Goal: Information Seeking & Learning: Learn about a topic

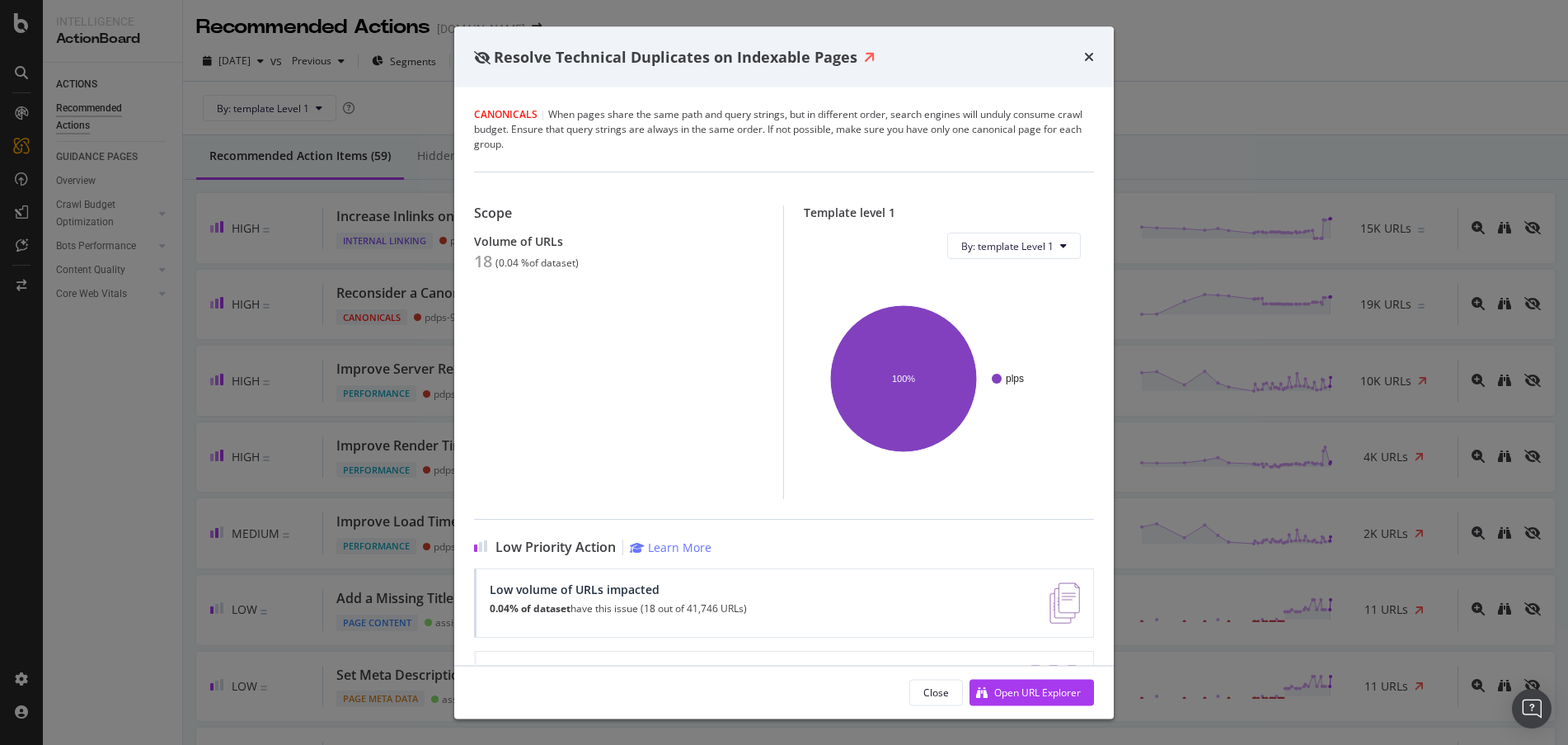
scroll to position [4014, 0]
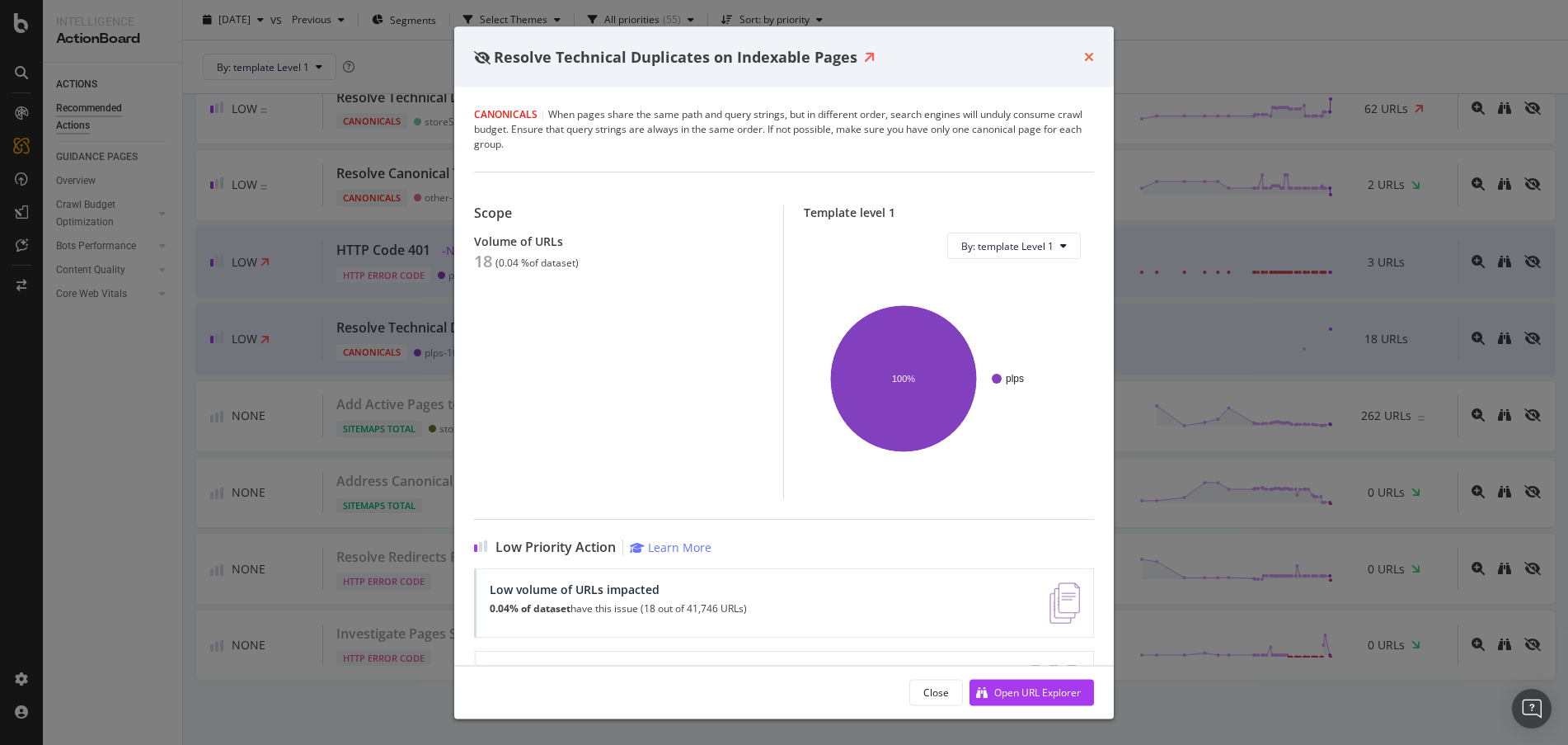
click at [1090, 57] on icon "times" at bounding box center [1089, 57] width 10 height 13
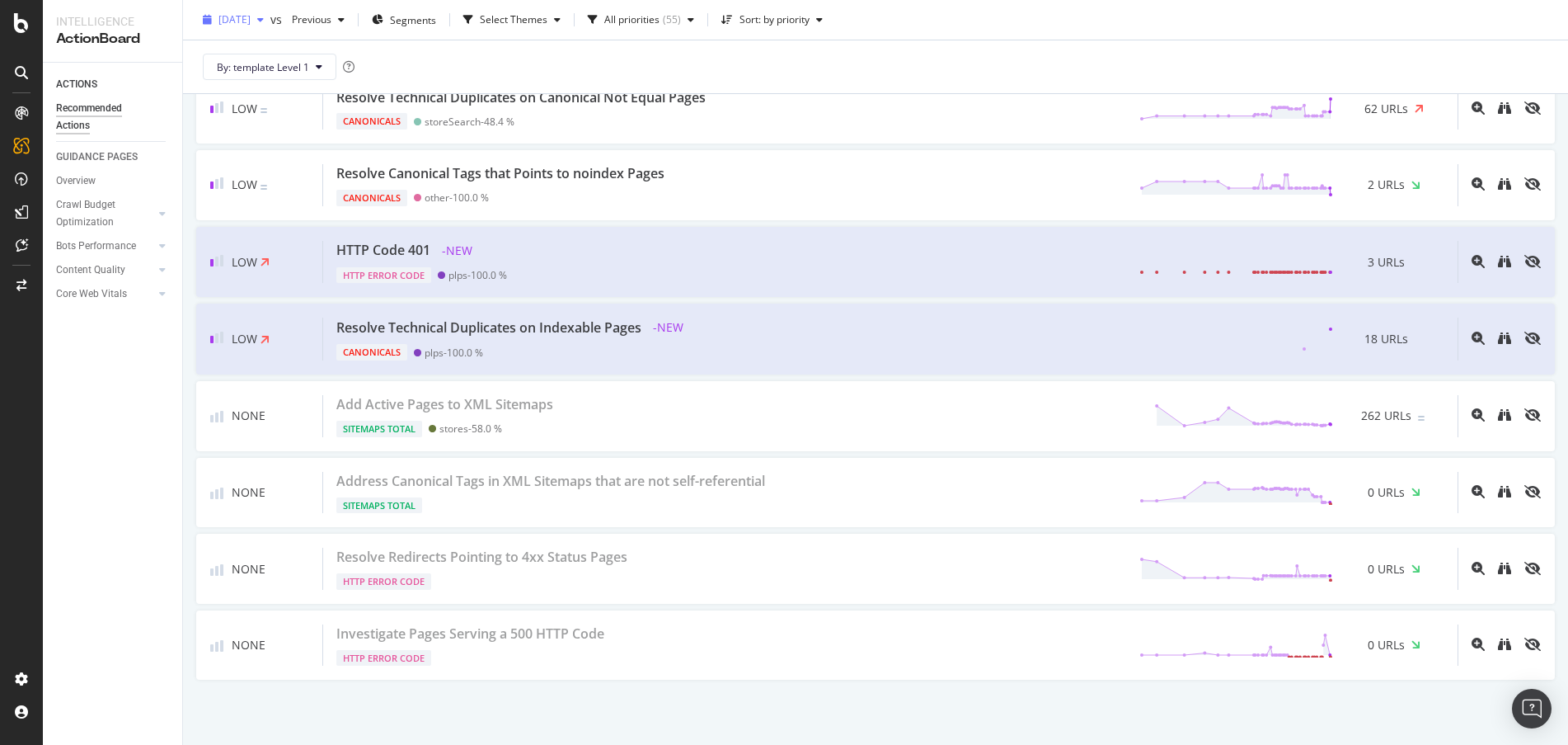
click at [270, 24] on div "button" at bounding box center [260, 20] width 20 height 10
click at [495, 68] on div "By: template Level 1" at bounding box center [875, 66] width 1359 height 53
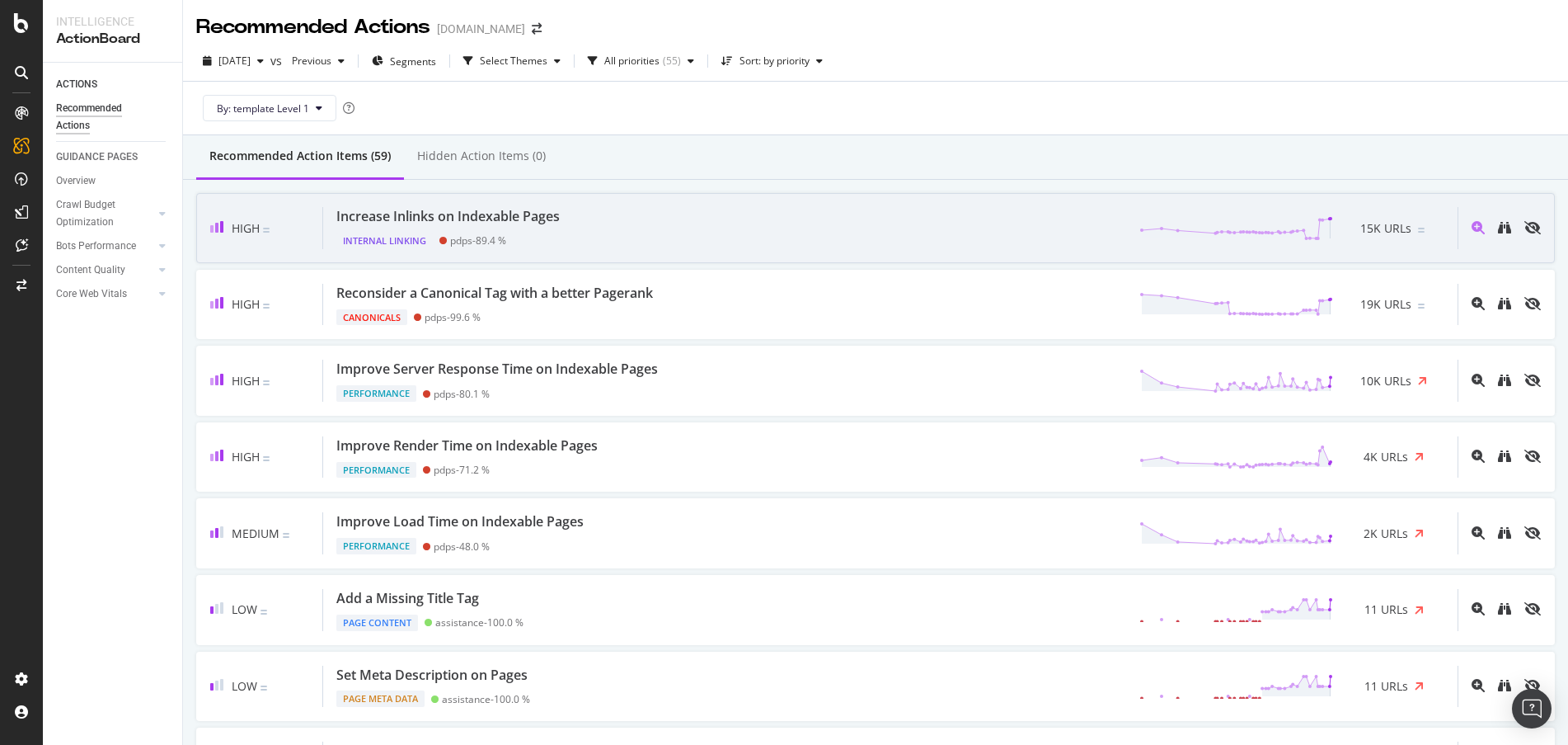
click at [508, 213] on div "Increase Inlinks on Indexable Pages" at bounding box center [448, 216] width 224 height 19
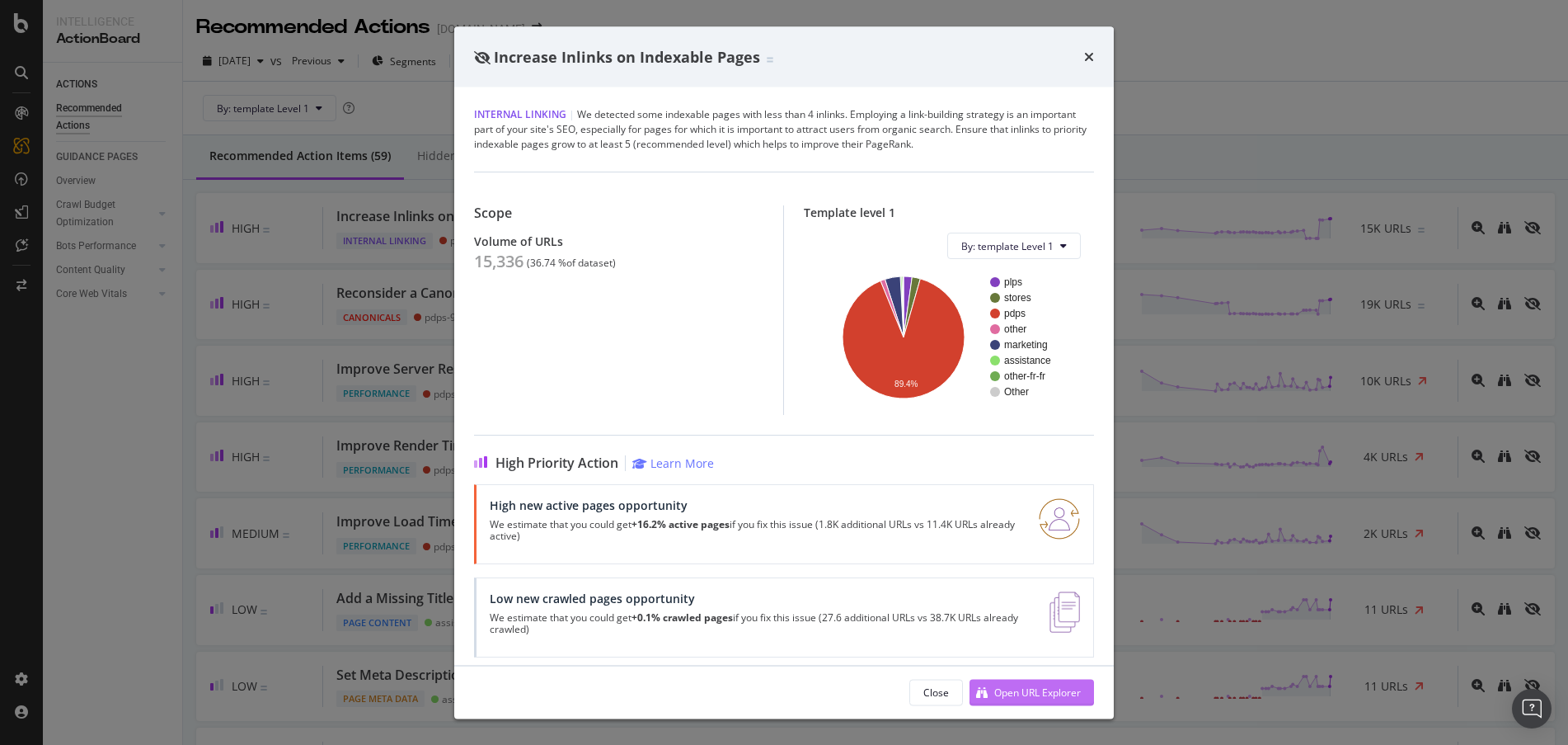
click at [1065, 686] on div "Open URL Explorer" at bounding box center [1037, 691] width 86 height 14
click at [994, 691] on div "Open URL Explorer" at bounding box center [1037, 691] width 86 height 14
click at [1087, 59] on icon "times" at bounding box center [1089, 57] width 10 height 13
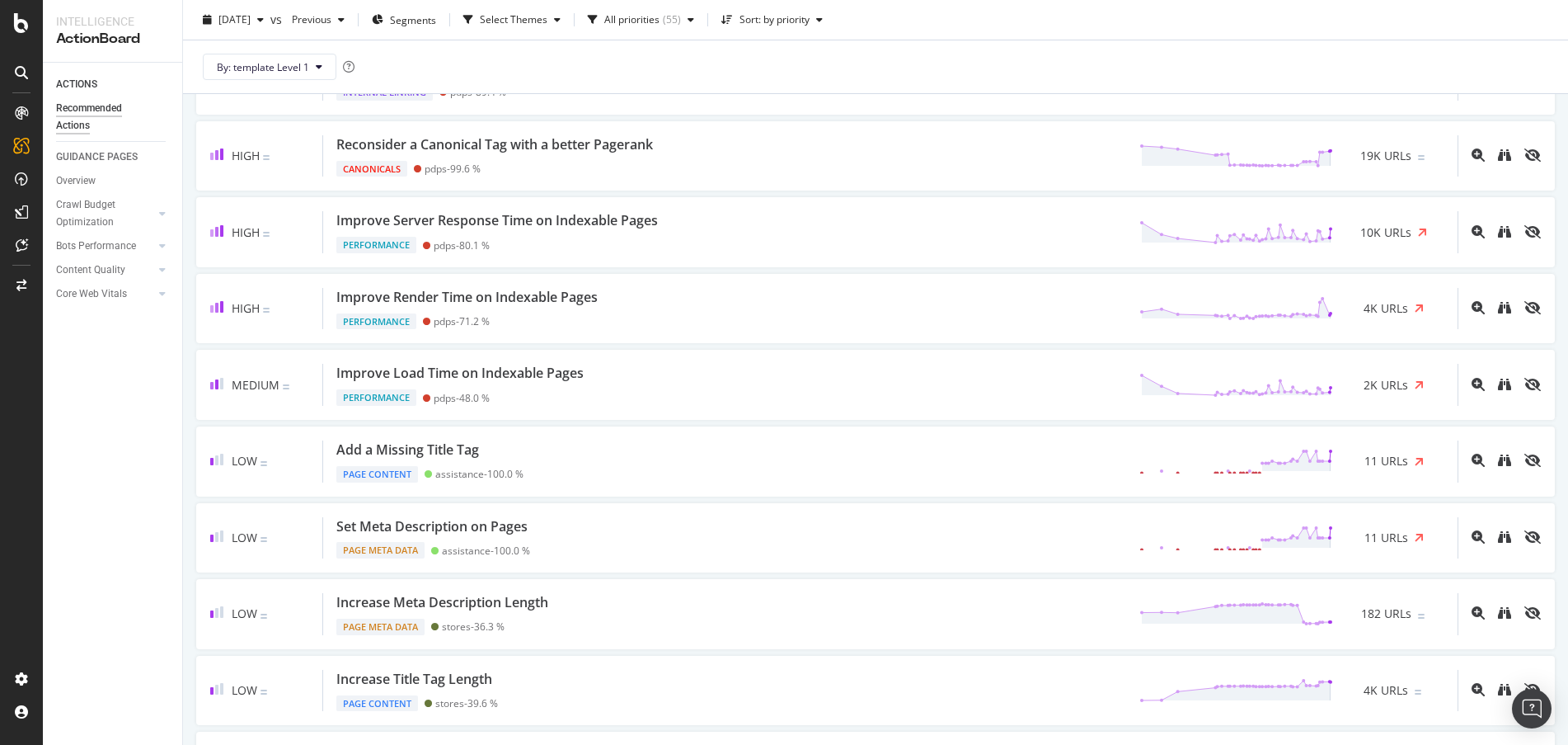
scroll to position [153, 0]
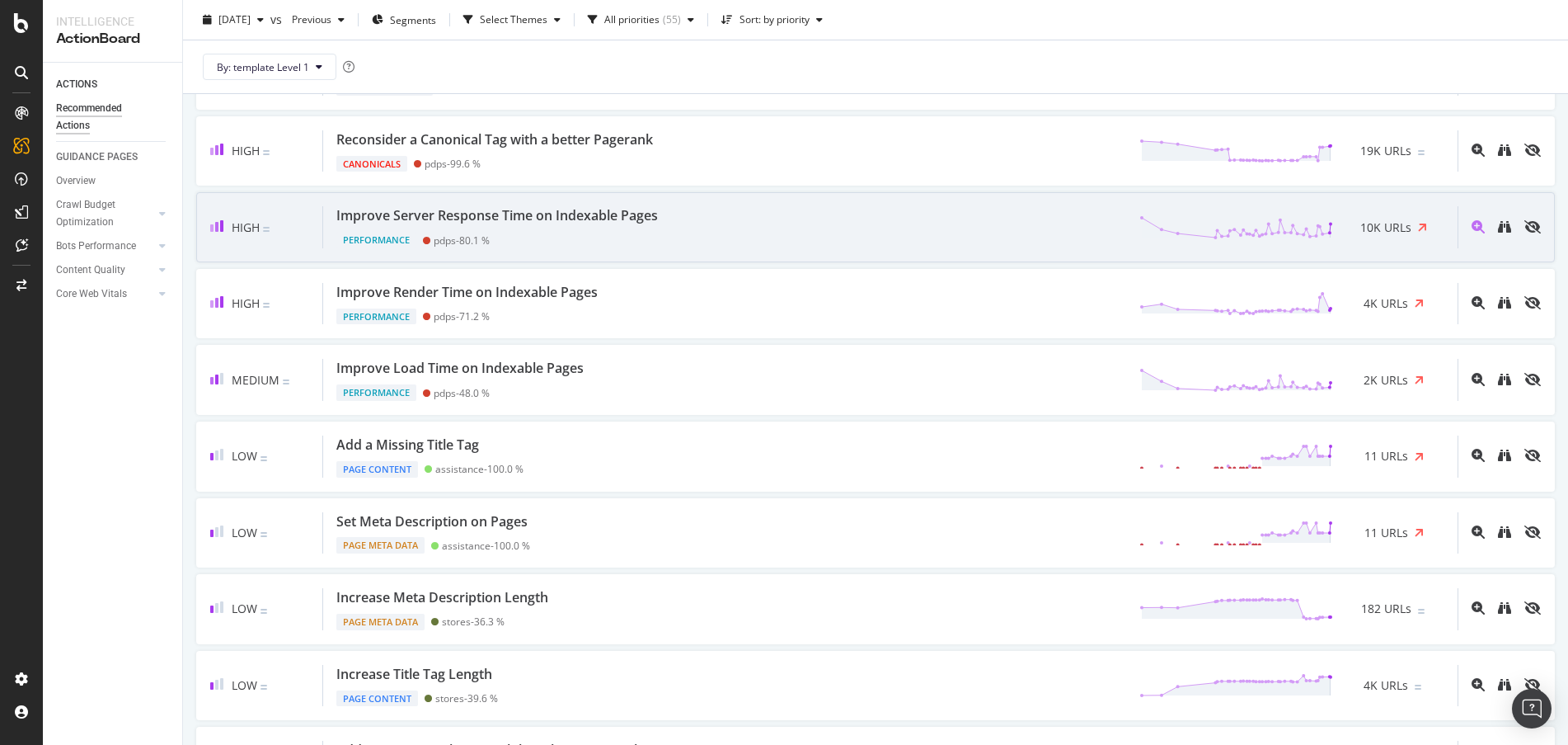
click at [547, 221] on div "Improve Server Response Time on Indexable Pages" at bounding box center [497, 216] width 321 height 19
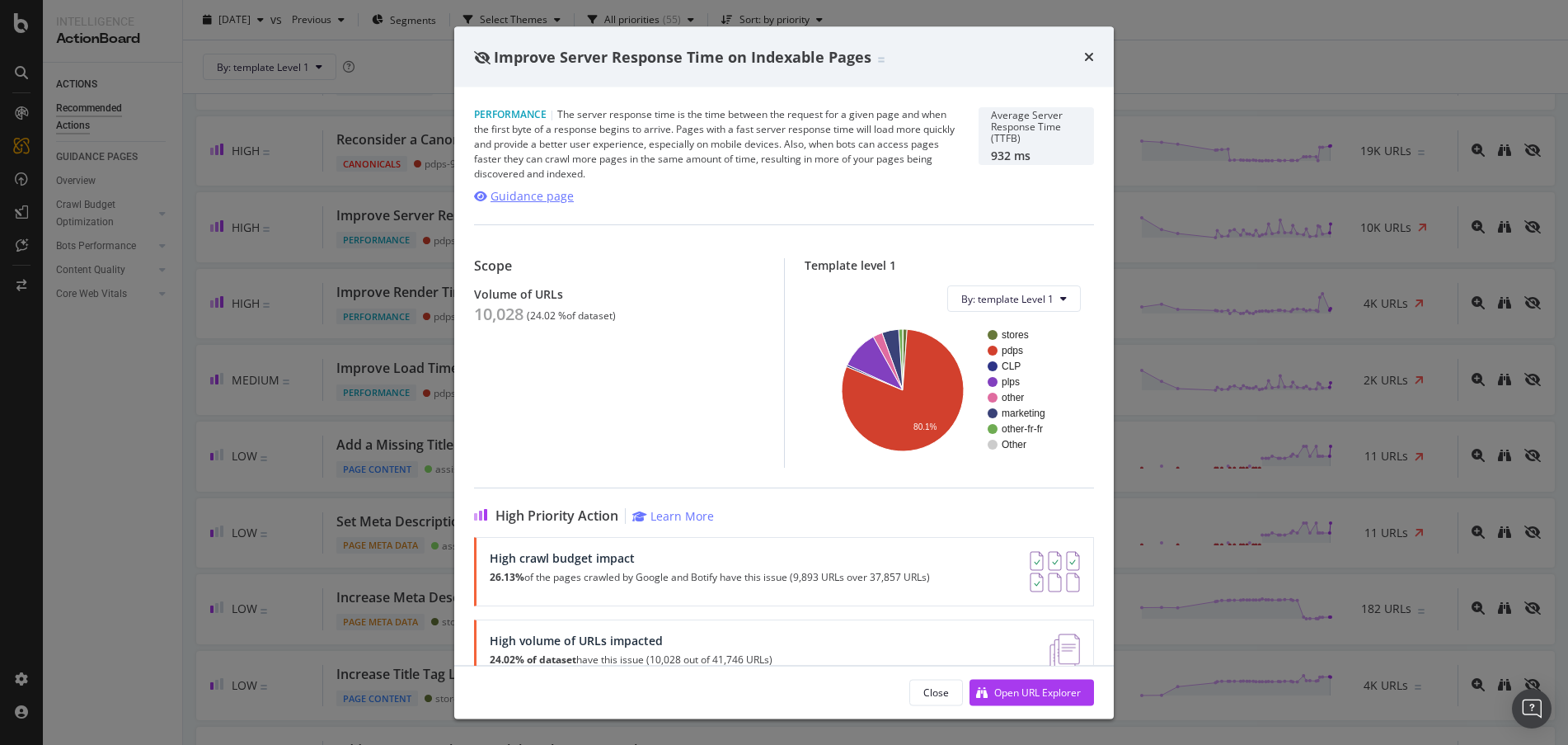
click at [555, 194] on div "Guidance page" at bounding box center [532, 196] width 84 height 17
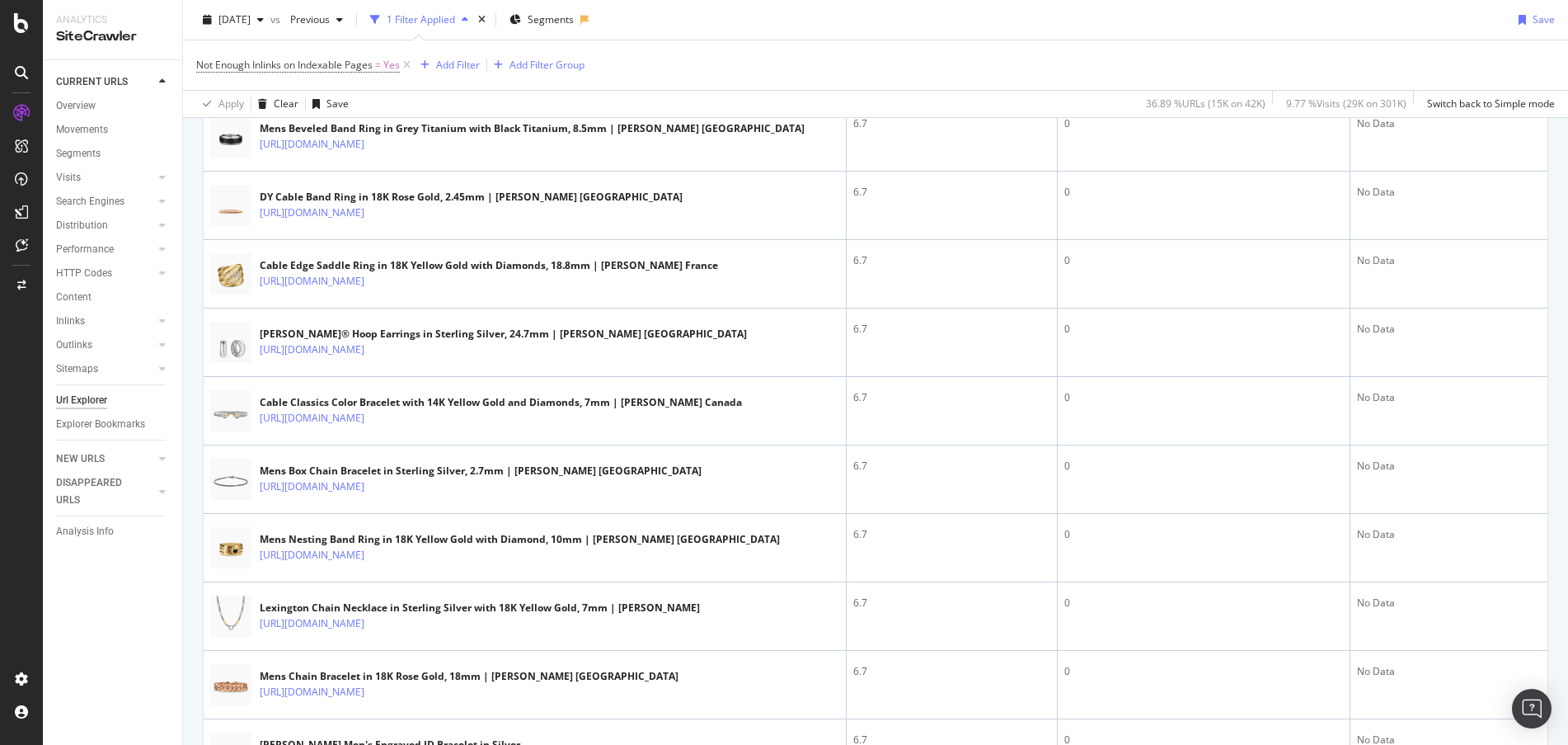
scroll to position [928, 0]
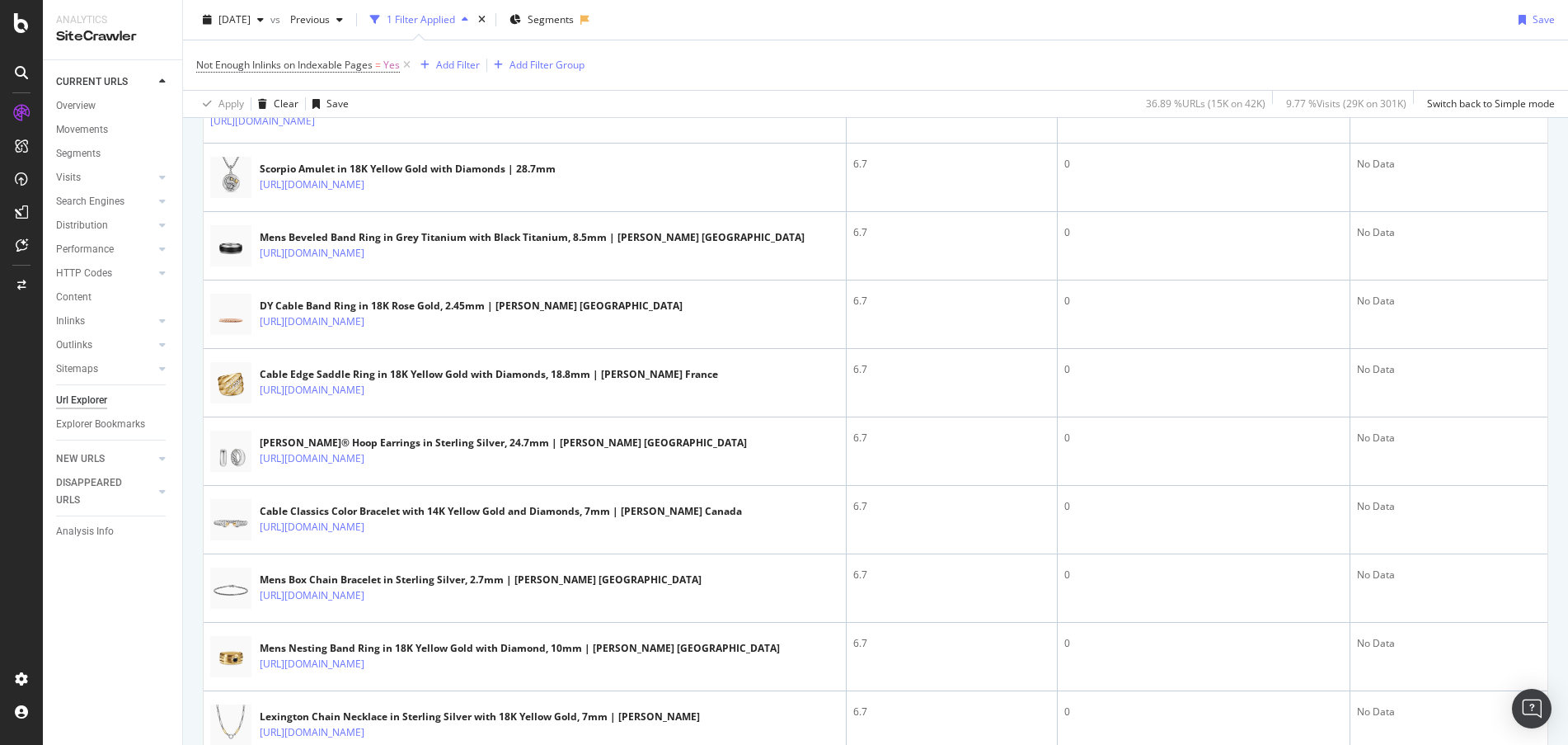
scroll to position [869, 0]
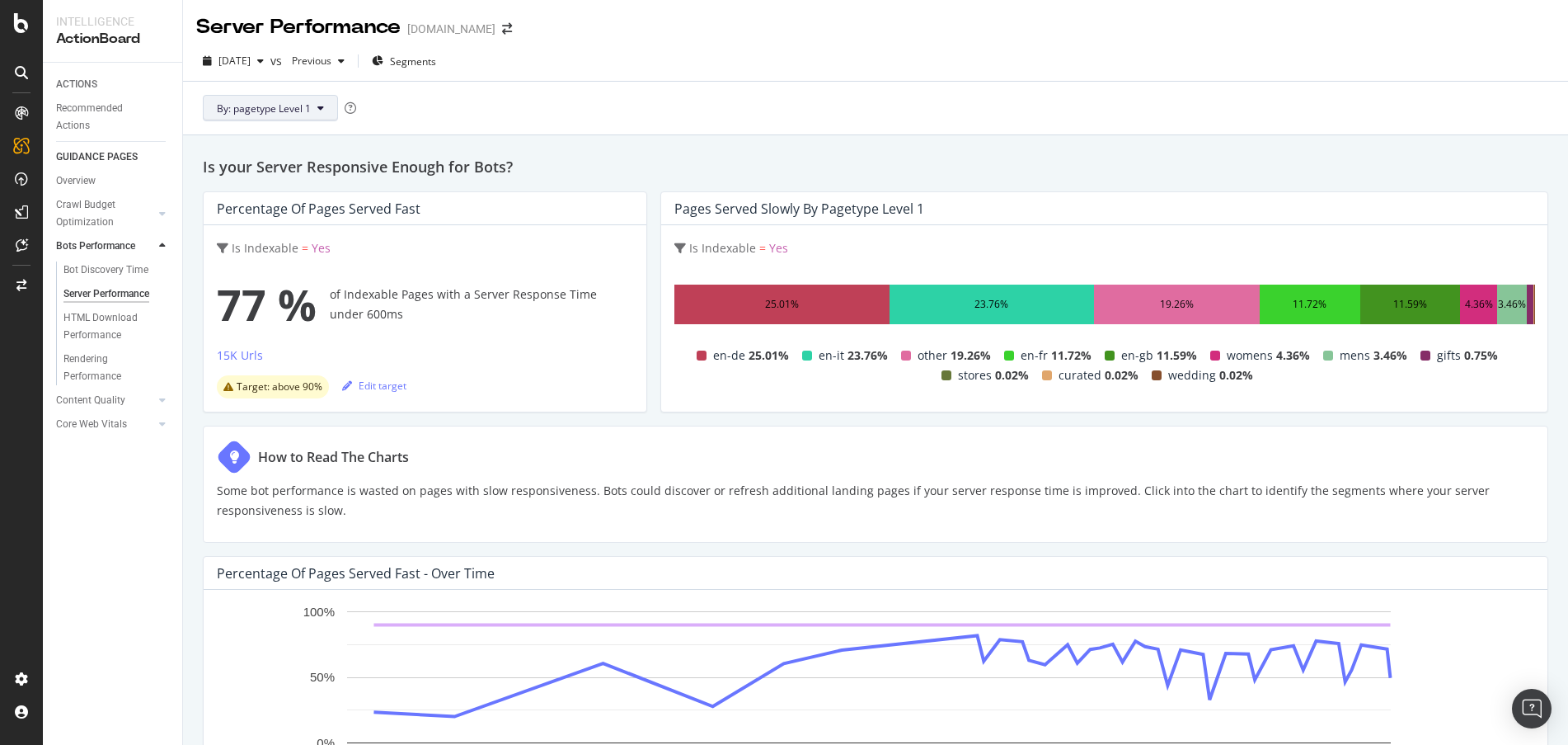
click at [263, 99] on button "By: pagetype Level 1" at bounding box center [270, 108] width 136 height 26
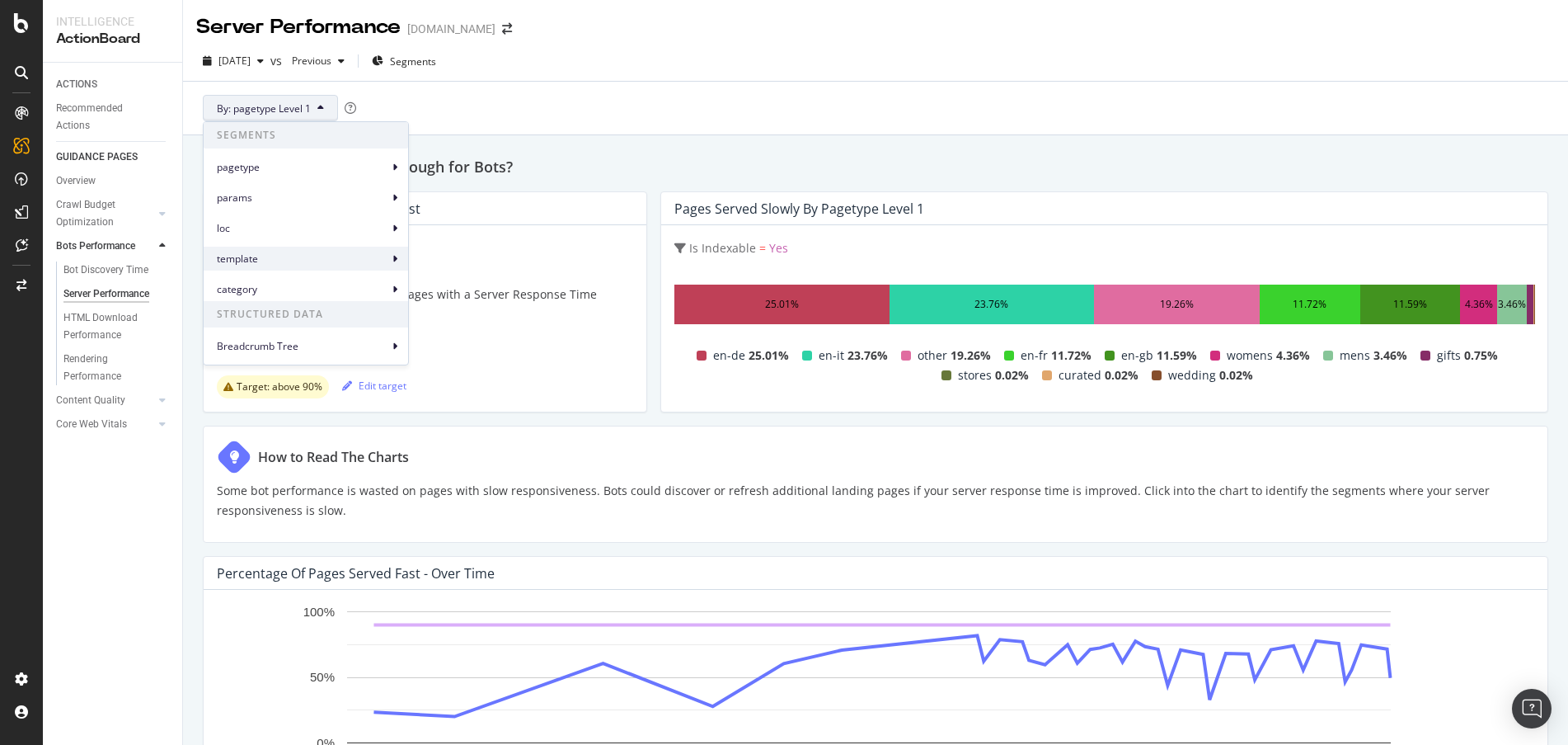
click at [319, 250] on div "template" at bounding box center [306, 258] width 204 height 24
click at [484, 264] on span "template Level 1" at bounding box center [467, 267] width 76 height 15
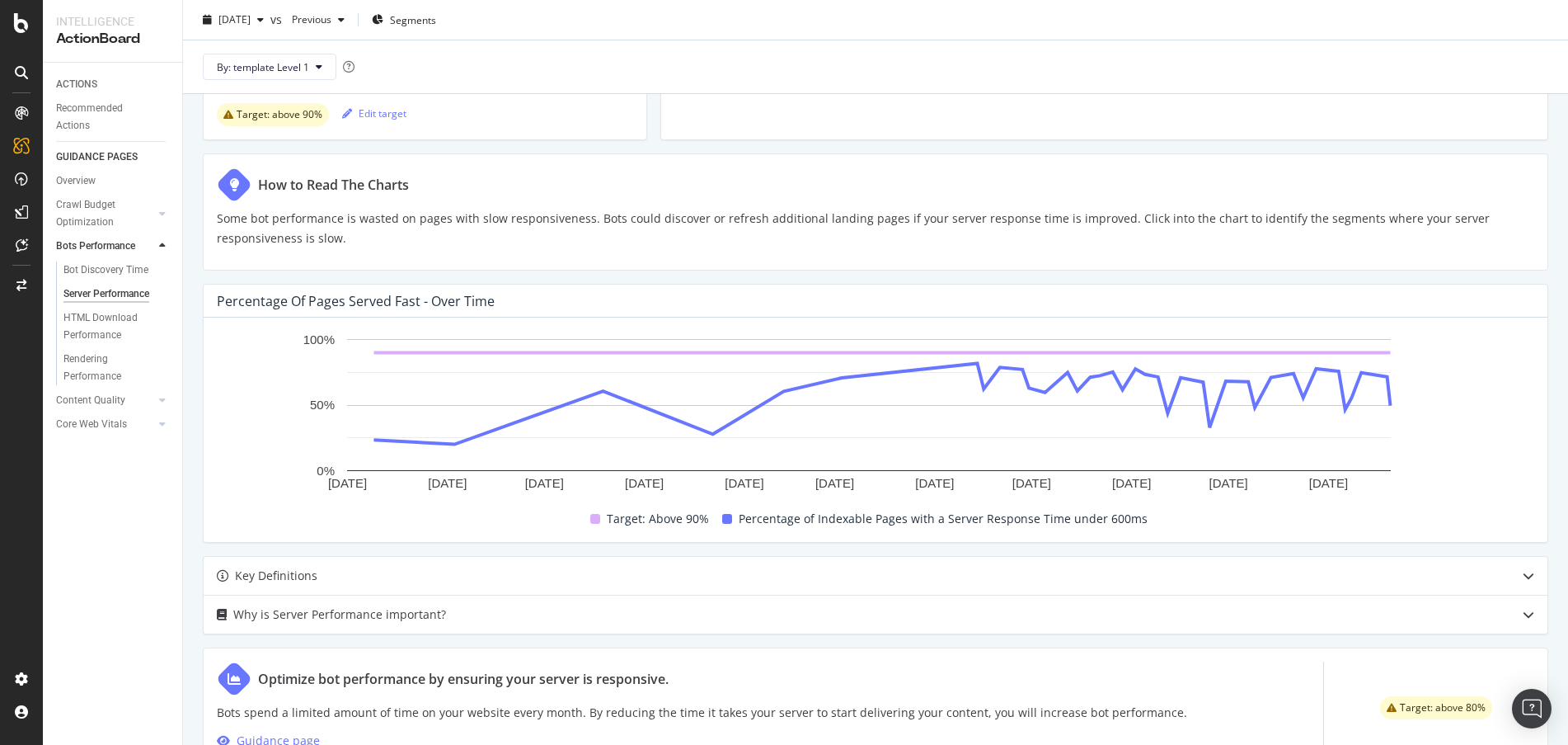
scroll to position [261, 0]
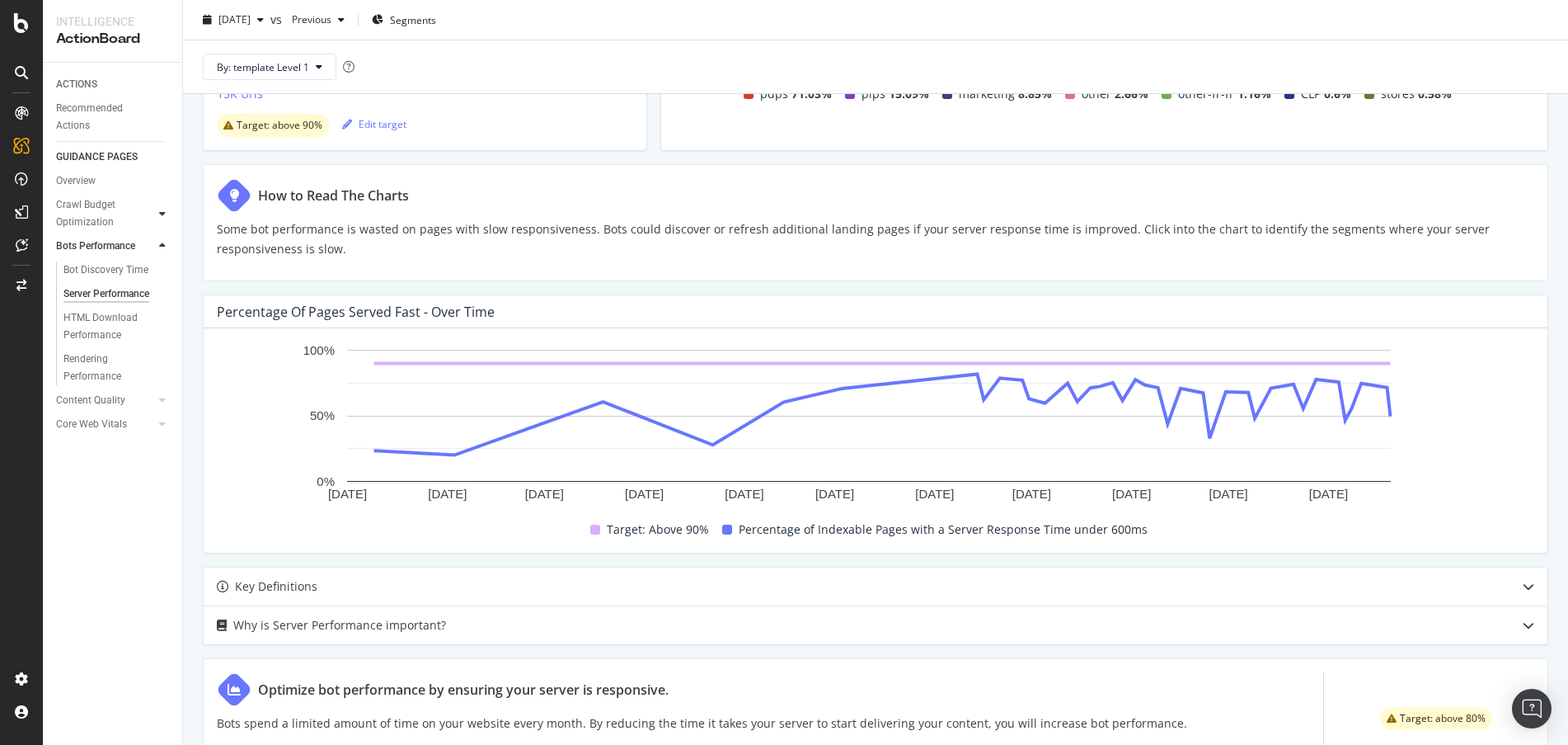
click at [162, 212] on icon at bounding box center [162, 214] width 7 height 10
click at [166, 290] on div at bounding box center [163, 294] width 17 height 17
click at [887, 19] on div "2025 Aug. 25th vs Previous Segments" at bounding box center [875, 23] width 1385 height 33
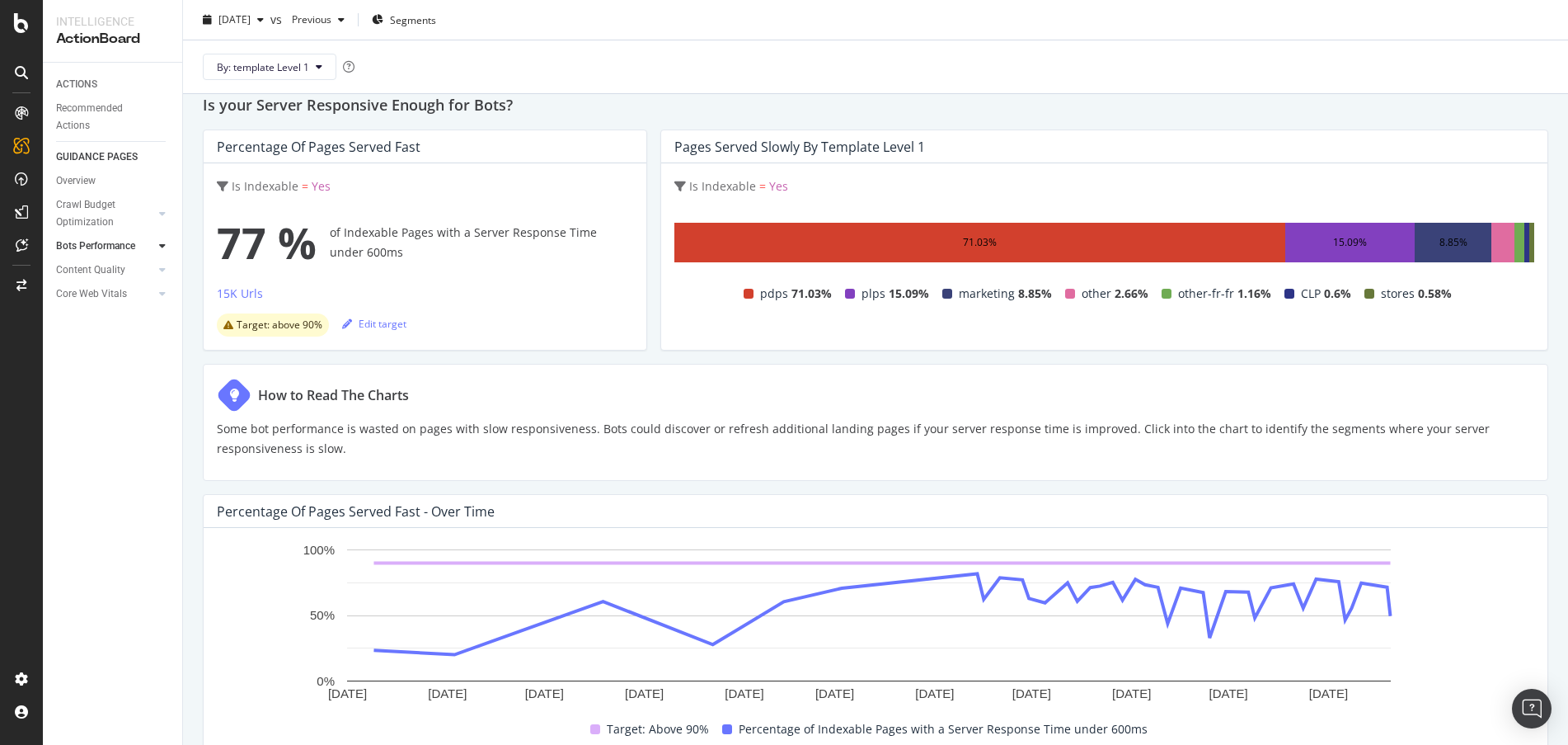
scroll to position [14, 0]
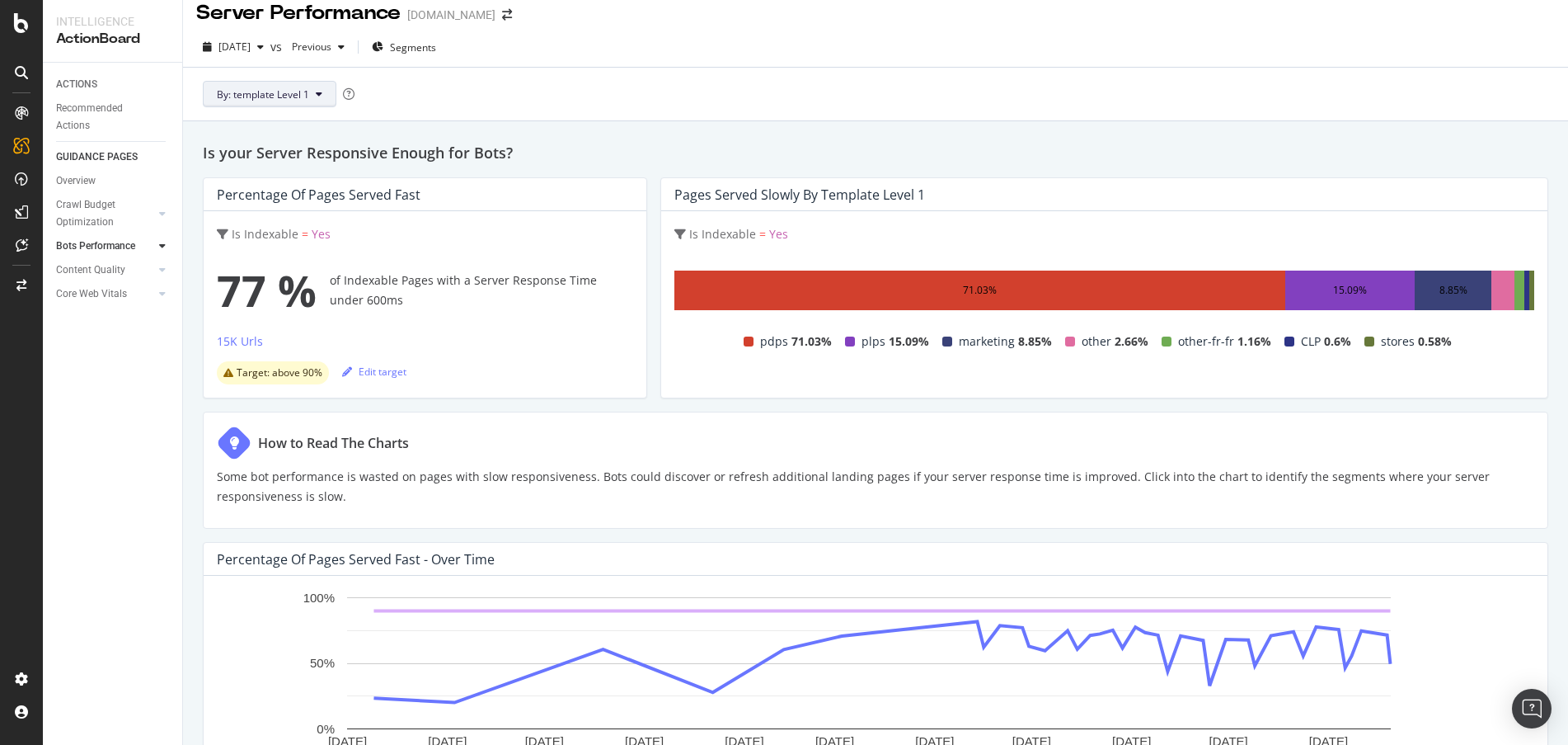
click at [323, 98] on button "By: template Level 1" at bounding box center [269, 94] width 134 height 26
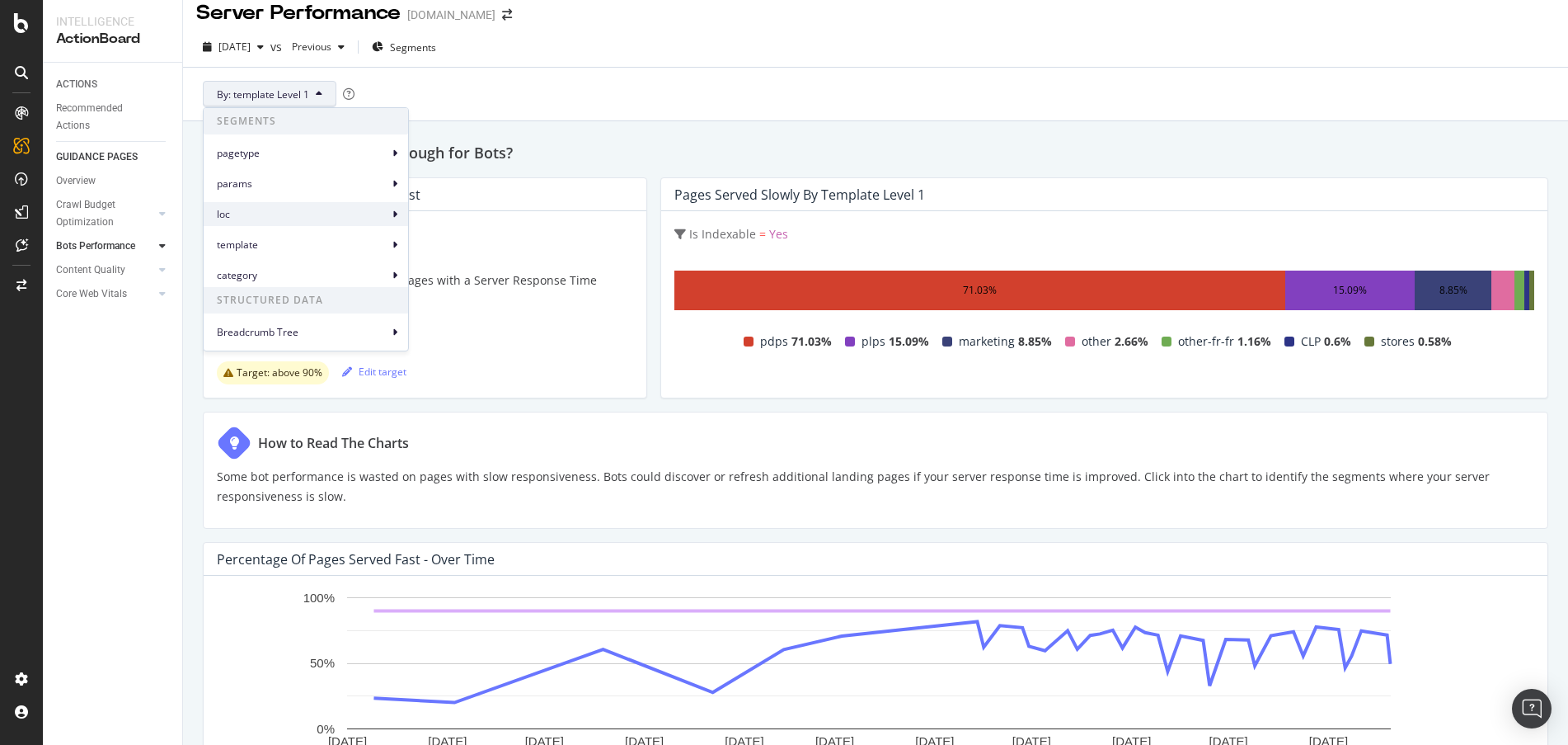
click at [313, 210] on span "loc" at bounding box center [302, 215] width 172 height 15
click at [465, 224] on span "loc Level 1" at bounding box center [452, 222] width 47 height 15
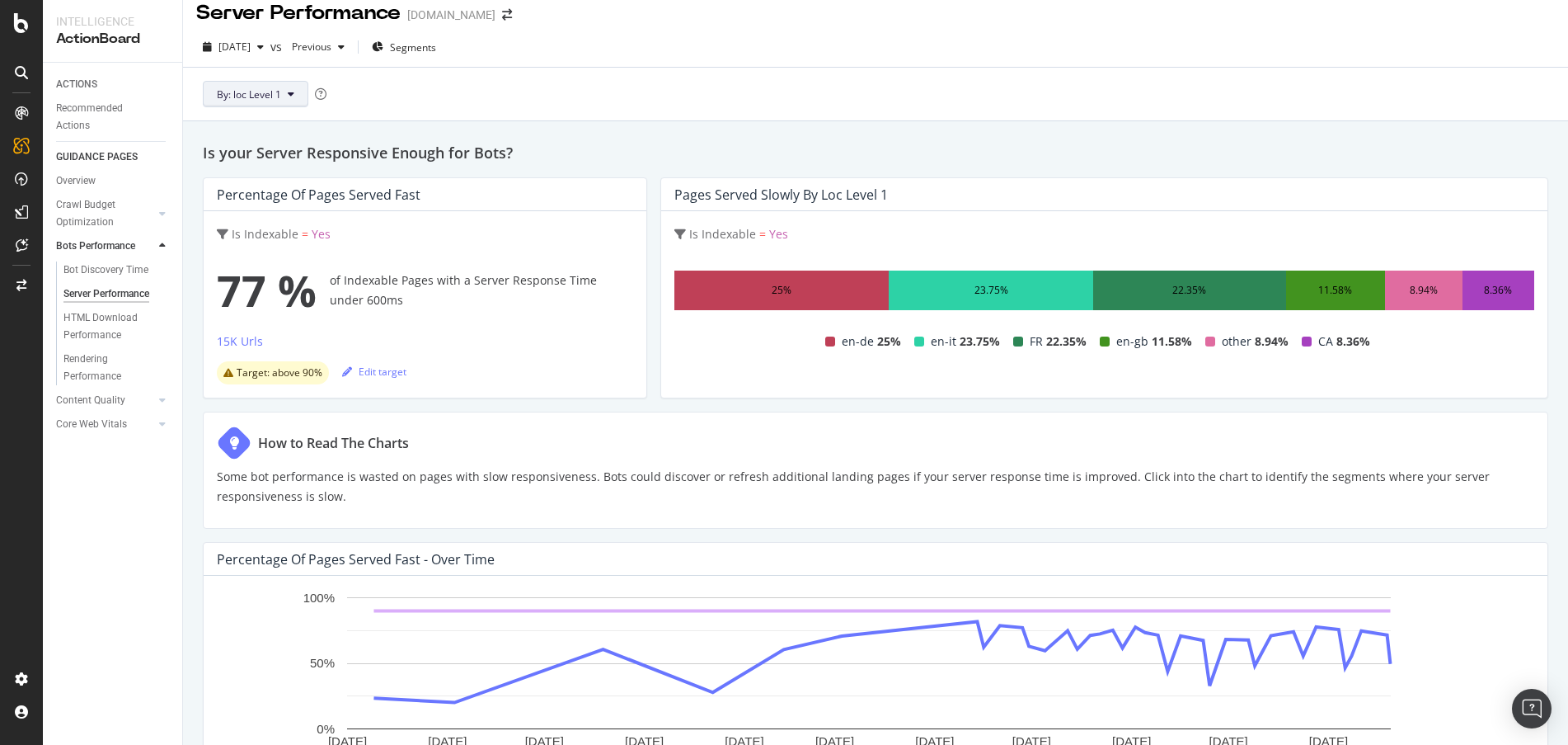
click at [298, 94] on button "By: loc Level 1" at bounding box center [255, 94] width 106 height 26
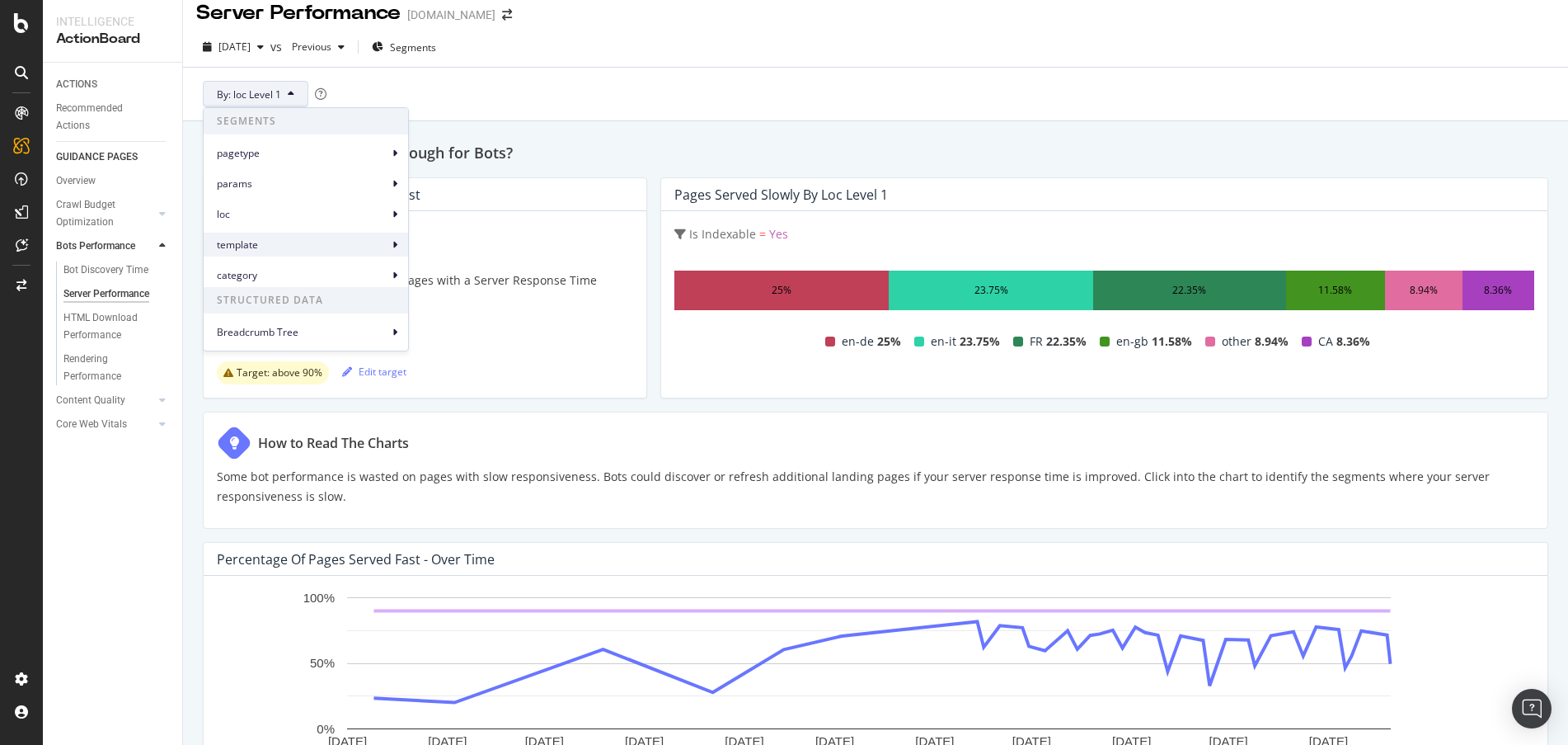
click at [316, 245] on span "template" at bounding box center [302, 245] width 172 height 15
click at [293, 242] on span "template" at bounding box center [302, 245] width 172 height 15
click at [464, 247] on span "template Level 1" at bounding box center [467, 253] width 76 height 15
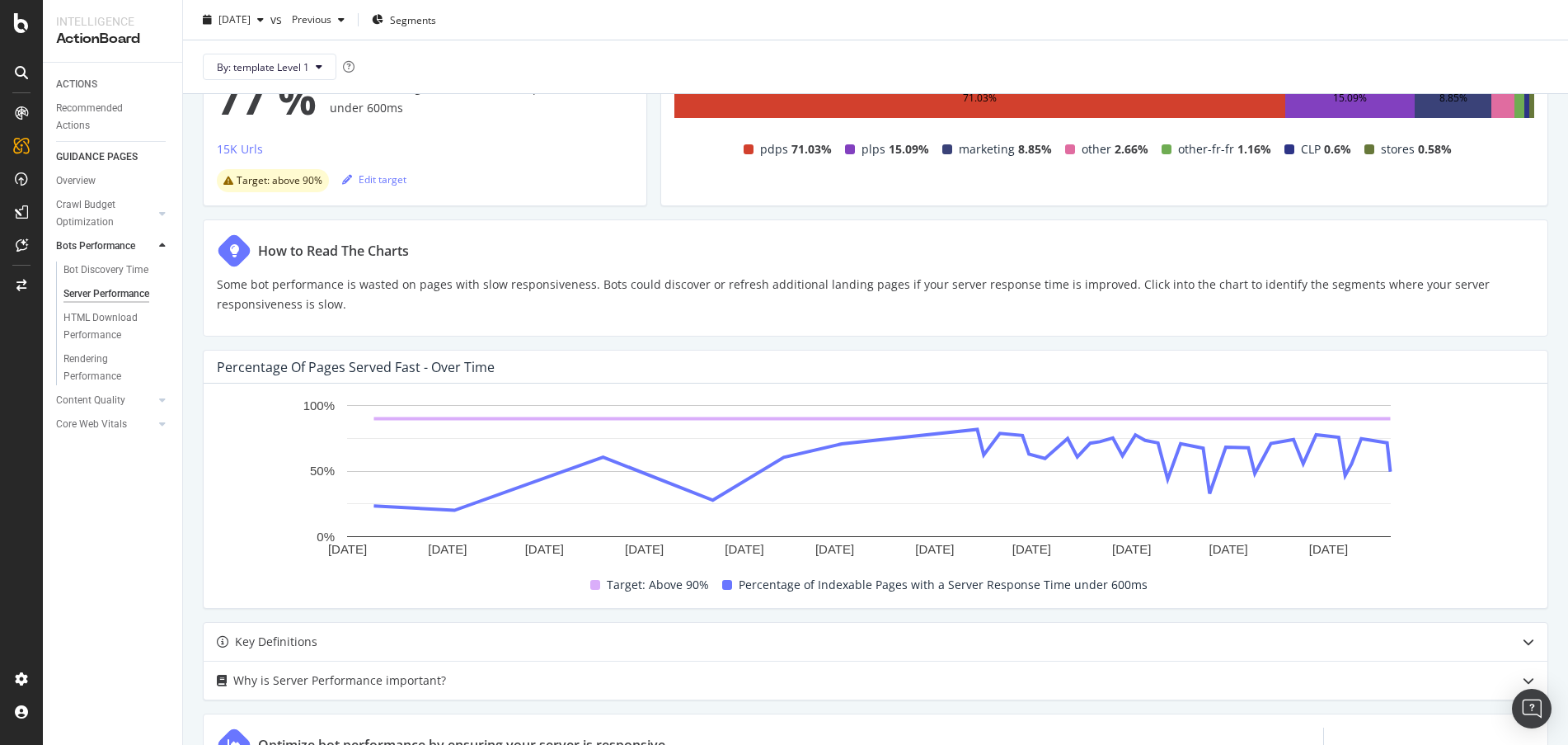
scroll to position [196, 0]
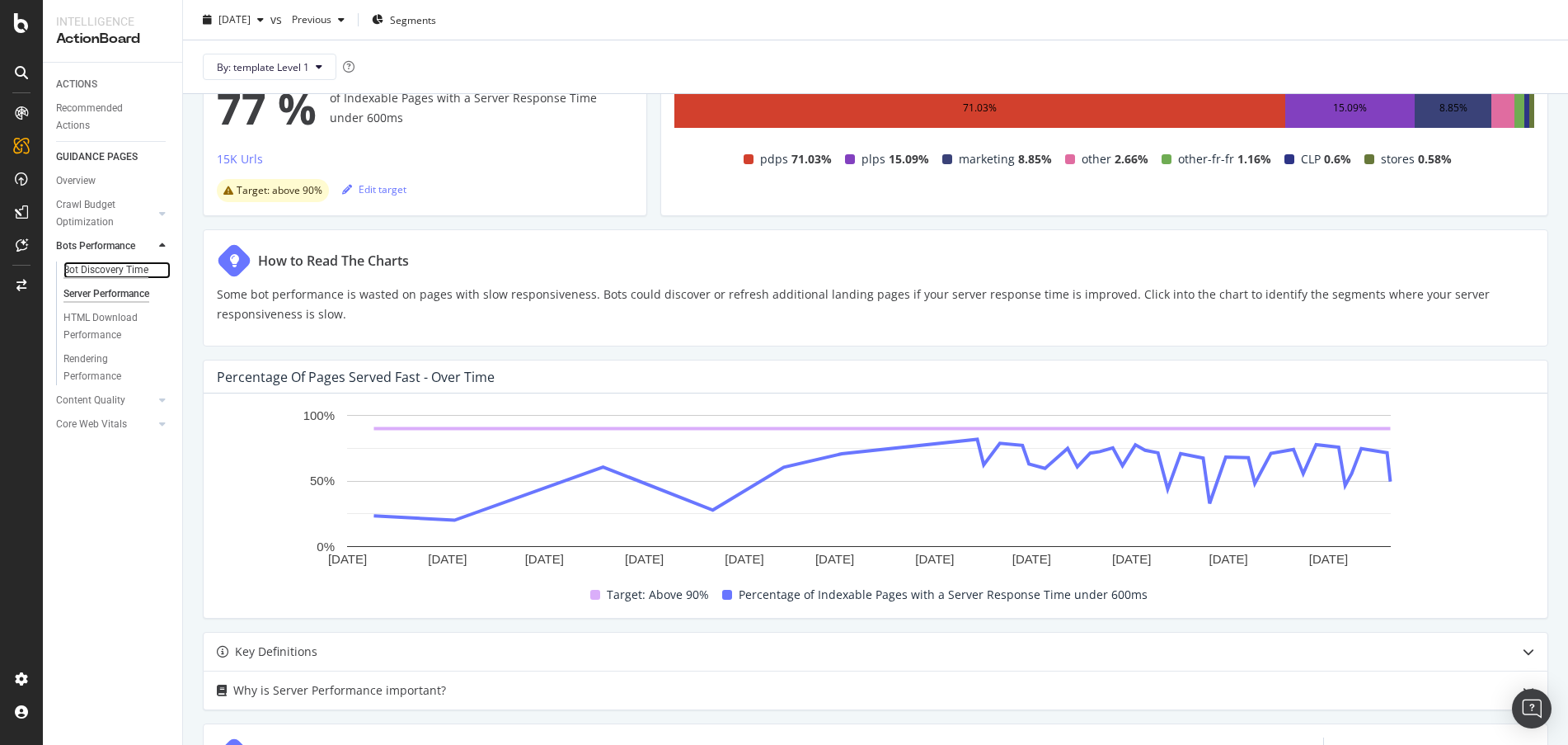
click at [125, 272] on div "Bot Discovery Time" at bounding box center [105, 269] width 85 height 18
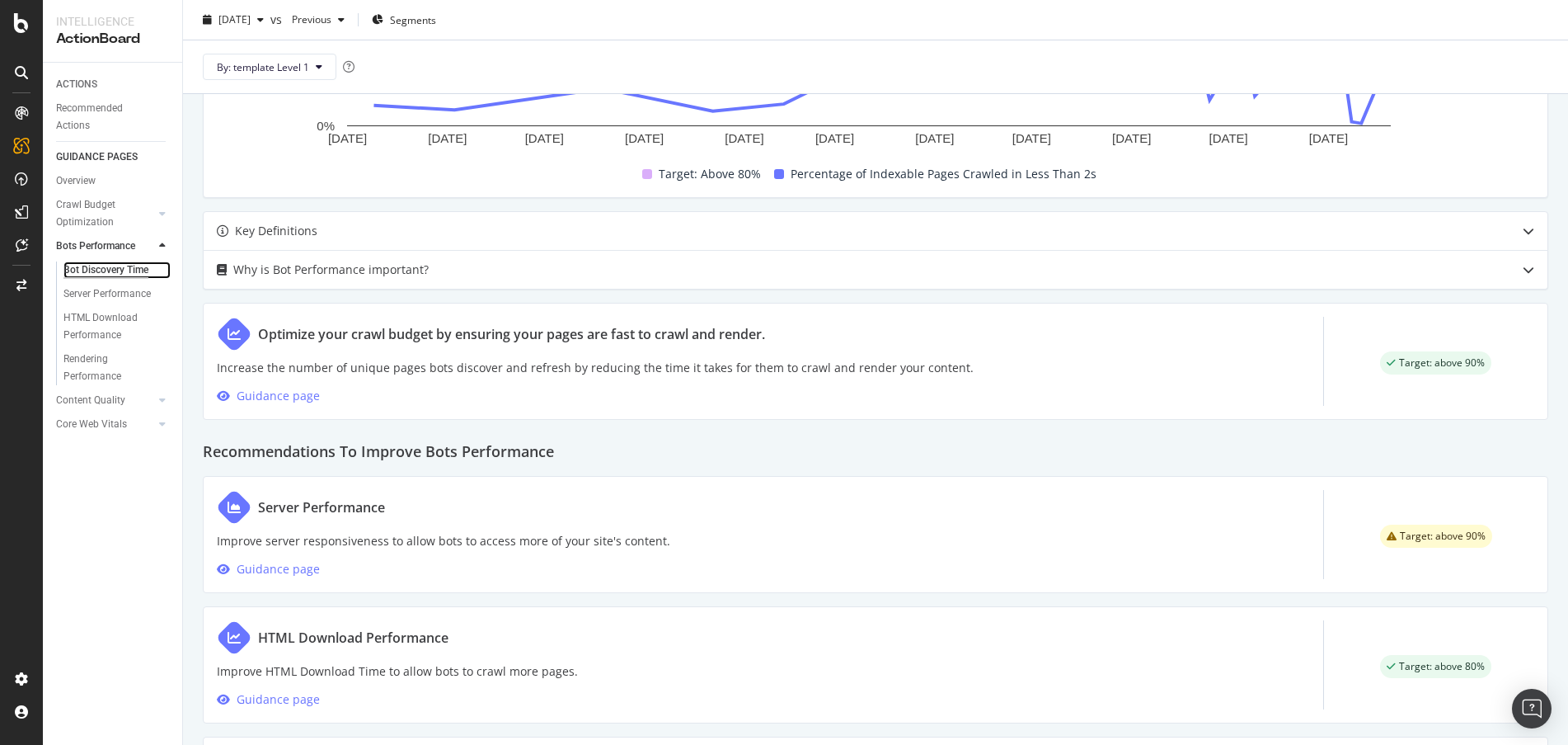
scroll to position [759, 0]
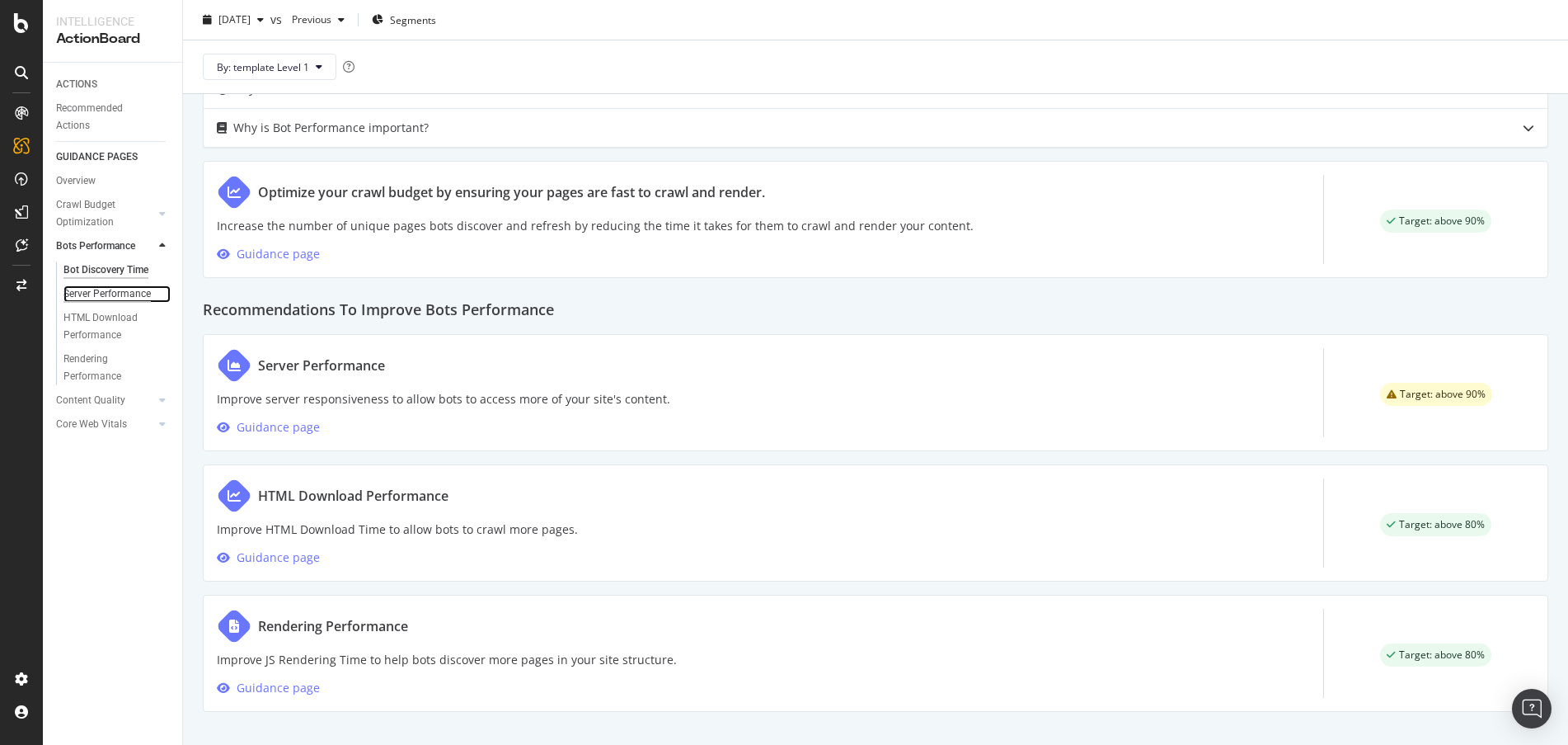
click at [150, 290] on div "Server Performance" at bounding box center [107, 294] width 87 height 18
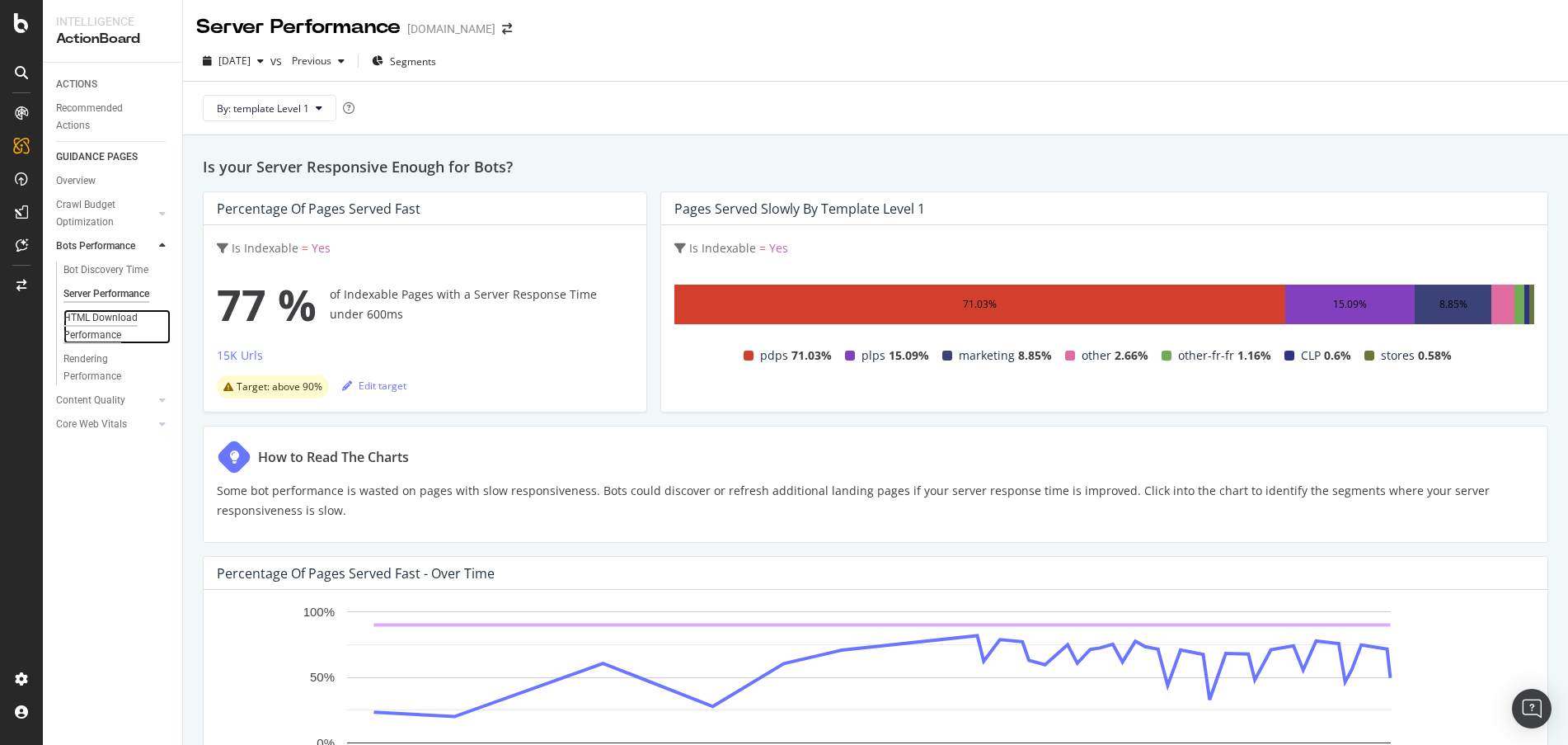
drag, startPoint x: 101, startPoint y: 329, endPoint x: 125, endPoint y: 328, distance: 24.0
click at [101, 329] on div "HTML Download Performance" at bounding box center [111, 326] width 96 height 34
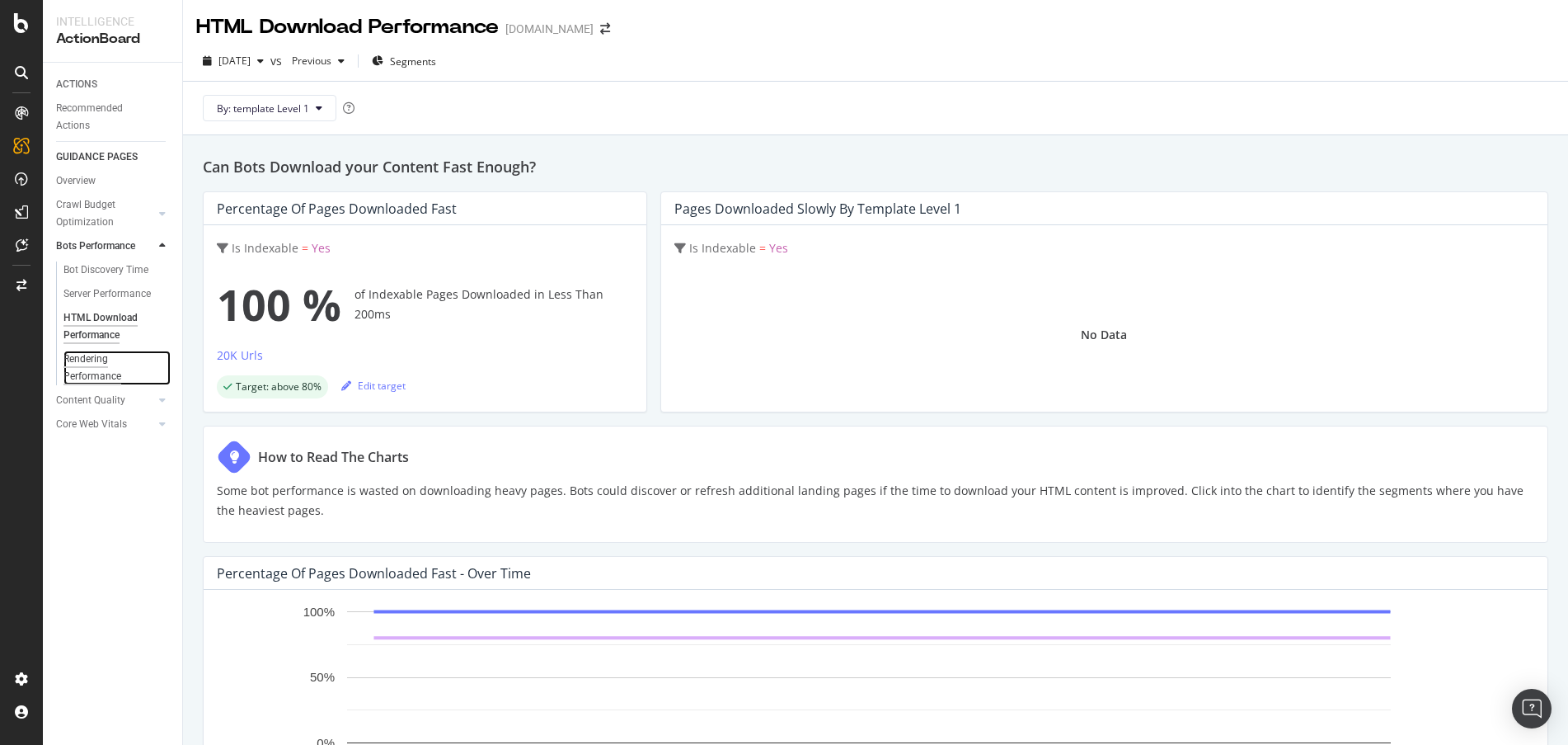
click at [72, 366] on div "Rendering Performance" at bounding box center [109, 367] width 92 height 34
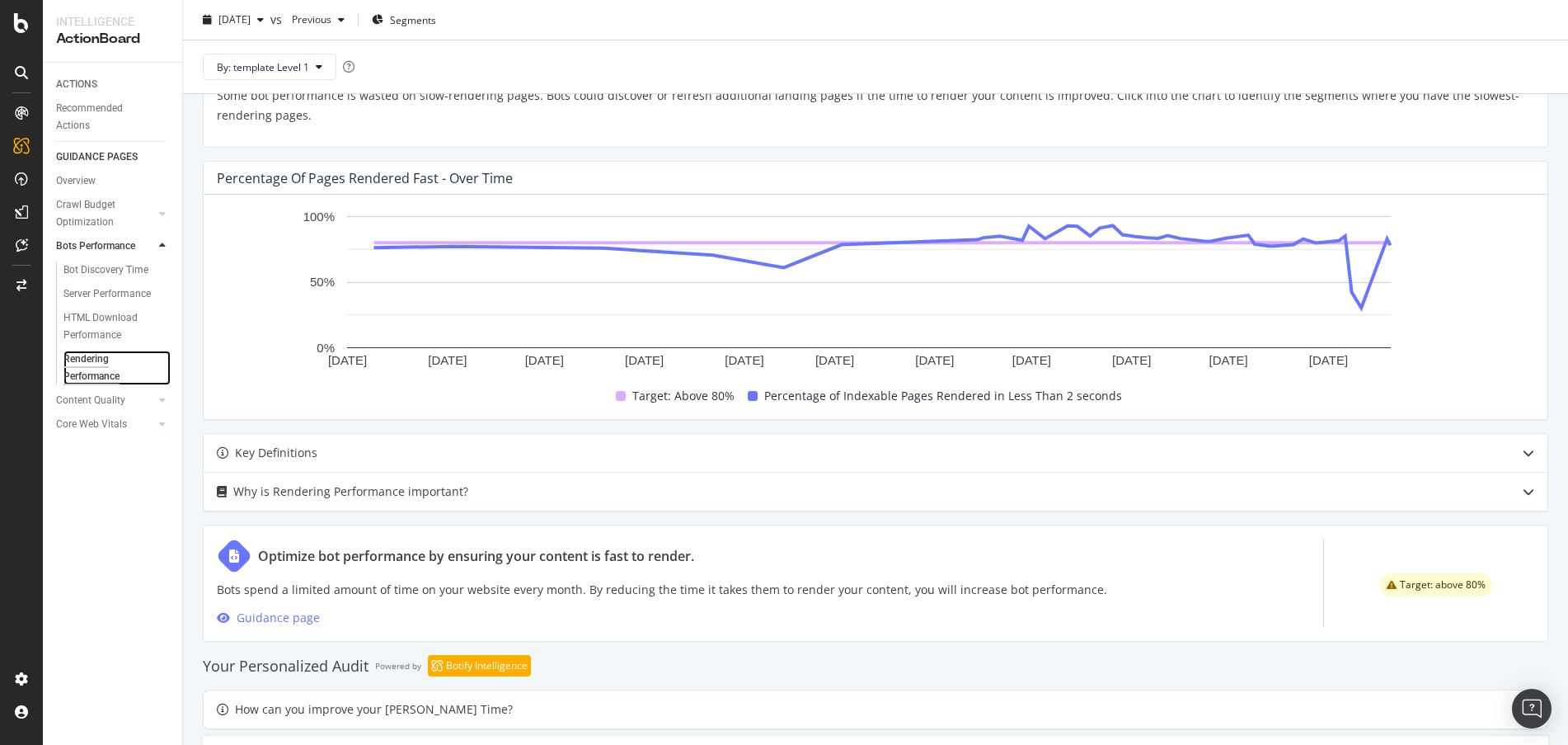
scroll to position [496, 0]
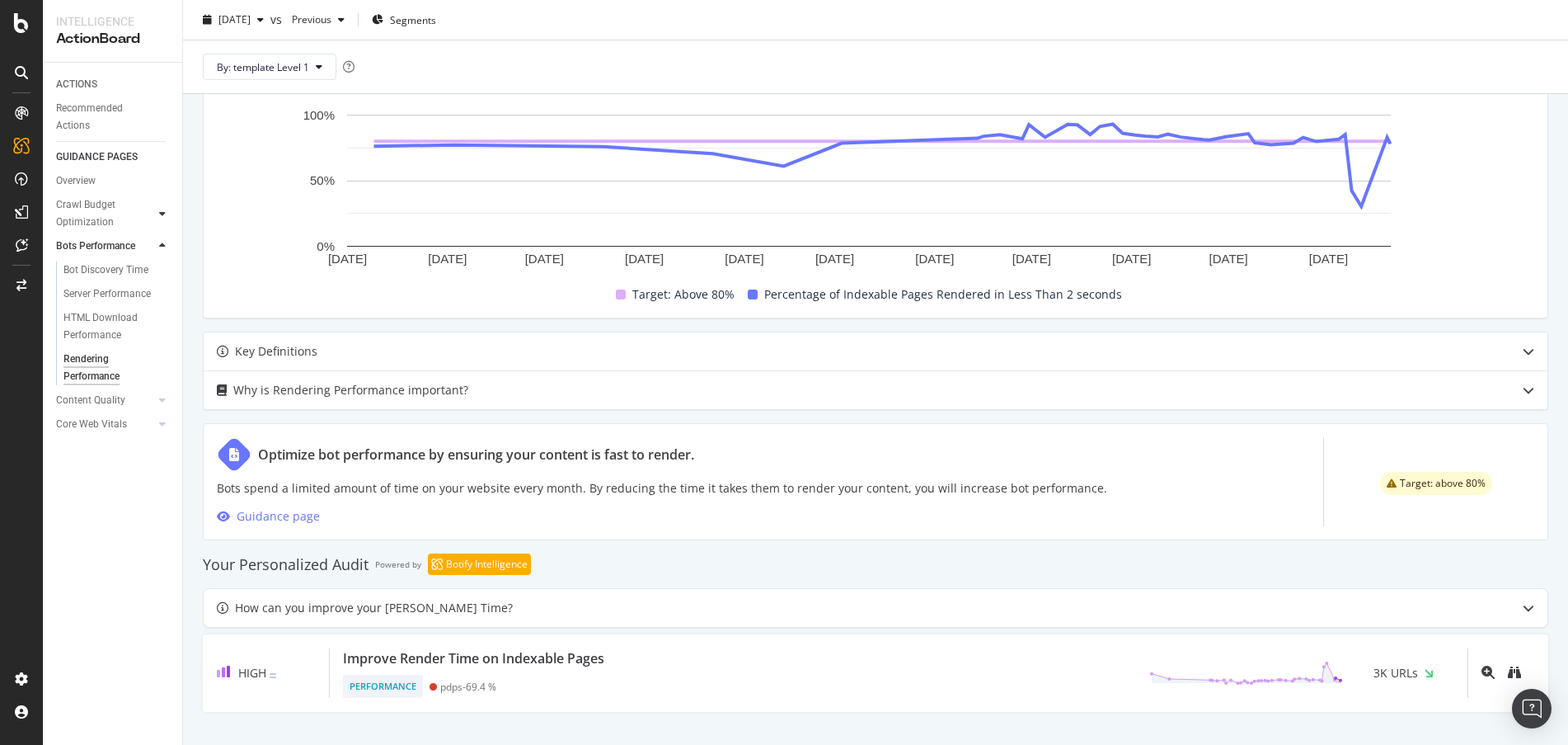
click at [156, 216] on div at bounding box center [163, 214] width 17 height 17
click at [106, 291] on link "Sitemaps" at bounding box center [116, 287] width 107 height 18
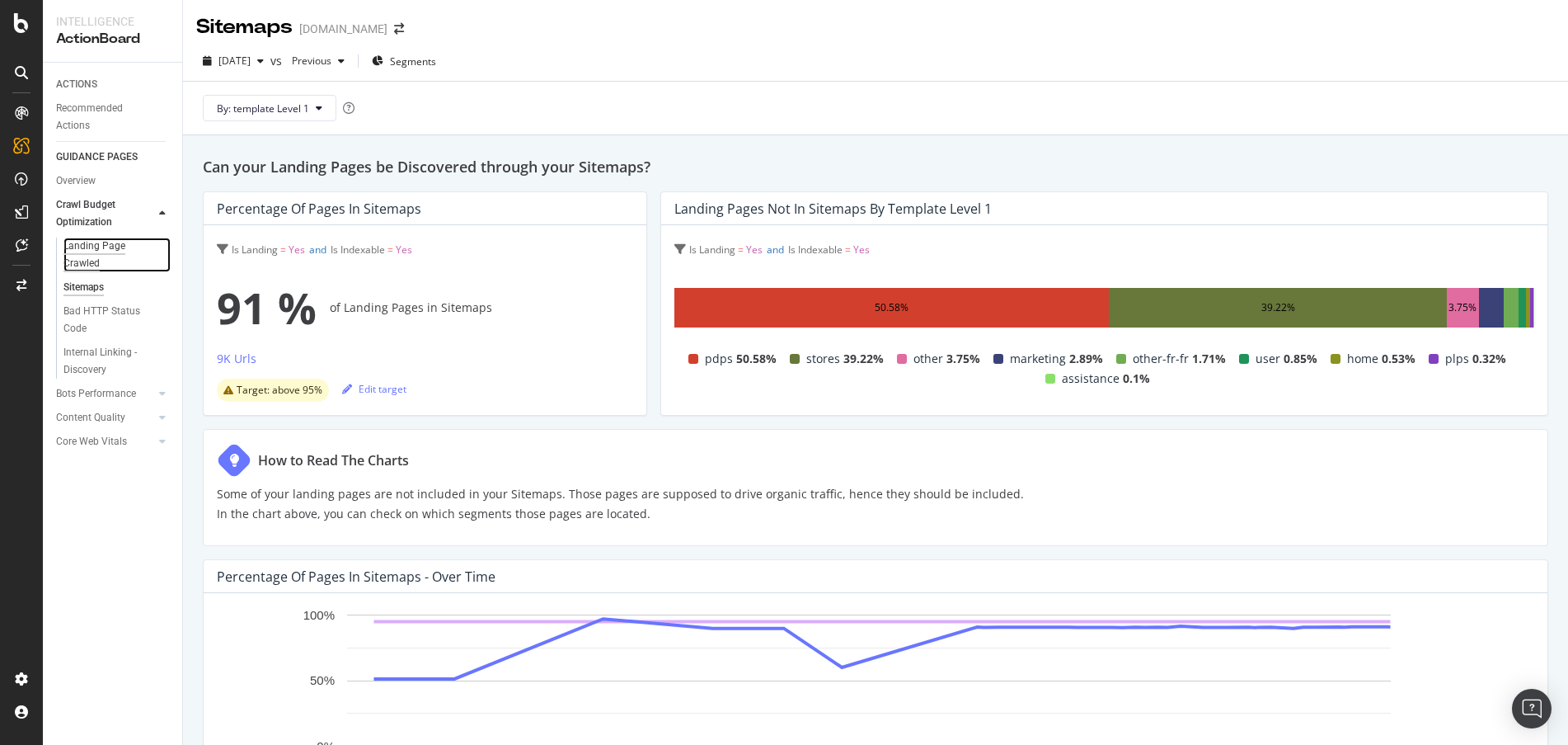
drag, startPoint x: 84, startPoint y: 257, endPoint x: 137, endPoint y: 267, distance: 53.9
click at [84, 257] on div "Landing Page Crawled" at bounding box center [109, 255] width 92 height 34
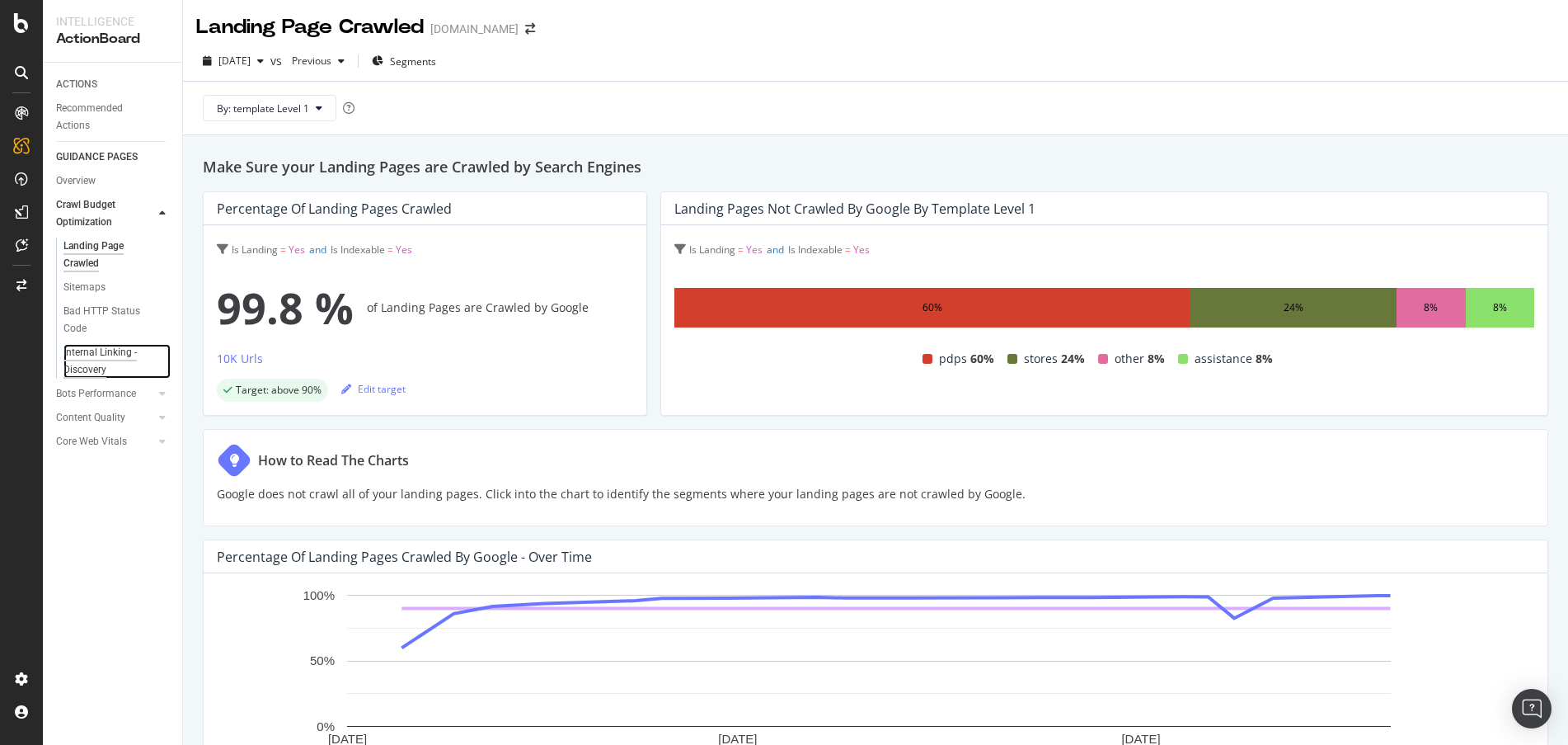
click at [128, 358] on div "Internal Linking - Discovery" at bounding box center [110, 360] width 94 height 34
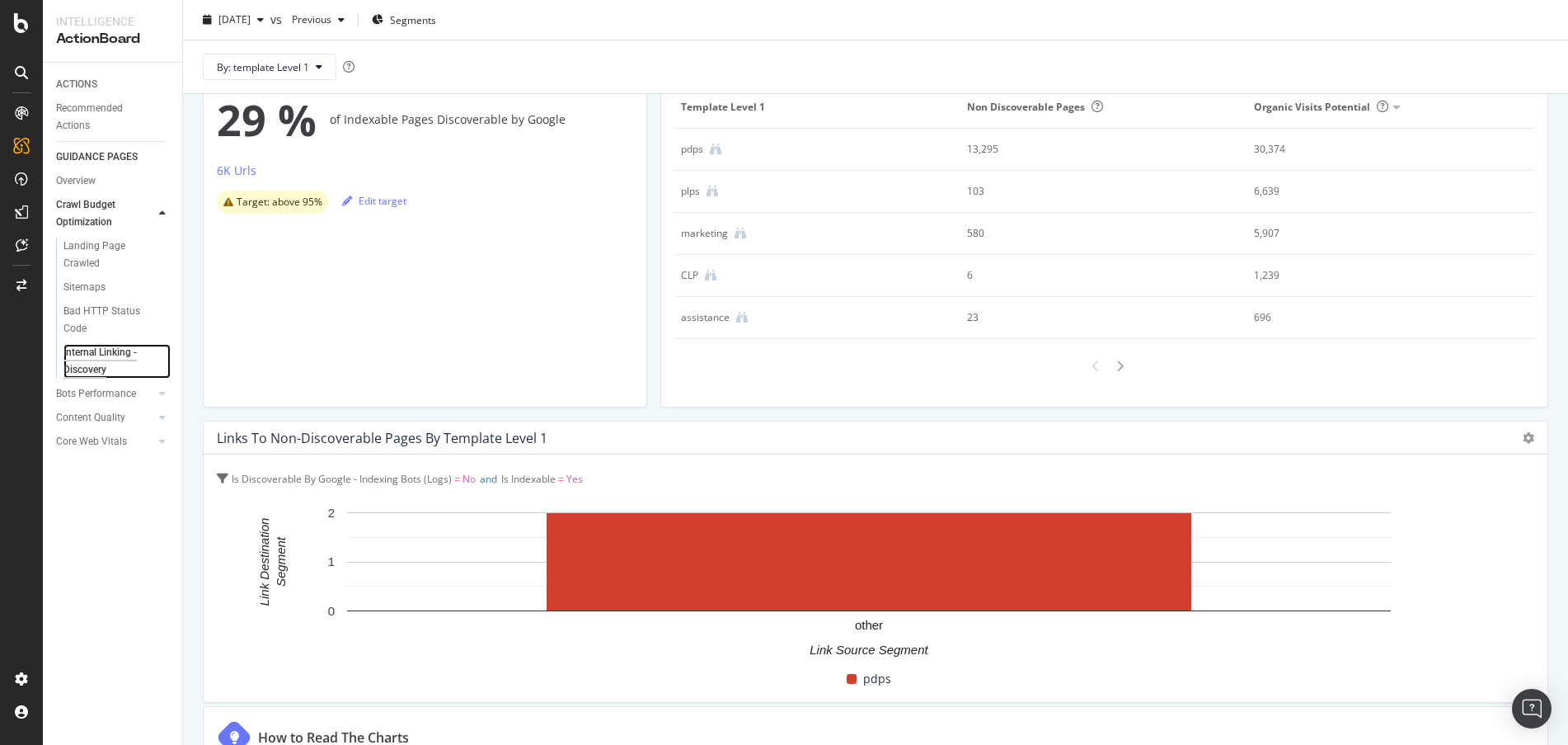
scroll to position [159, 0]
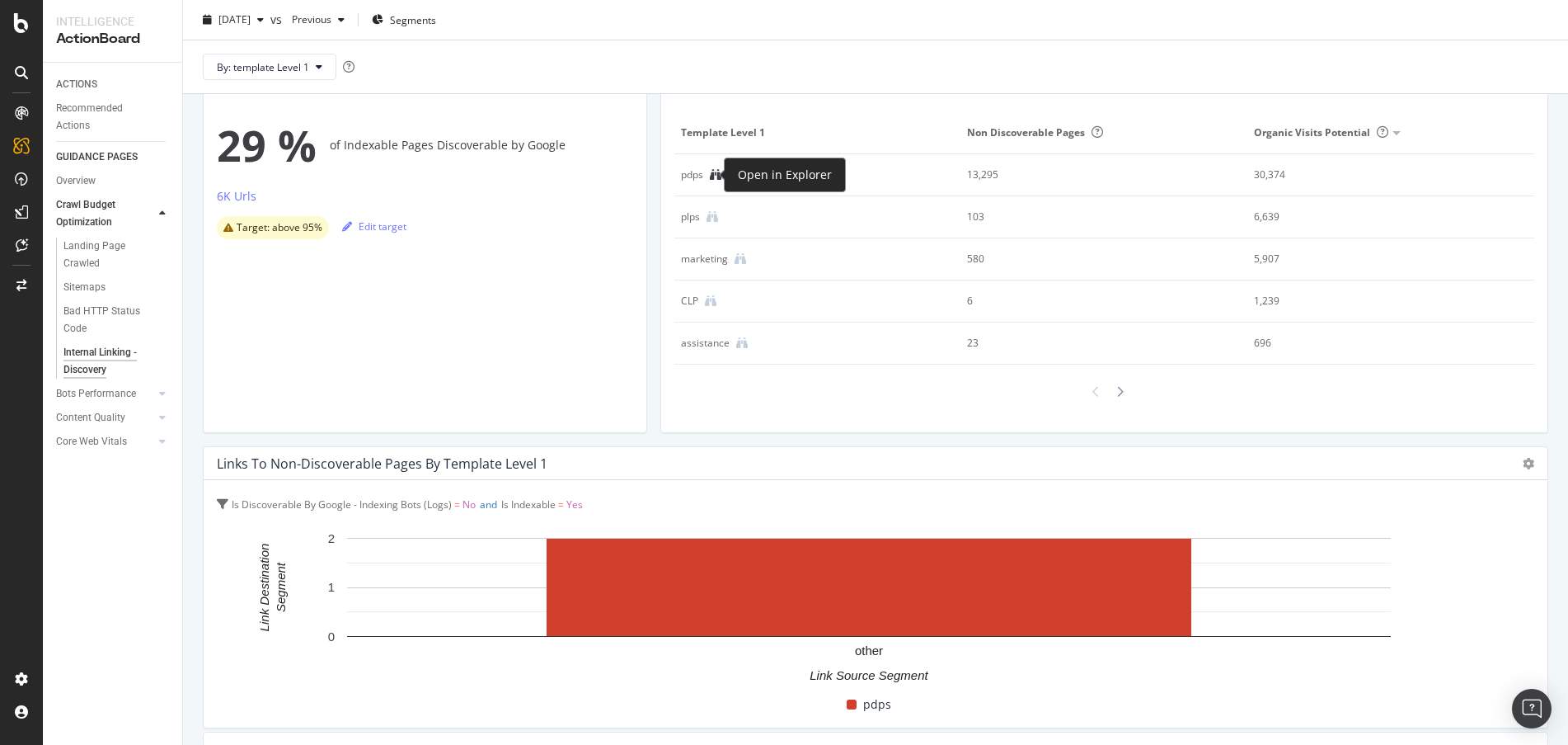
click at [712, 173] on icon at bounding box center [715, 175] width 11 height 11
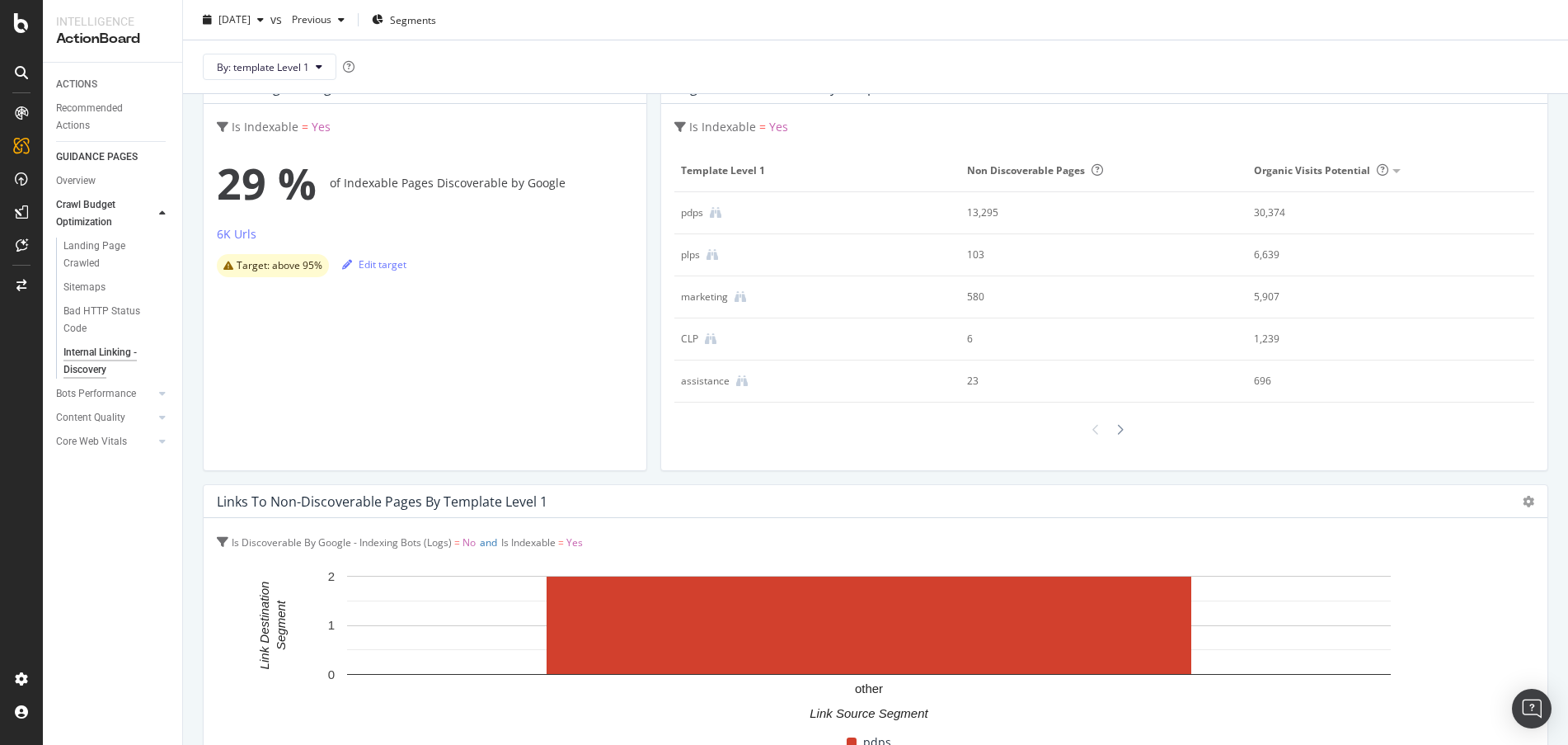
scroll to position [113, 0]
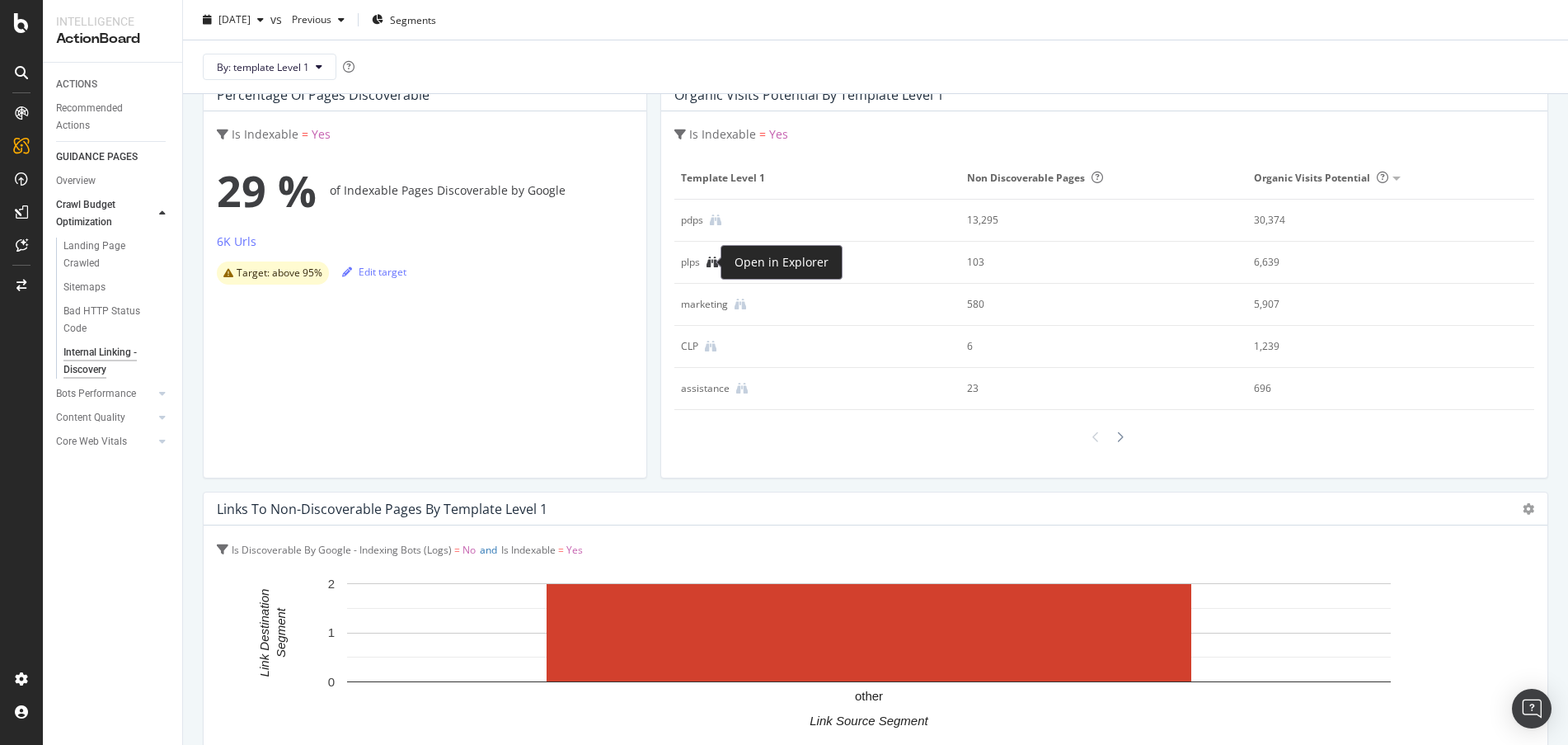
click at [707, 263] on icon at bounding box center [712, 262] width 11 height 11
click at [160, 397] on icon at bounding box center [162, 393] width 7 height 10
click at [163, 397] on icon at bounding box center [162, 399] width 7 height 10
click at [140, 344] on div "Internationalization" at bounding box center [107, 342] width 87 height 18
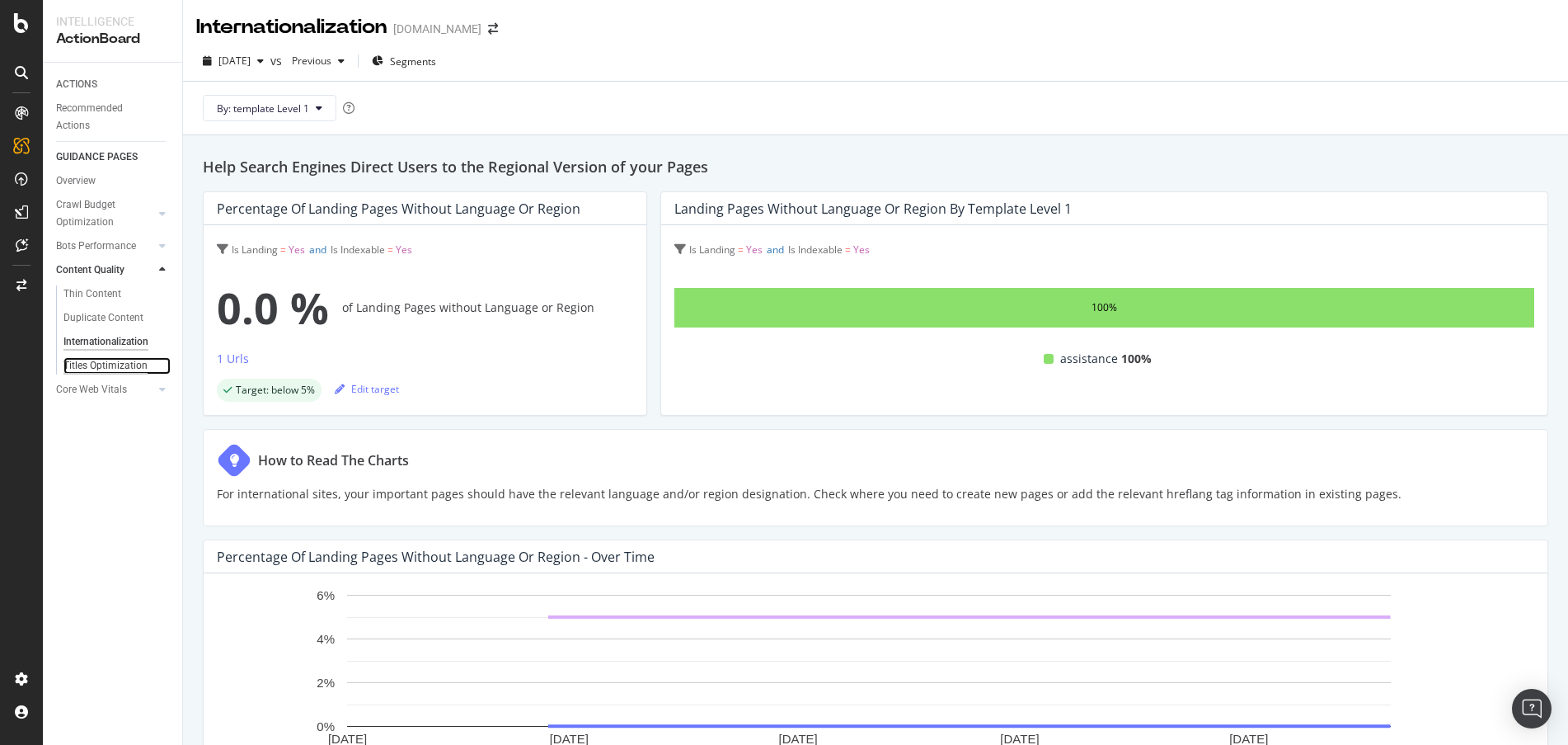
click at [113, 365] on div "Titles Optimization" at bounding box center [105, 365] width 85 height 18
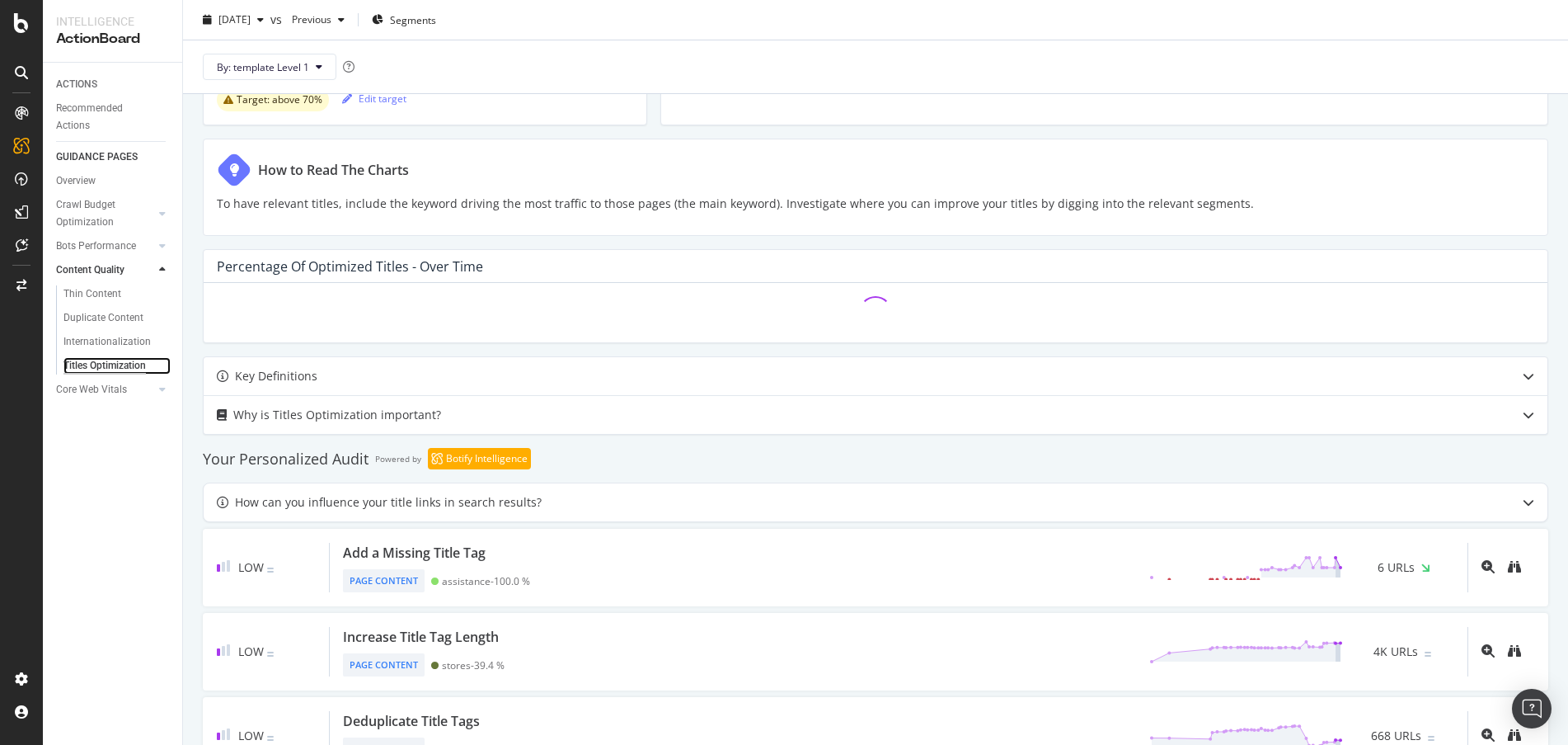
scroll to position [349, 0]
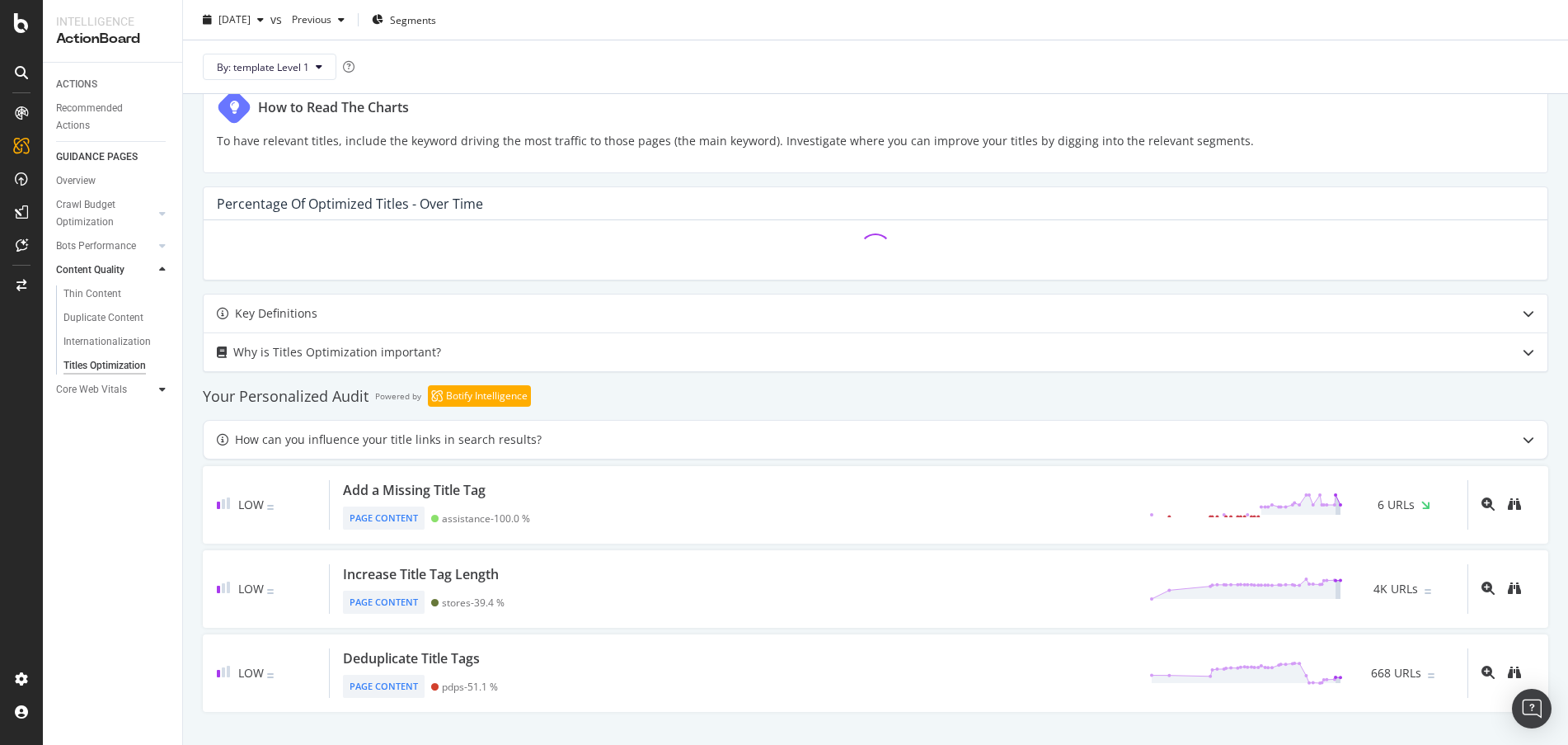
click at [160, 388] on icon at bounding box center [162, 389] width 7 height 10
click at [81, 320] on div "User Experience" at bounding box center [98, 318] width 70 height 18
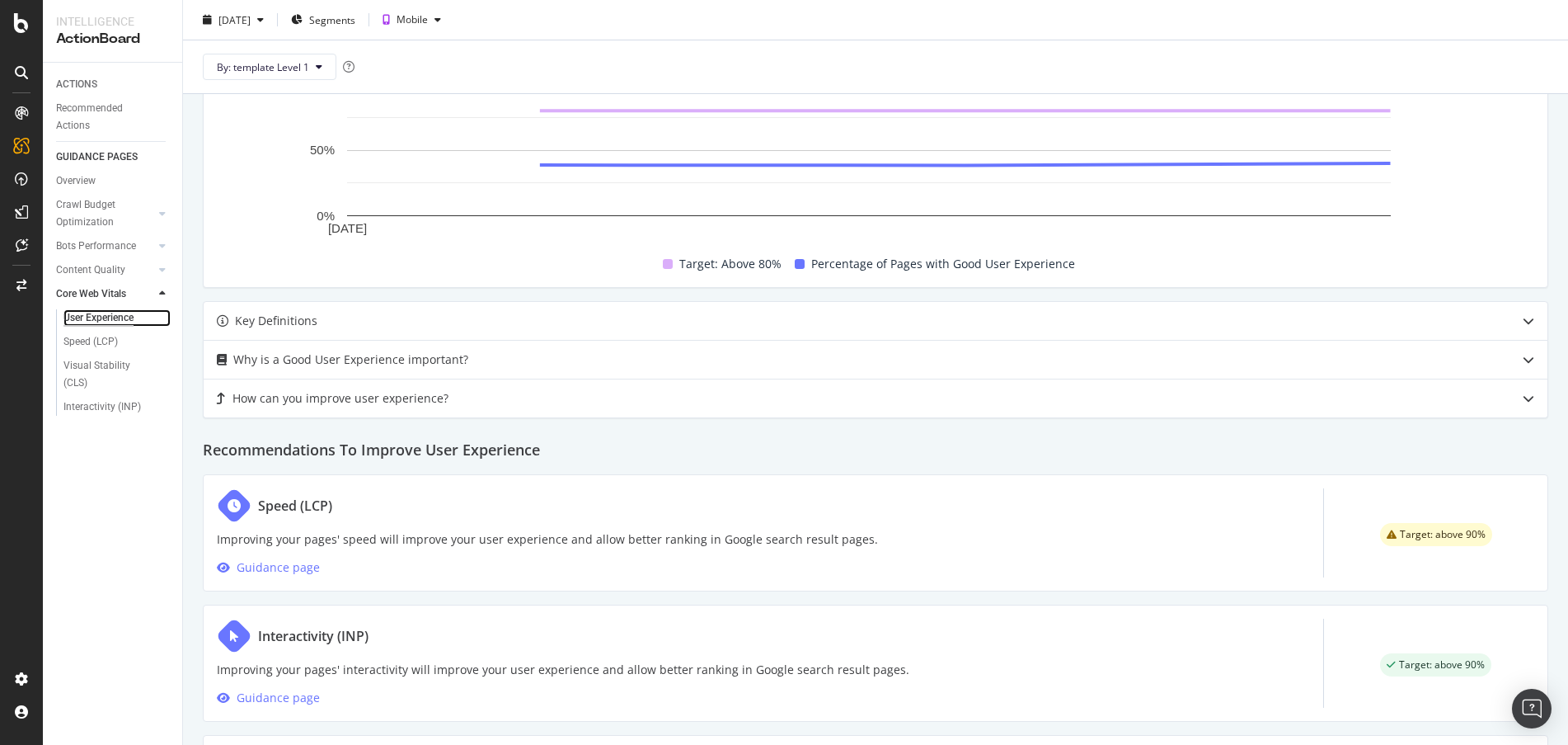
scroll to position [516, 0]
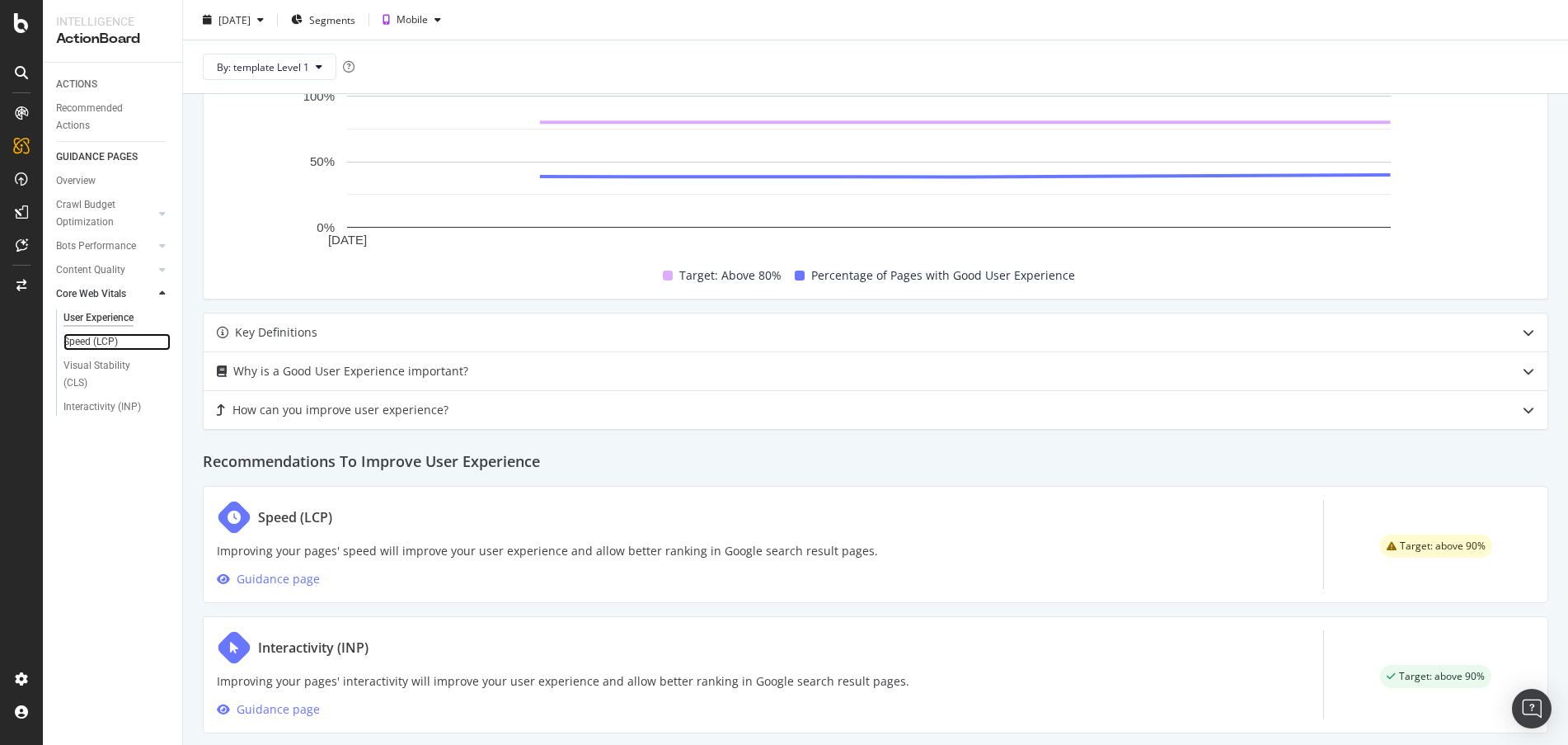
click at [122, 347] on link "Speed (LCP)" at bounding box center [116, 342] width 107 height 18
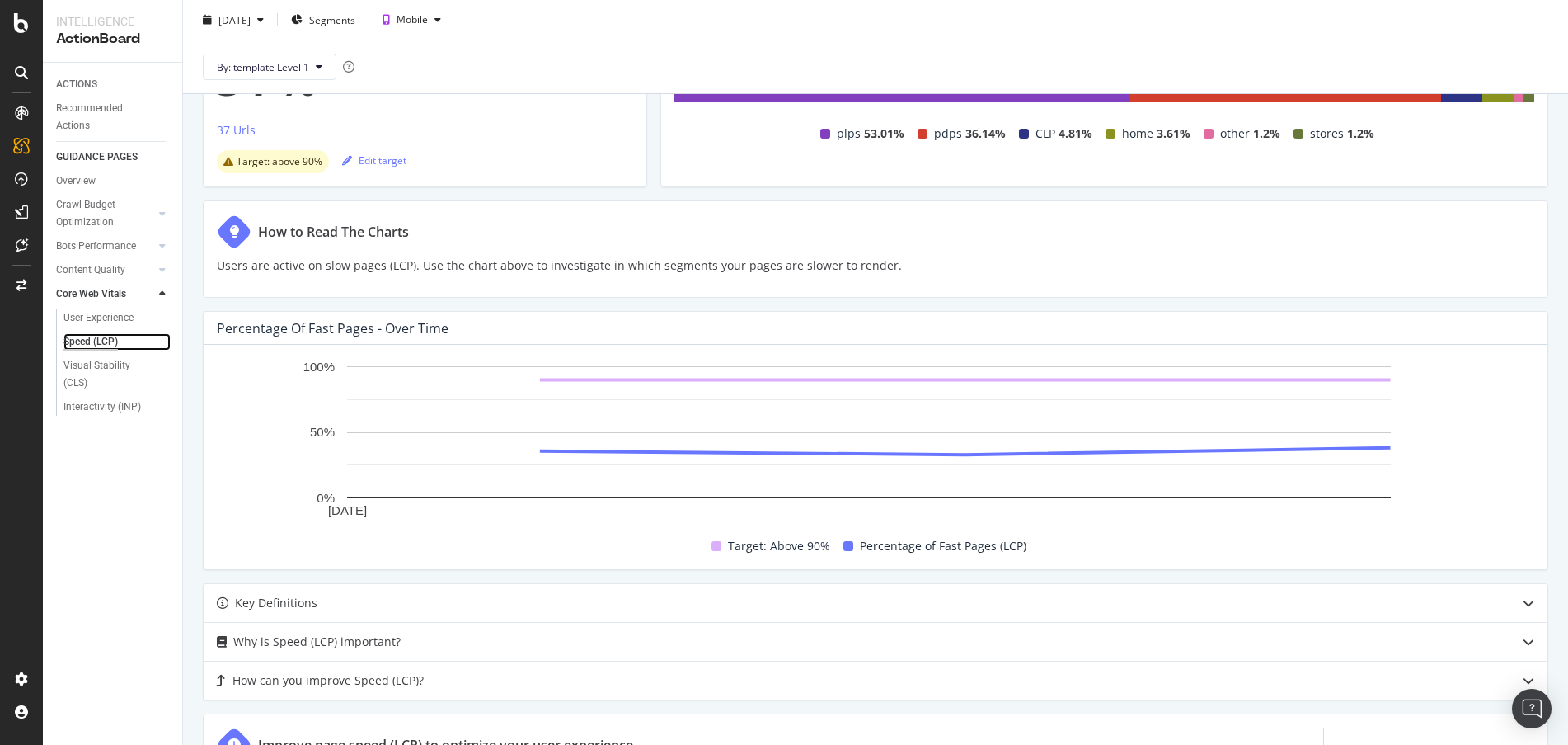
scroll to position [205, 0]
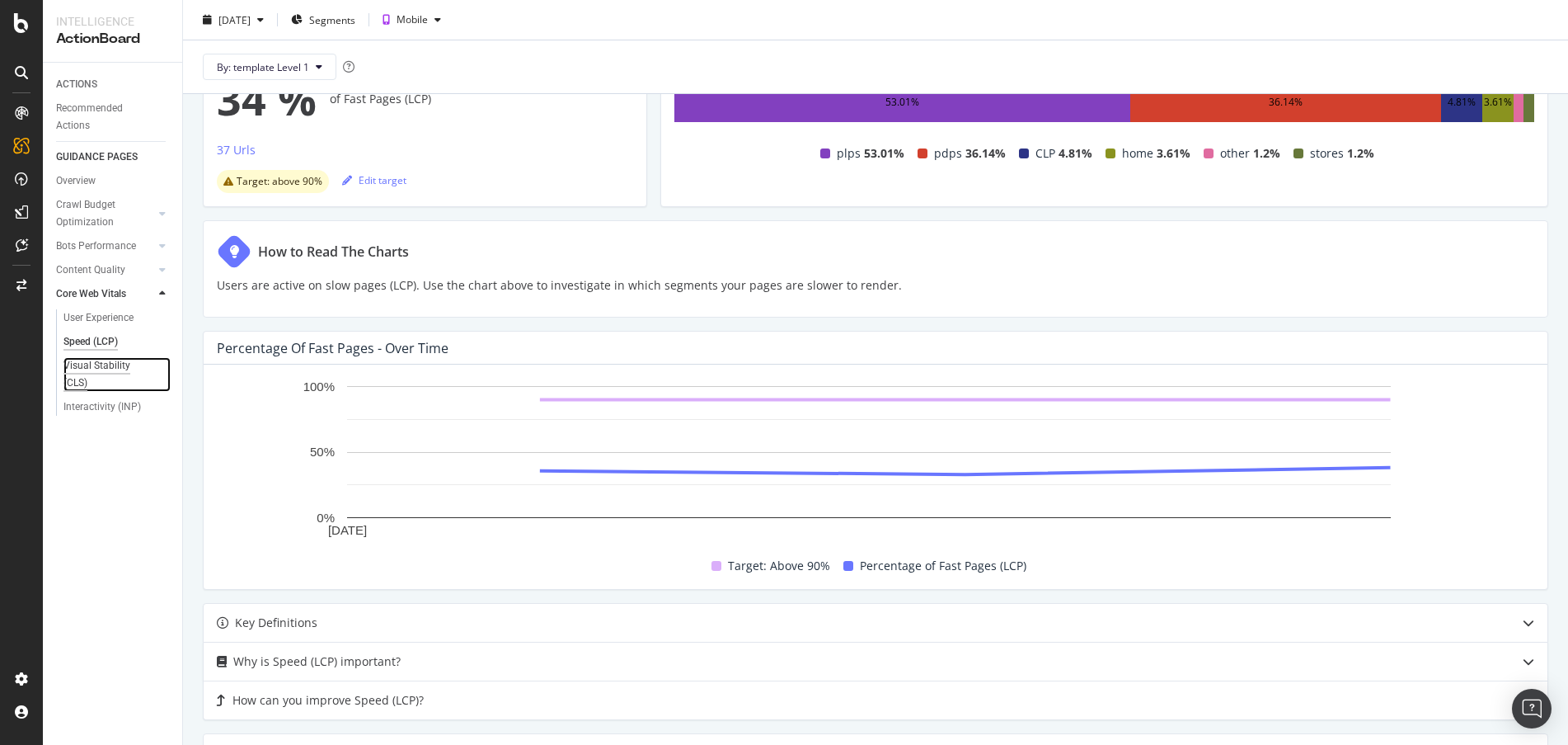
click at [98, 378] on div "Visual Stability (CLS)" at bounding box center [109, 373] width 91 height 34
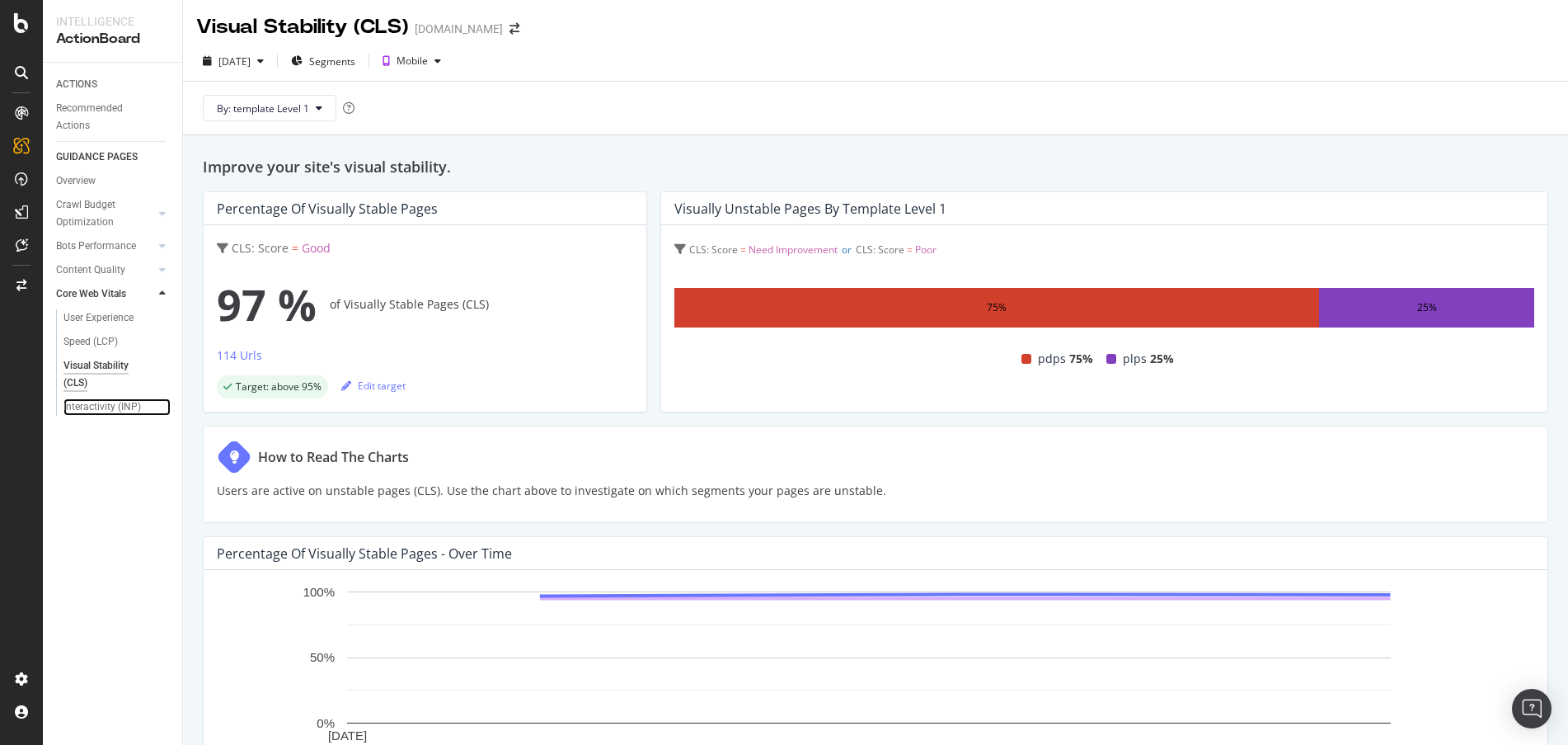
drag, startPoint x: 100, startPoint y: 405, endPoint x: 105, endPoint y: 395, distance: 11.2
click at [100, 405] on div "Interactivity (INP)" at bounding box center [101, 407] width 77 height 18
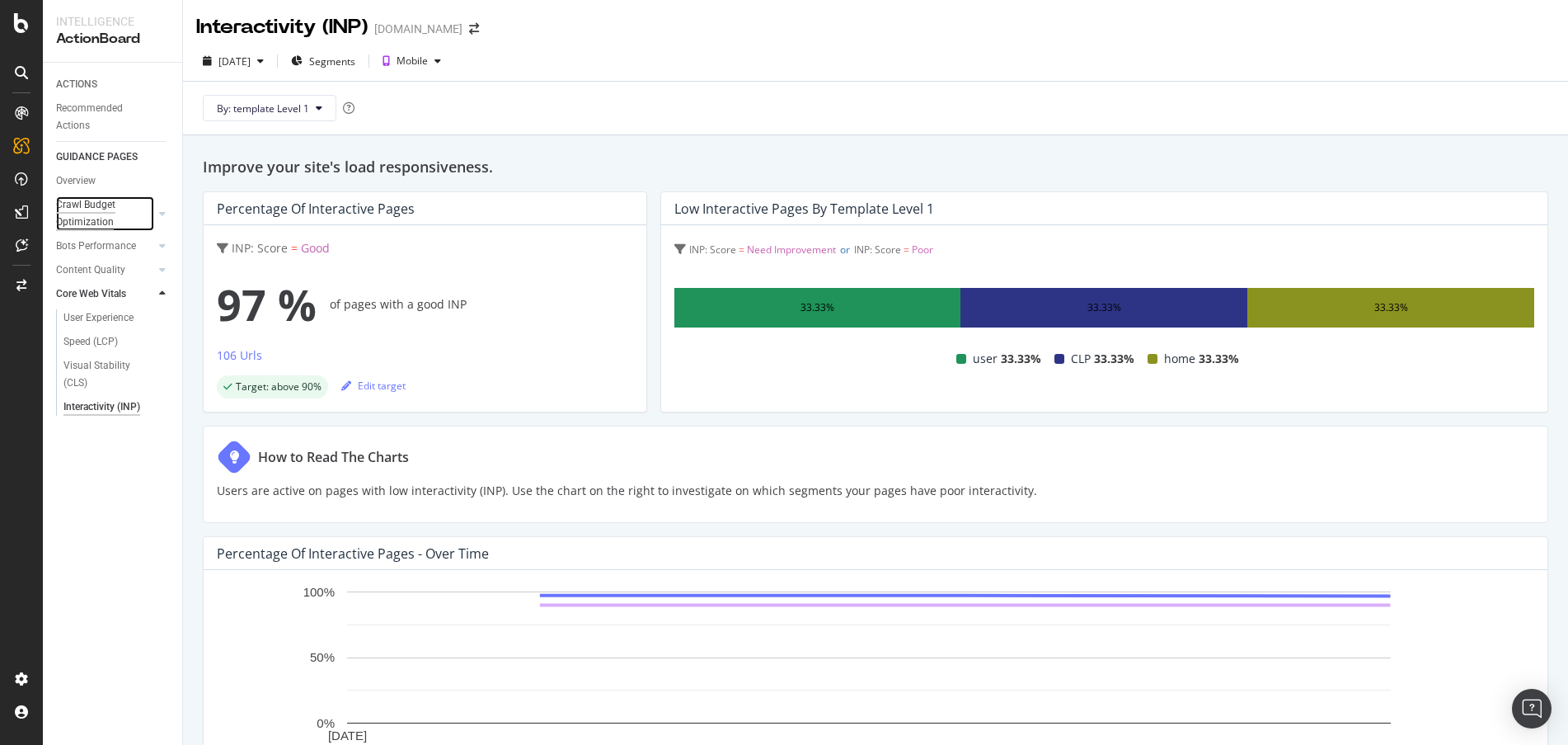
click at [93, 200] on div "Crawl Budget Optimization" at bounding box center [98, 213] width 86 height 34
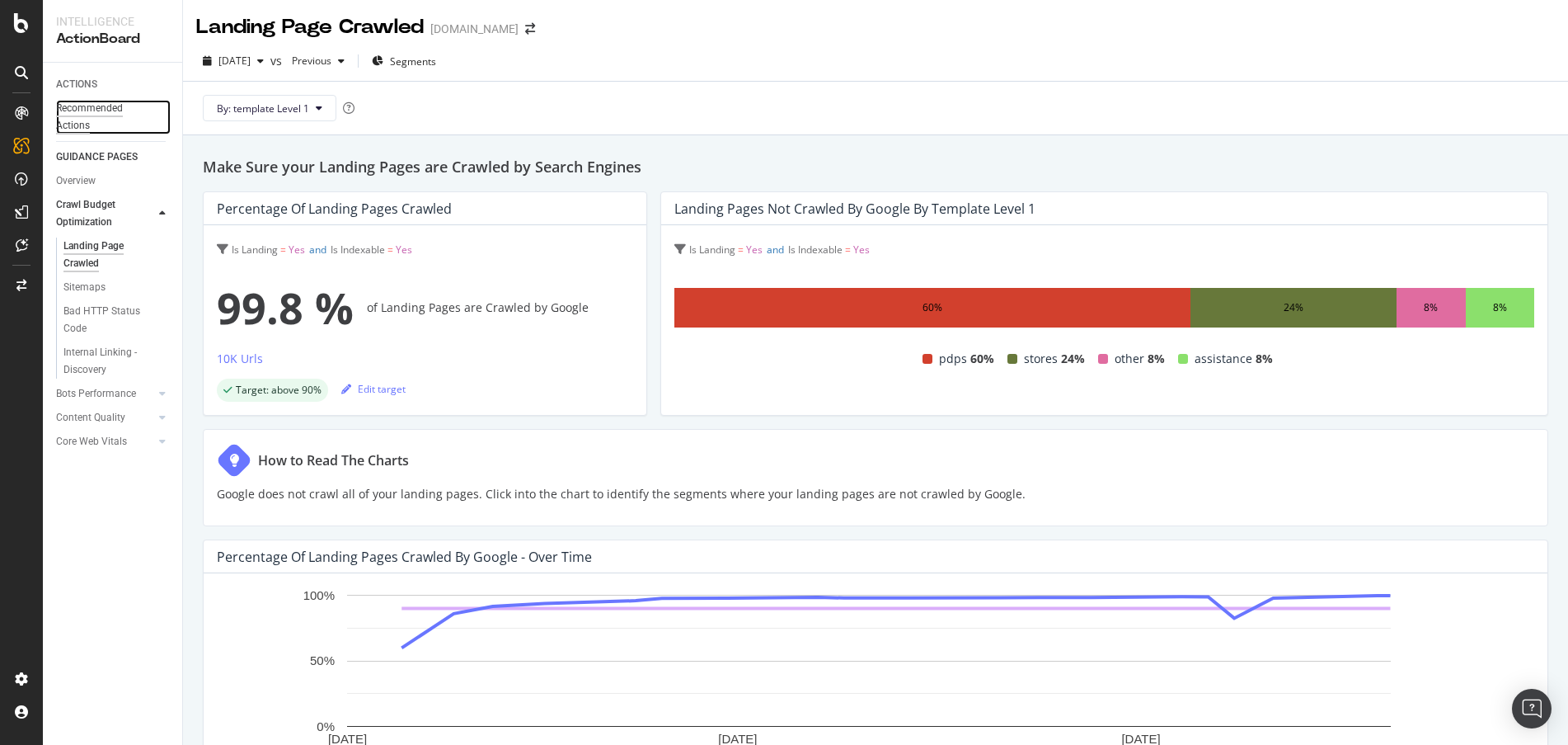
click at [96, 111] on div "Recommended Actions" at bounding box center [105, 116] width 99 height 34
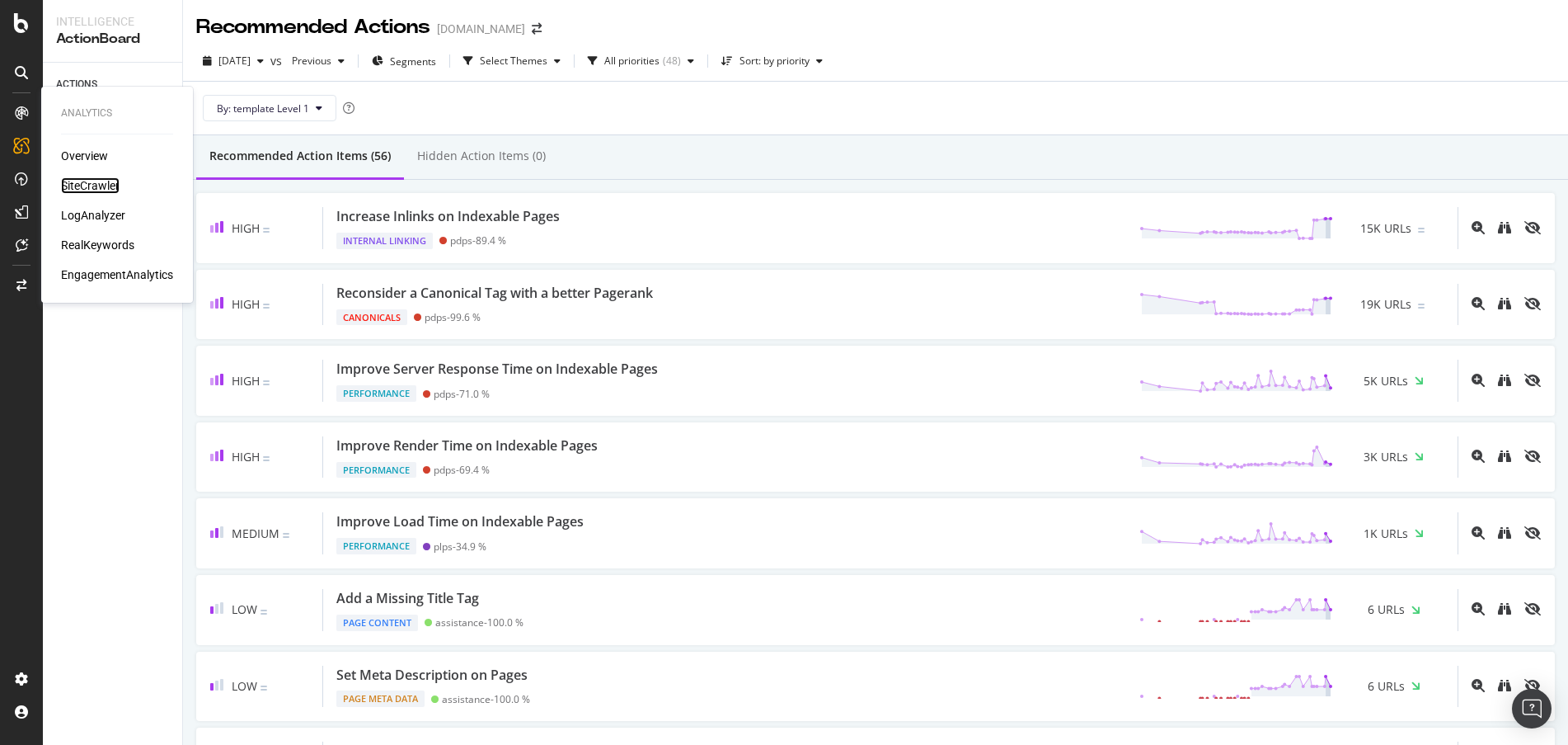
click at [107, 187] on div "SiteCrawler" at bounding box center [90, 186] width 59 height 17
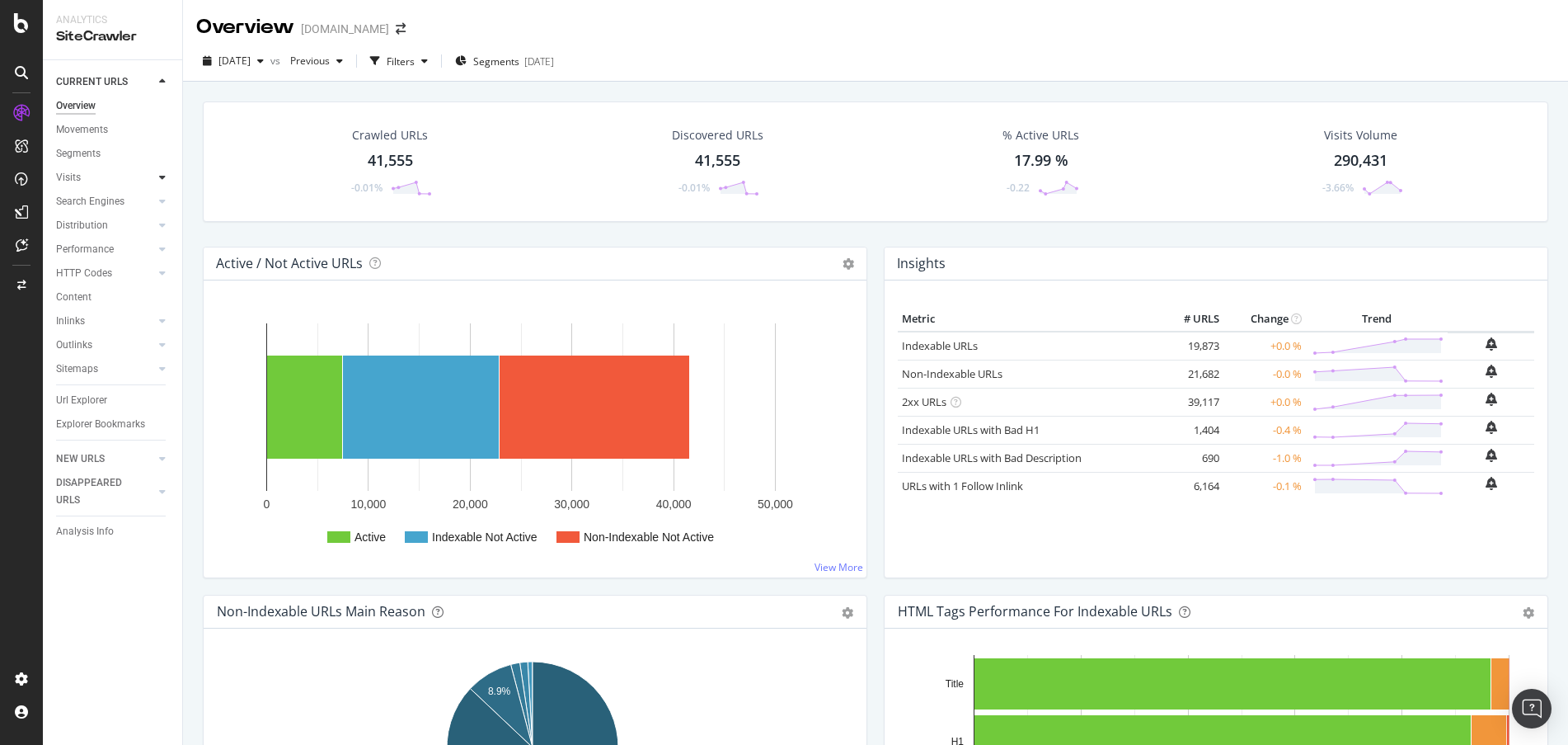
click at [161, 176] on icon at bounding box center [162, 177] width 7 height 10
click at [165, 204] on icon at bounding box center [162, 201] width 7 height 10
click at [164, 230] on icon at bounding box center [162, 225] width 7 height 10
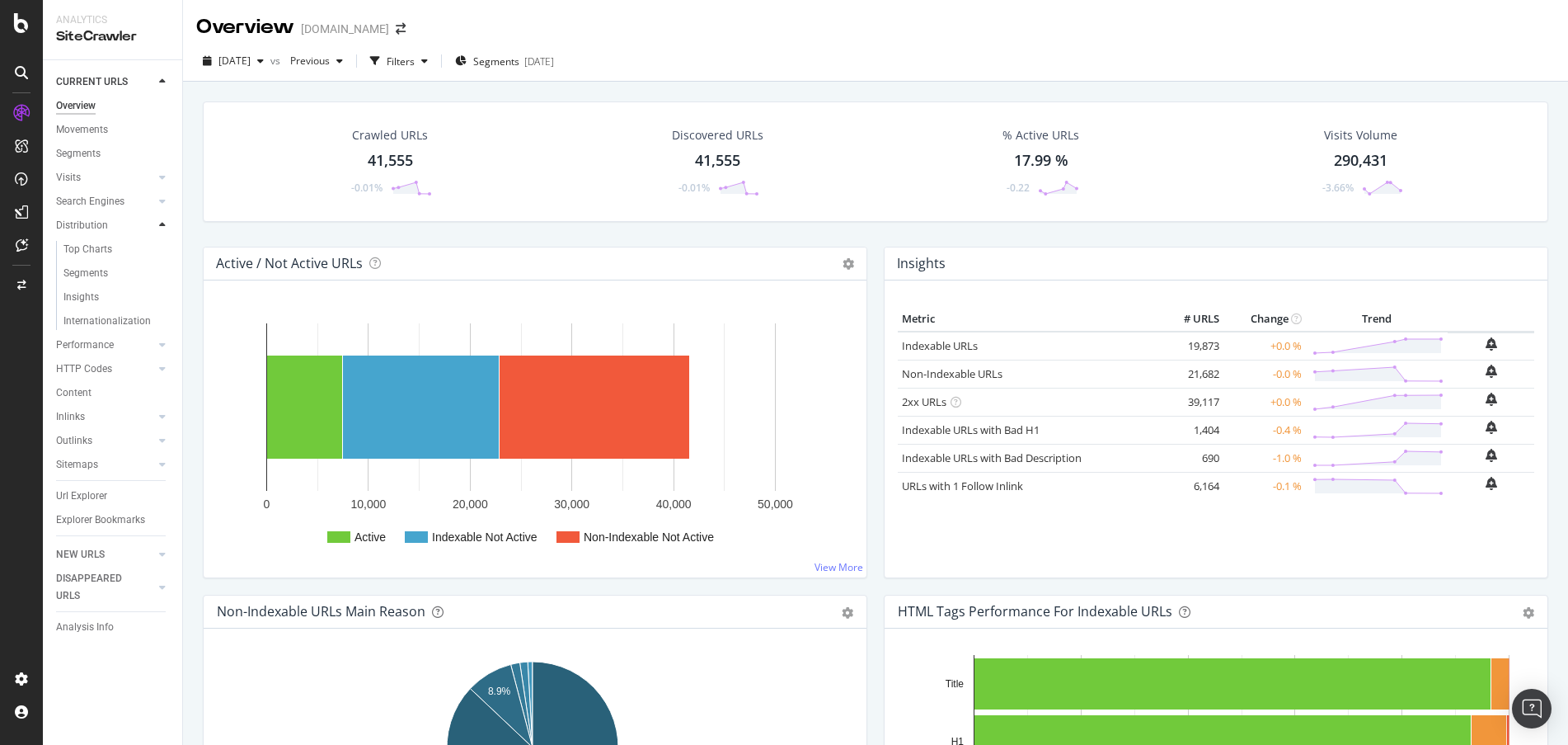
click at [164, 230] on icon at bounding box center [162, 225] width 7 height 10
drag, startPoint x: 164, startPoint y: 298, endPoint x: 166, endPoint y: 325, distance: 27.1
click at [164, 298] on div at bounding box center [163, 297] width 17 height 17
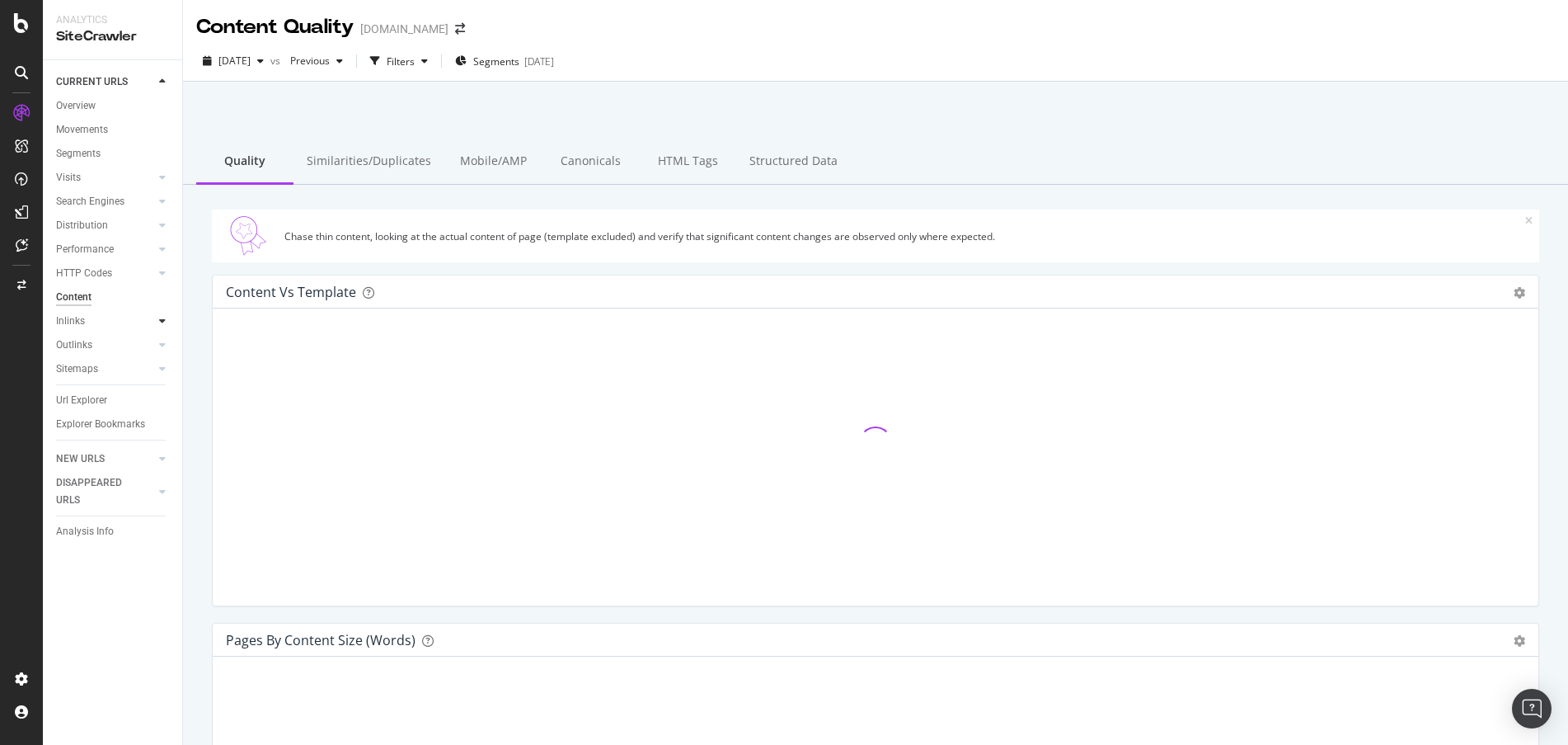
click at [165, 323] on icon at bounding box center [162, 320] width 7 height 10
click at [87, 391] on div "Insights" at bounding box center [81, 393] width 35 height 18
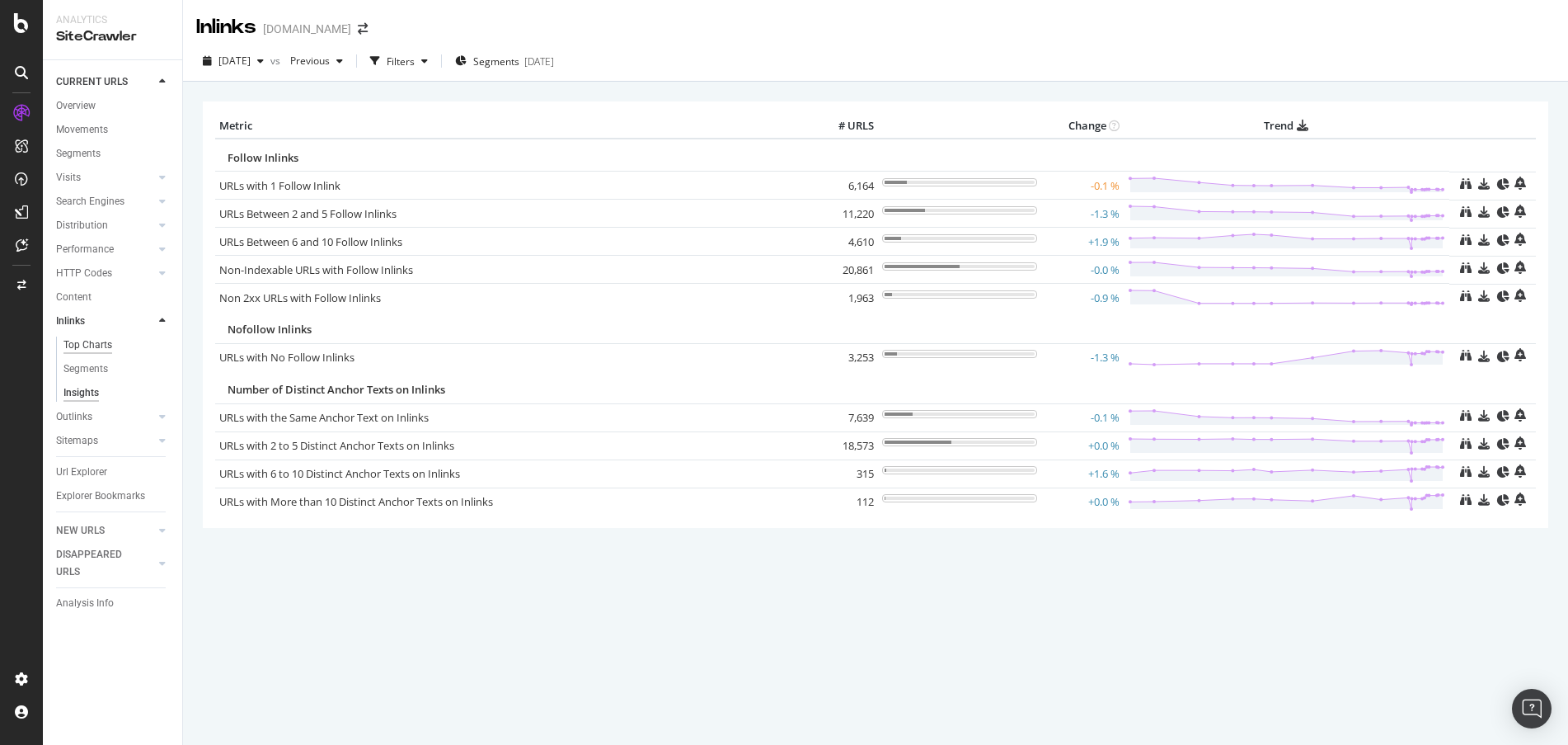
click at [85, 339] on div "Top Charts" at bounding box center [87, 345] width 48 height 18
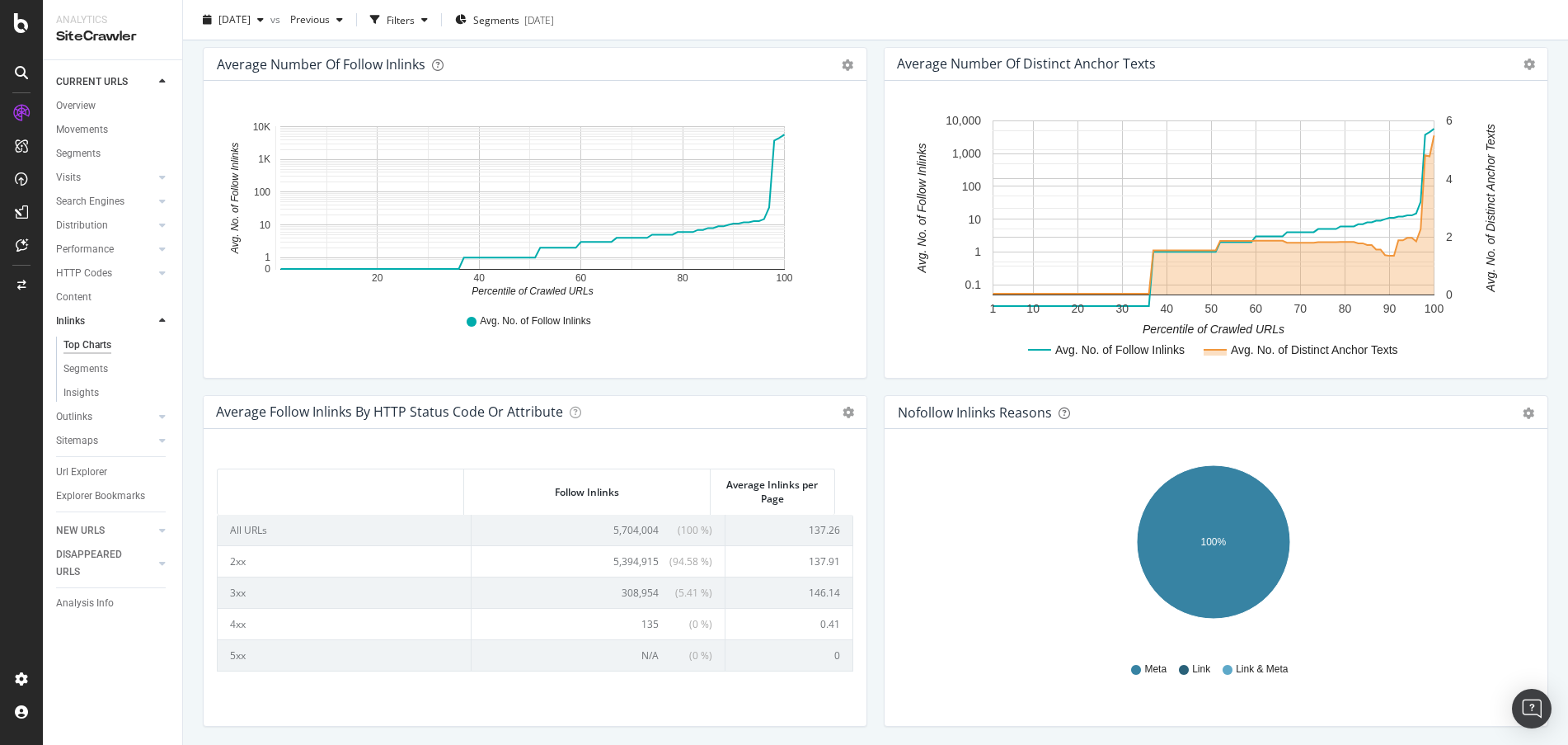
scroll to position [580, 0]
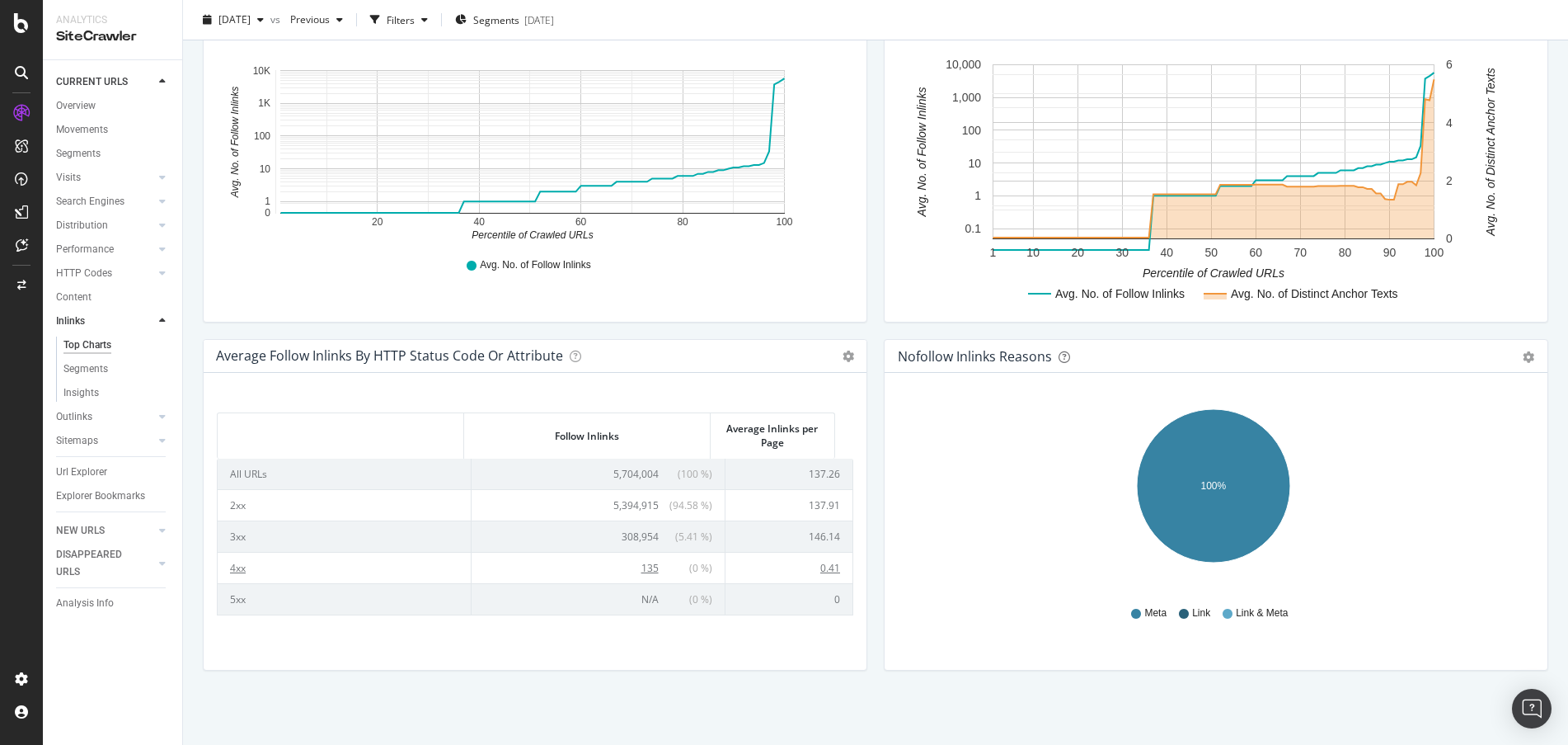
click at [642, 566] on span "135" at bounding box center [650, 568] width 18 height 14
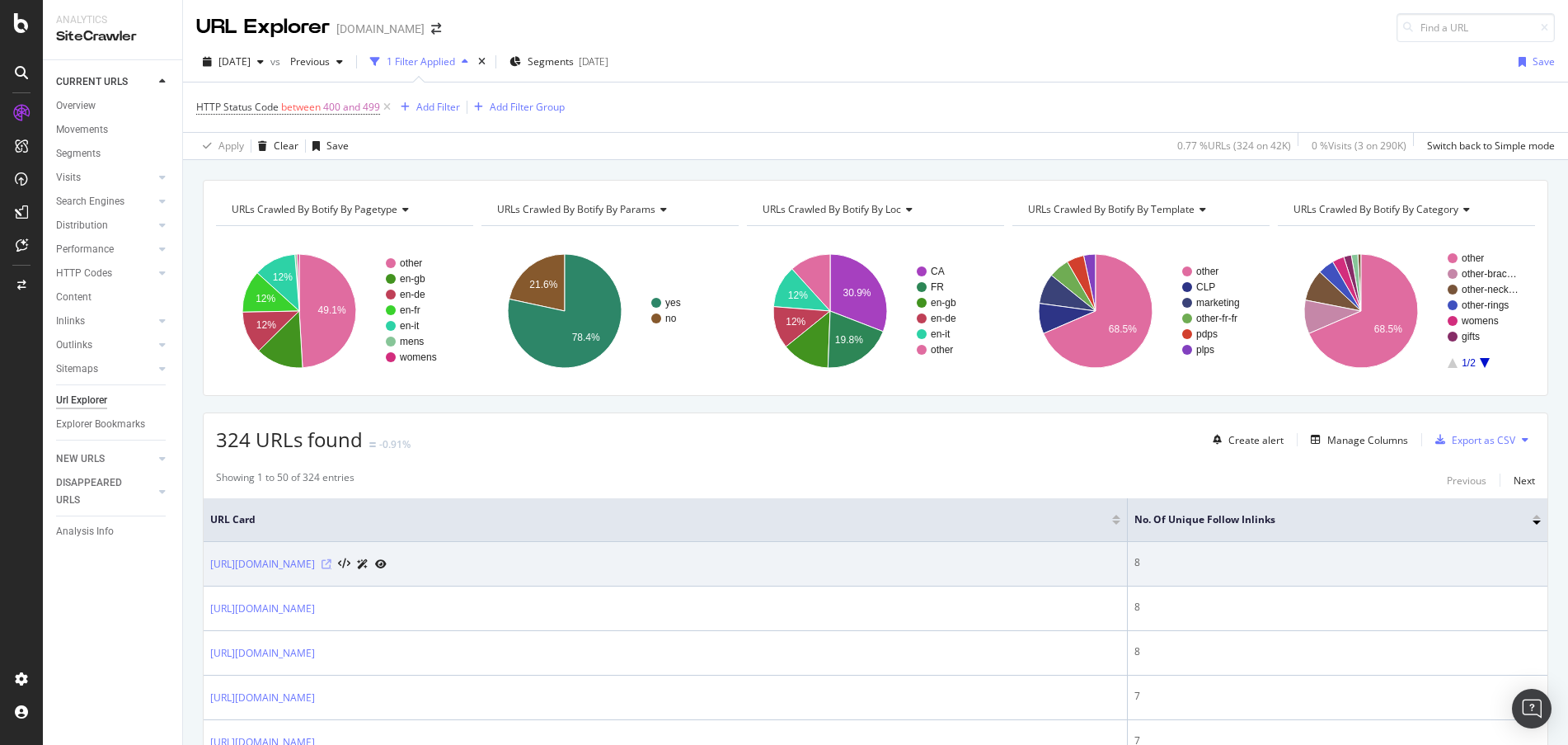
click at [332, 561] on icon at bounding box center [326, 564] width 10 height 10
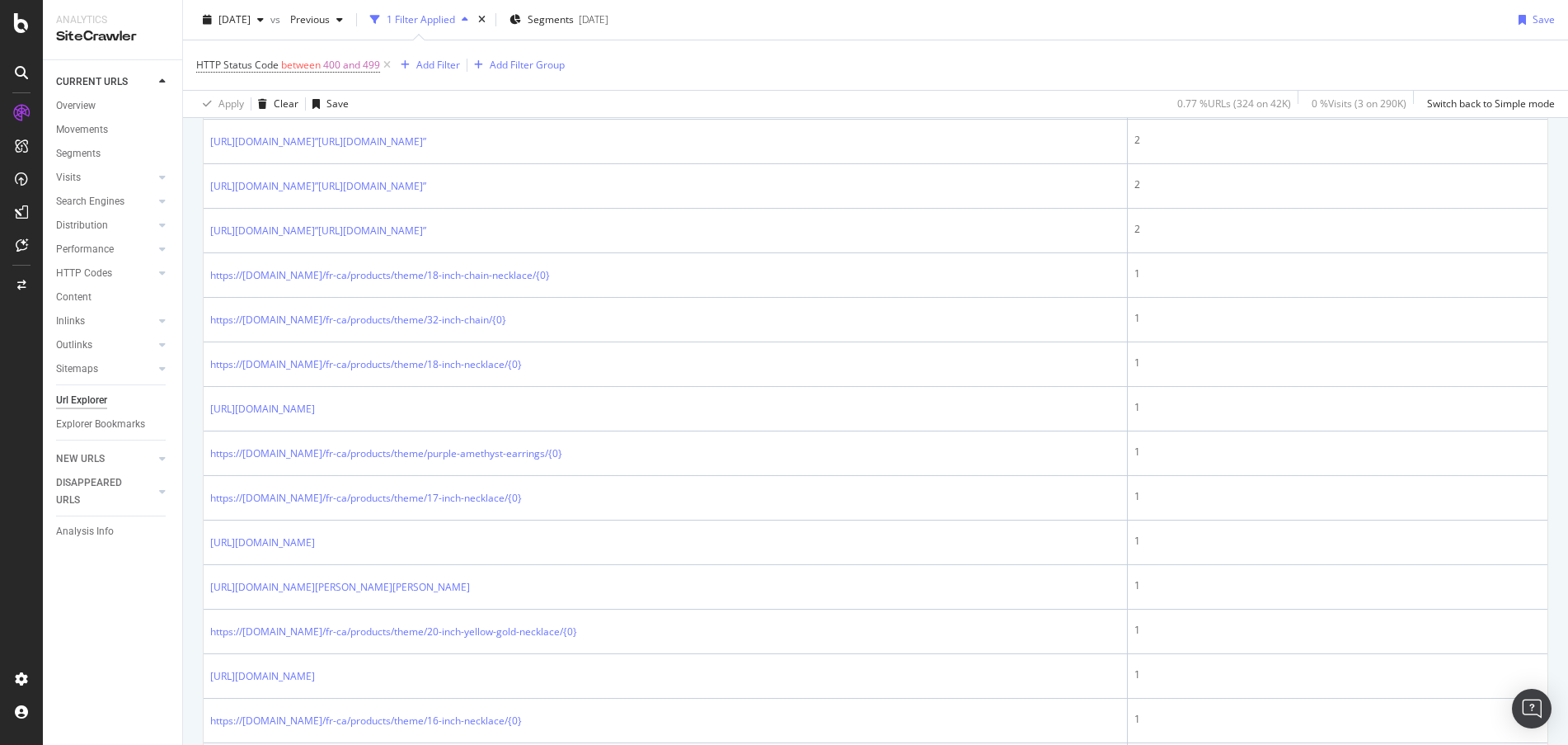
scroll to position [1059, 0]
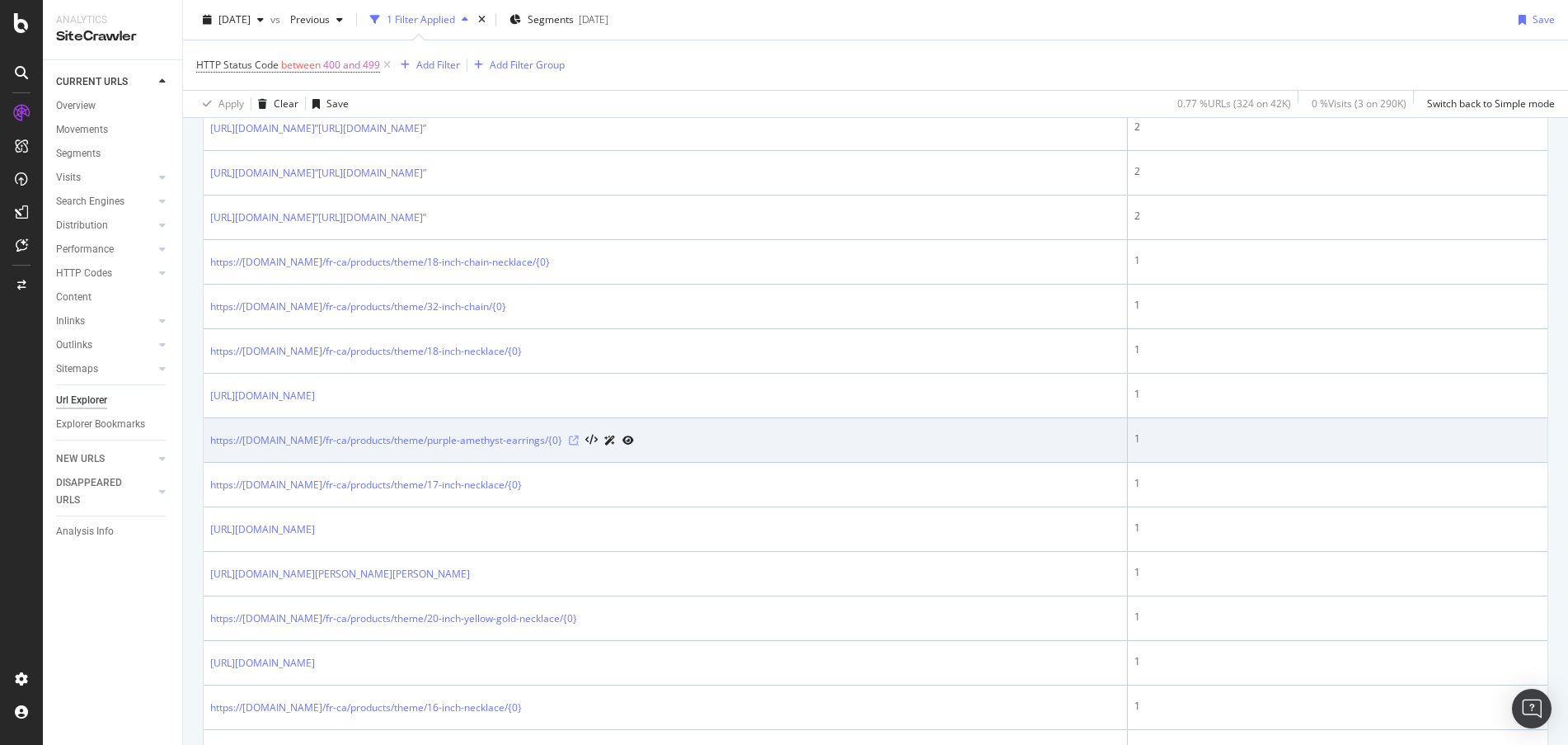
click at [579, 438] on icon at bounding box center [573, 440] width 10 height 10
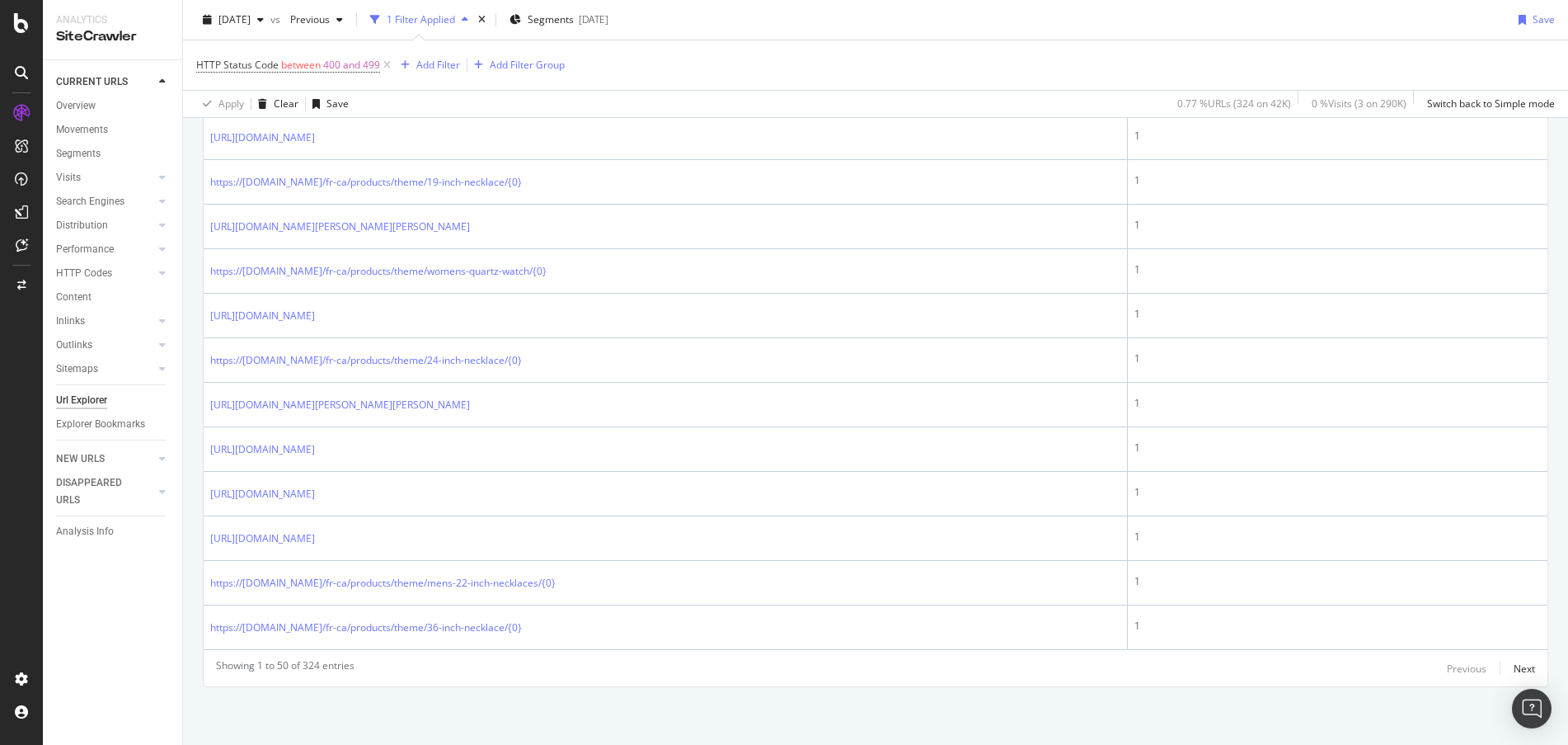
scroll to position [0, 0]
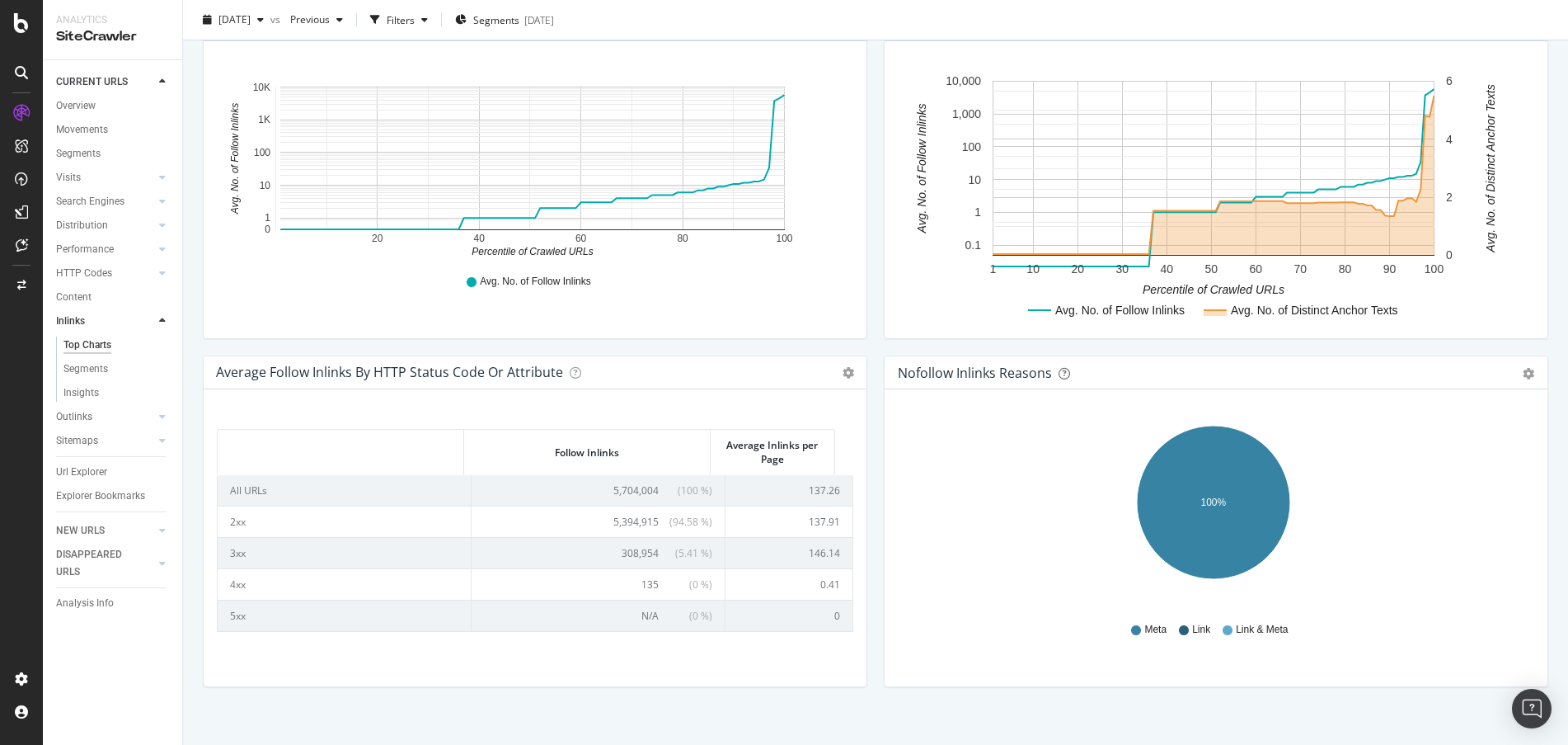
scroll to position [580, 0]
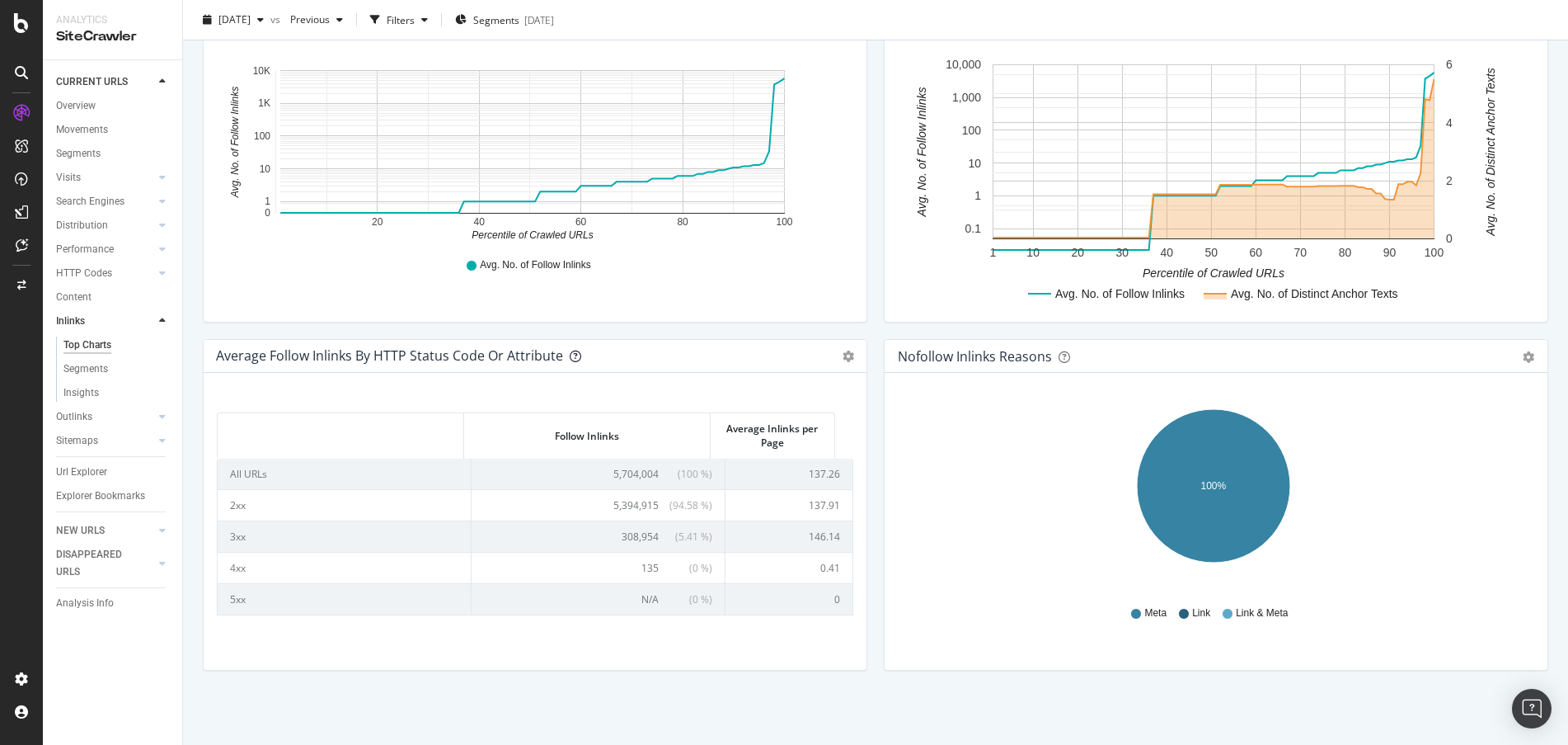
click at [569, 356] on icon at bounding box center [575, 356] width 11 height 11
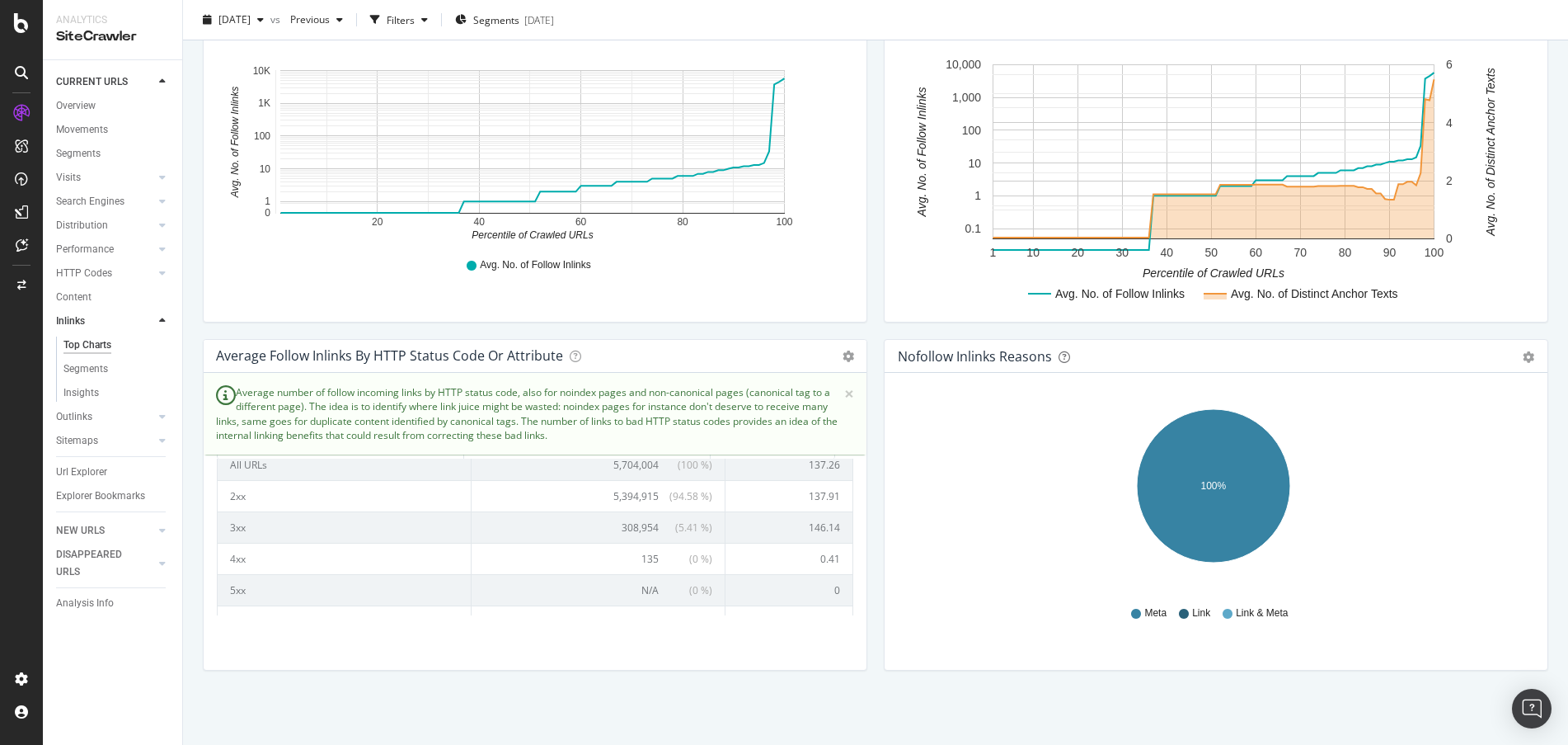
scroll to position [0, 0]
click at [806, 569] on td "0.41" at bounding box center [789, 568] width 127 height 32
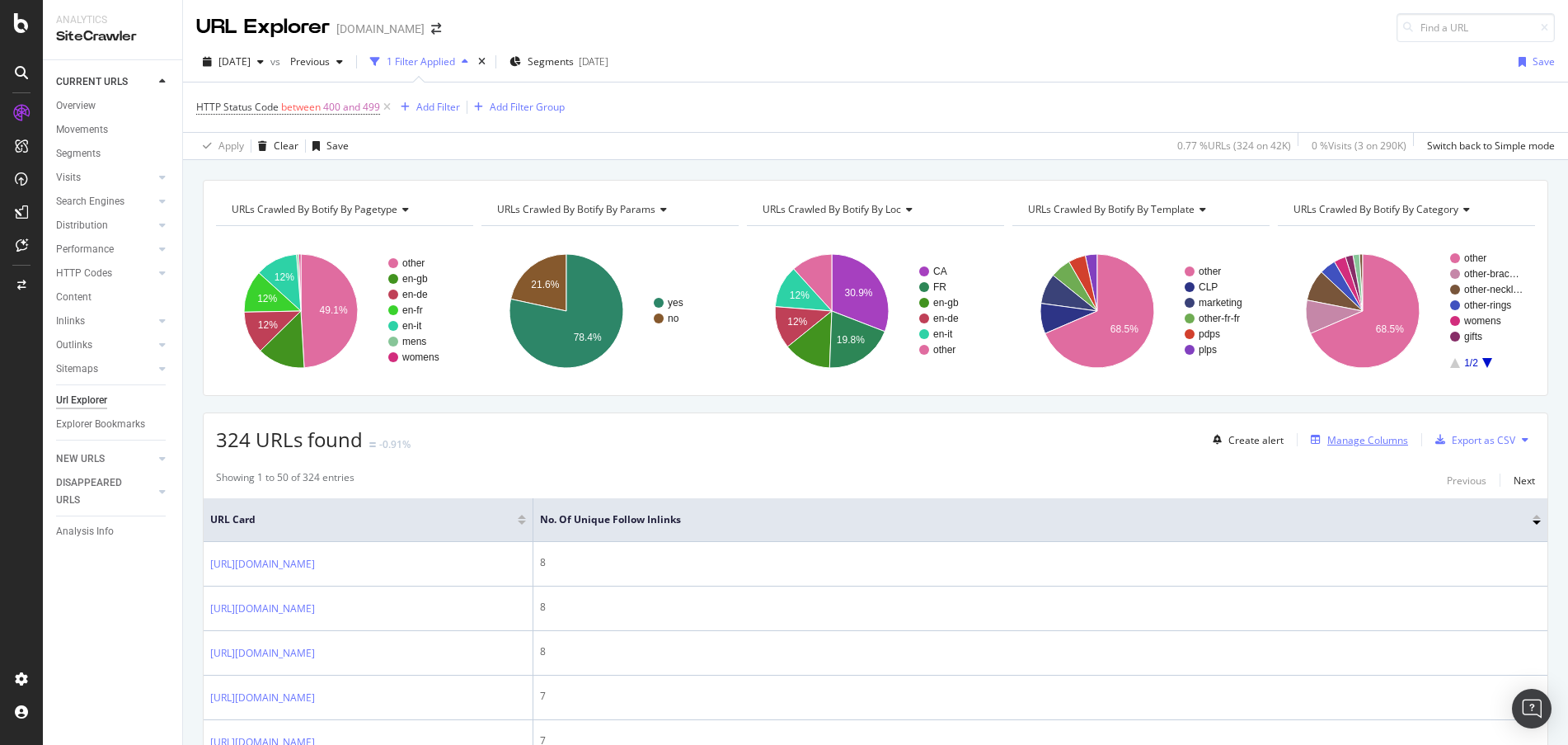
click at [1313, 444] on div "button" at bounding box center [1315, 439] width 23 height 10
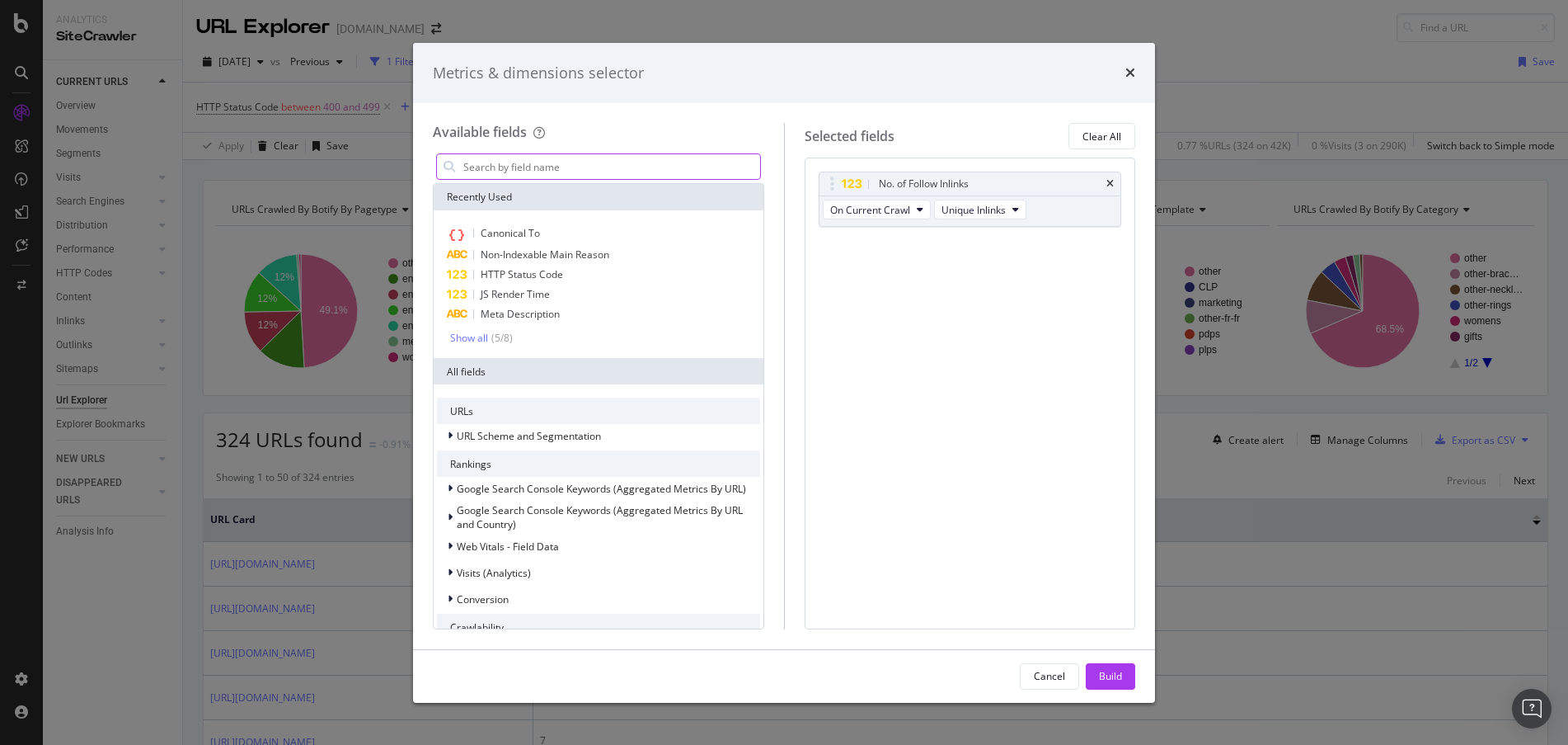
click at [693, 167] on input "modal" at bounding box center [610, 166] width 298 height 25
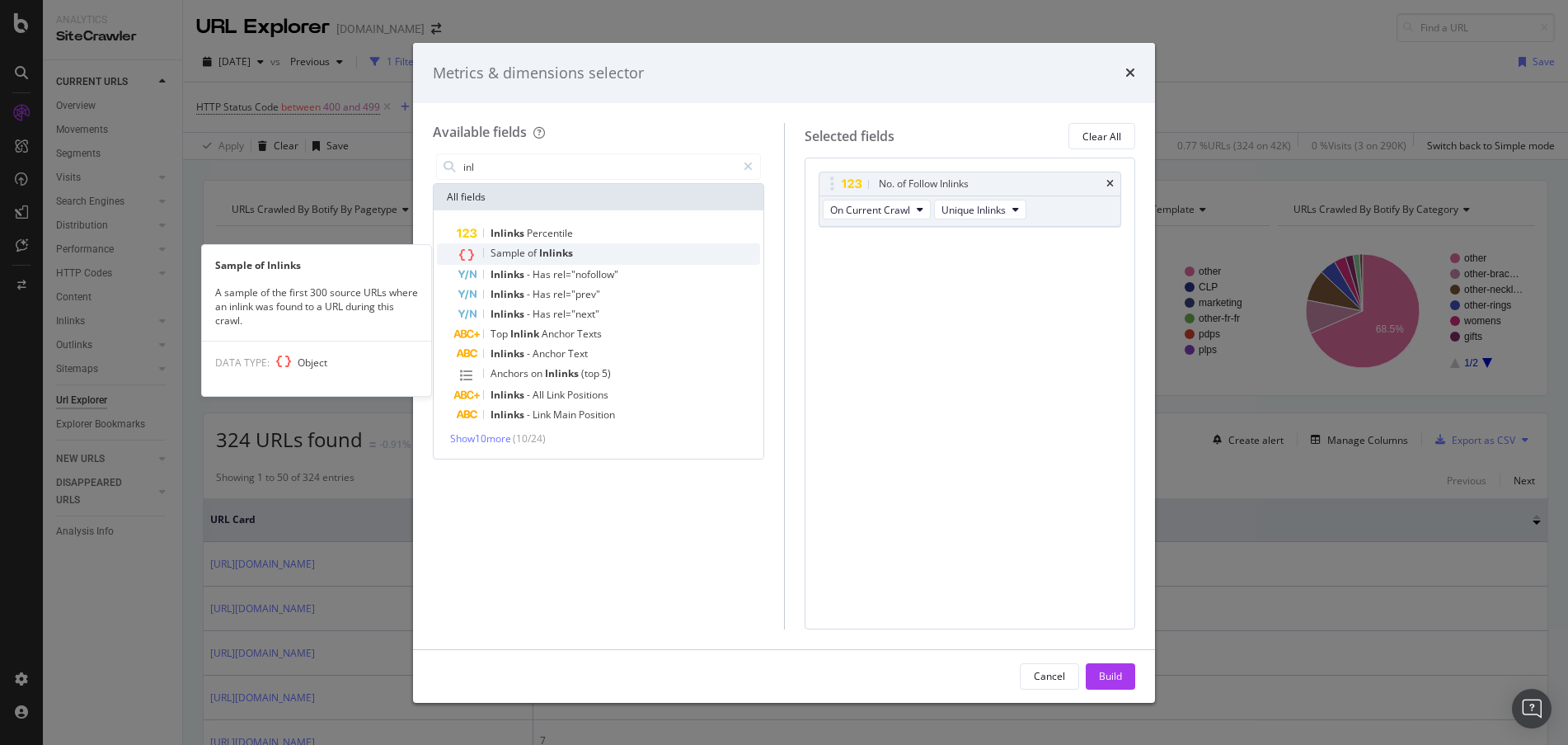
type input "inl"
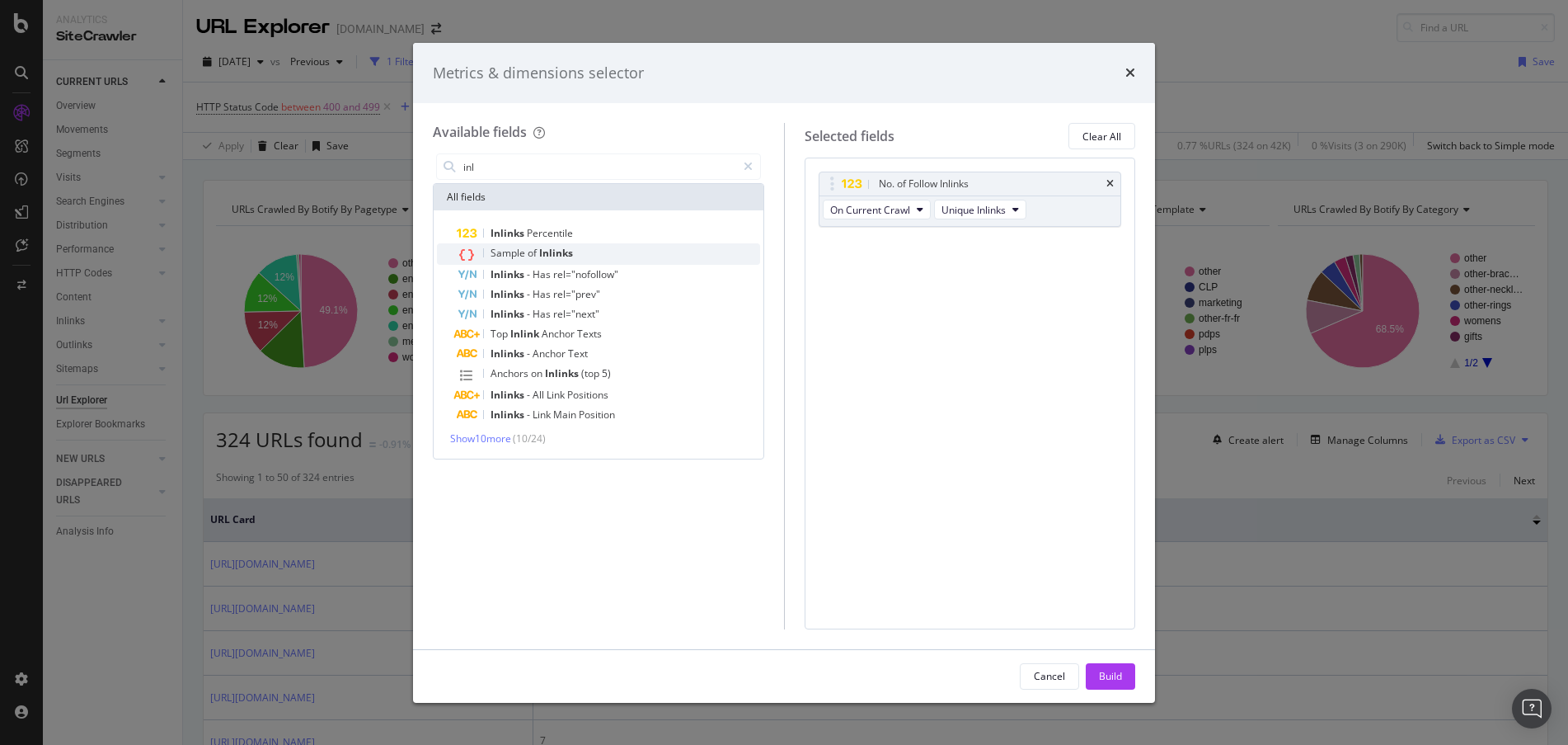
click at [659, 246] on div "Sample of Inlinks" at bounding box center [608, 254] width 304 height 21
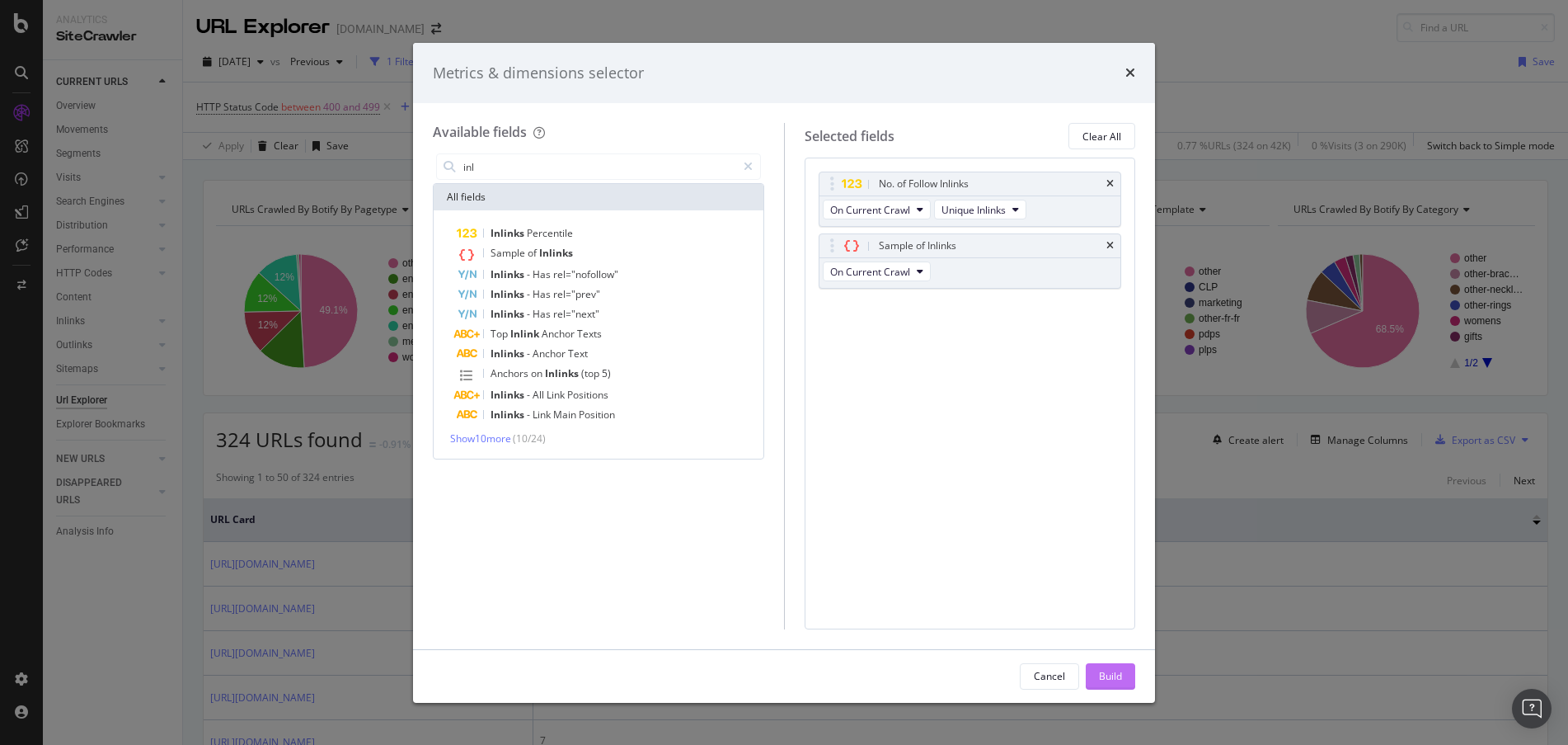
click at [1116, 672] on div "Build" at bounding box center [1110, 675] width 23 height 14
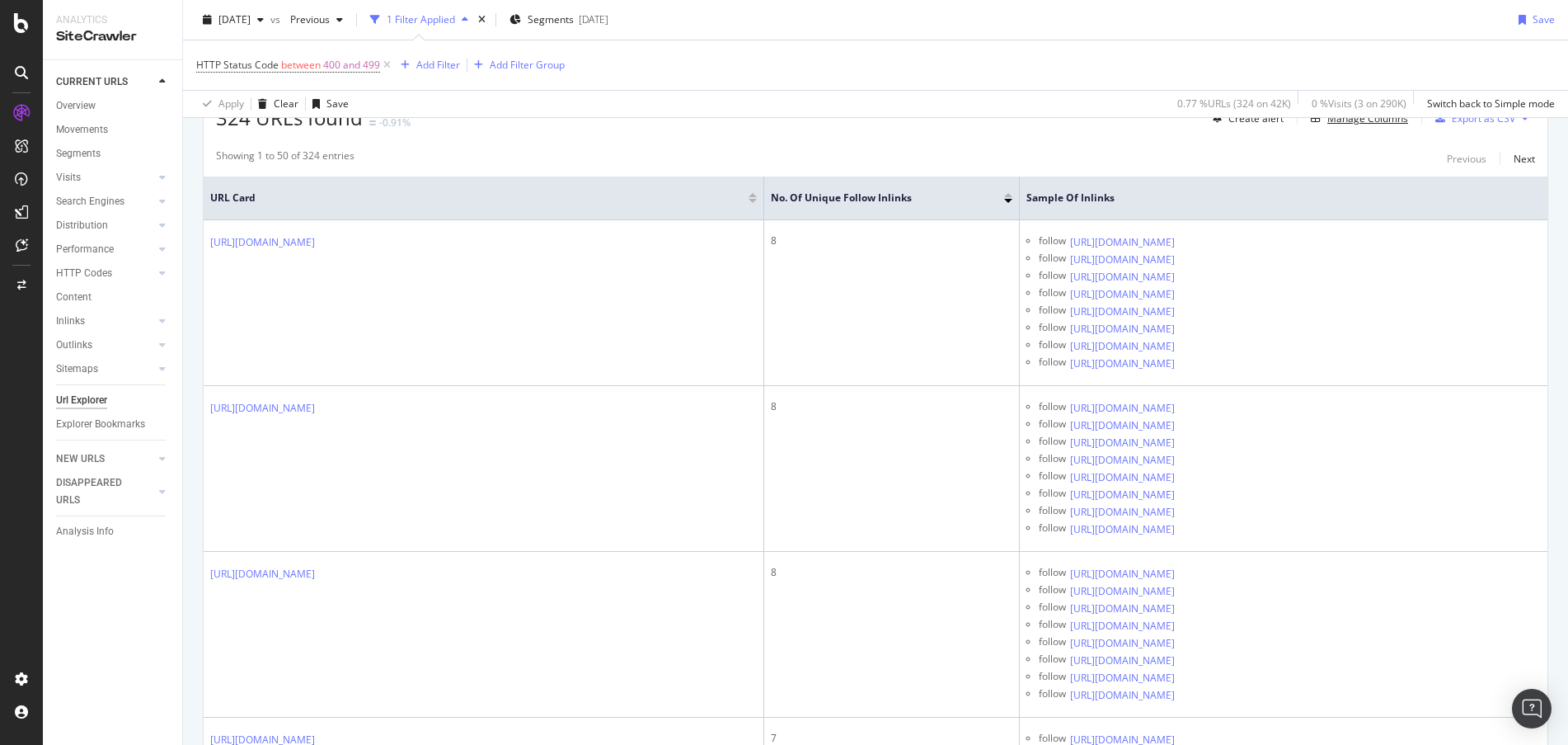
scroll to position [326, 0]
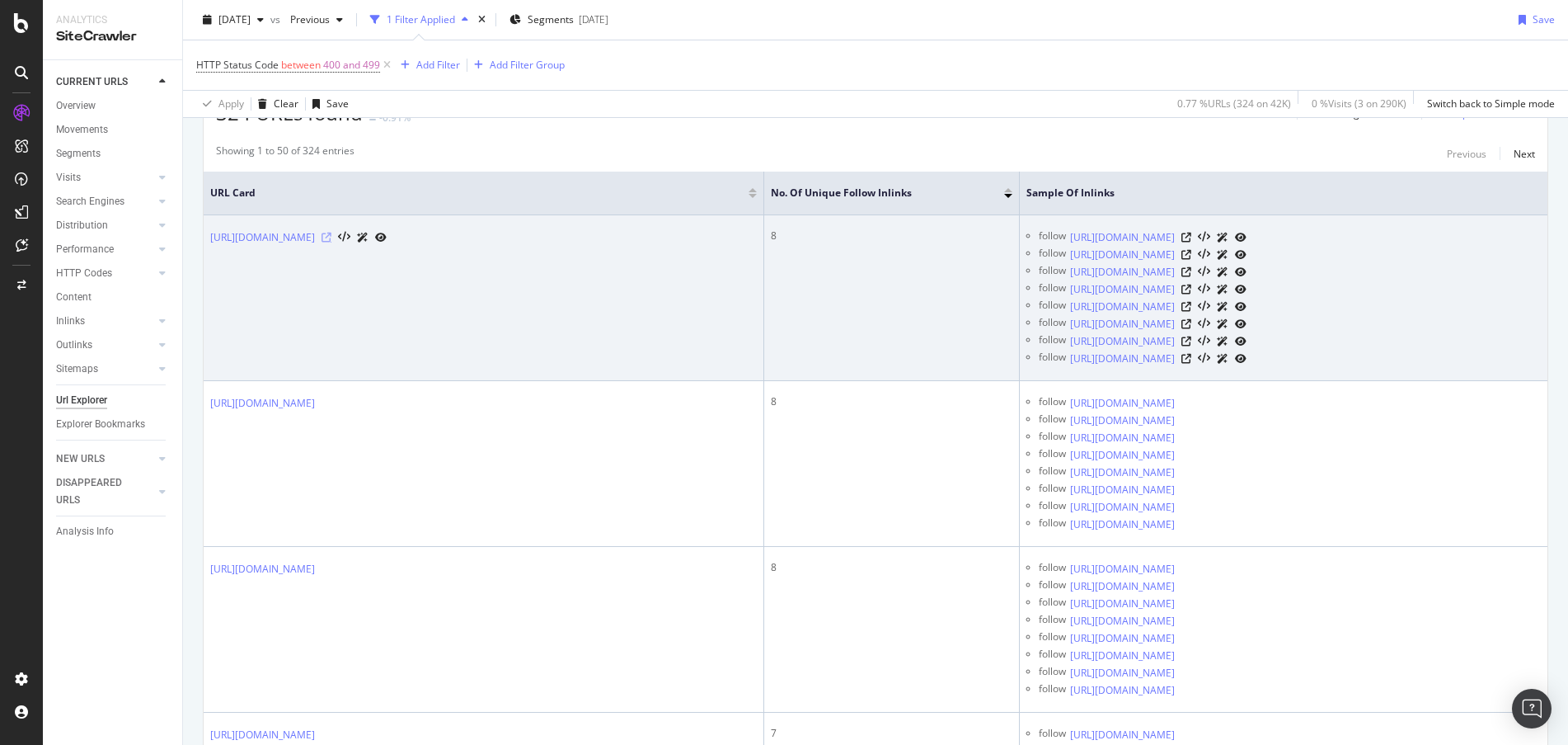
click at [332, 233] on icon at bounding box center [326, 237] width 10 height 10
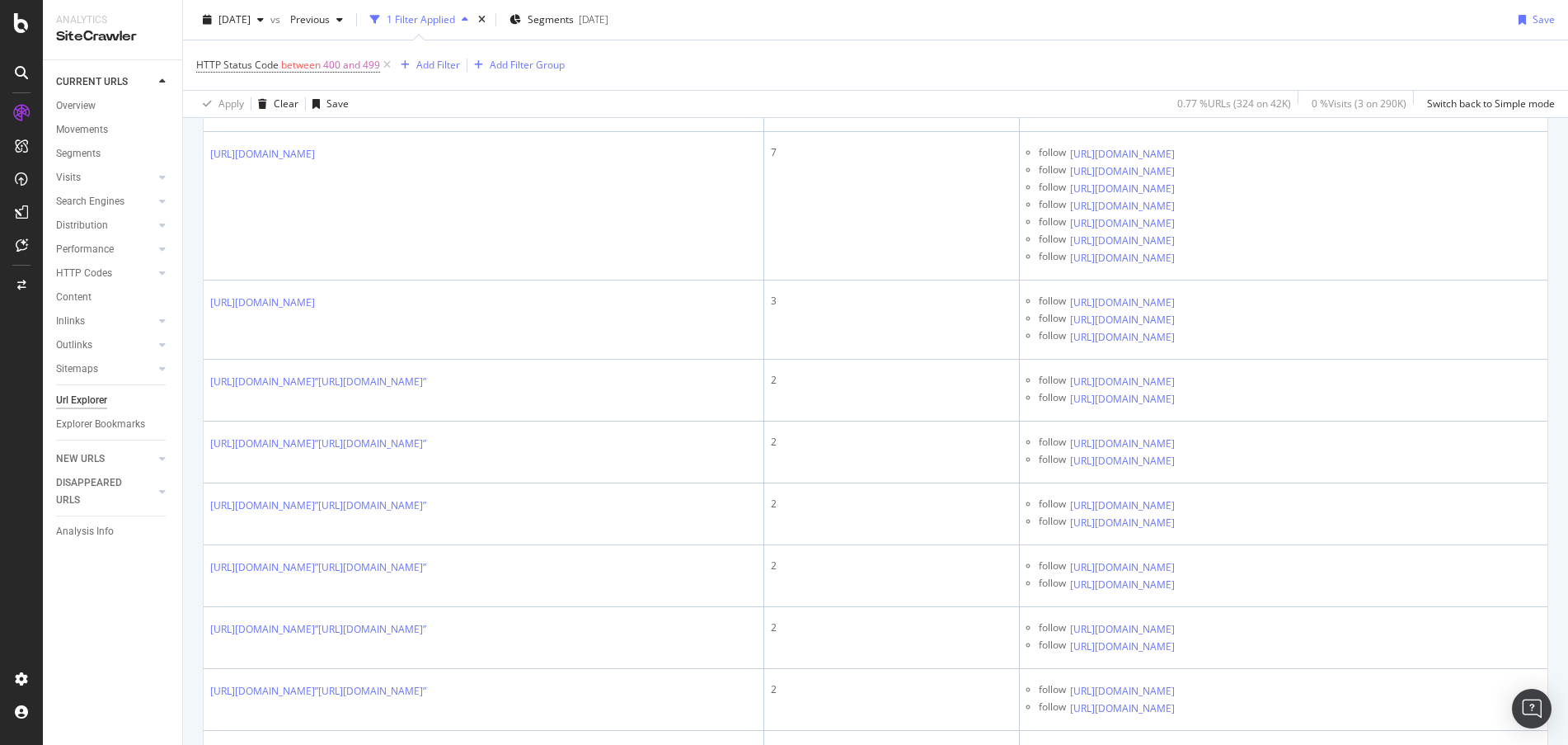
scroll to position [1312, 0]
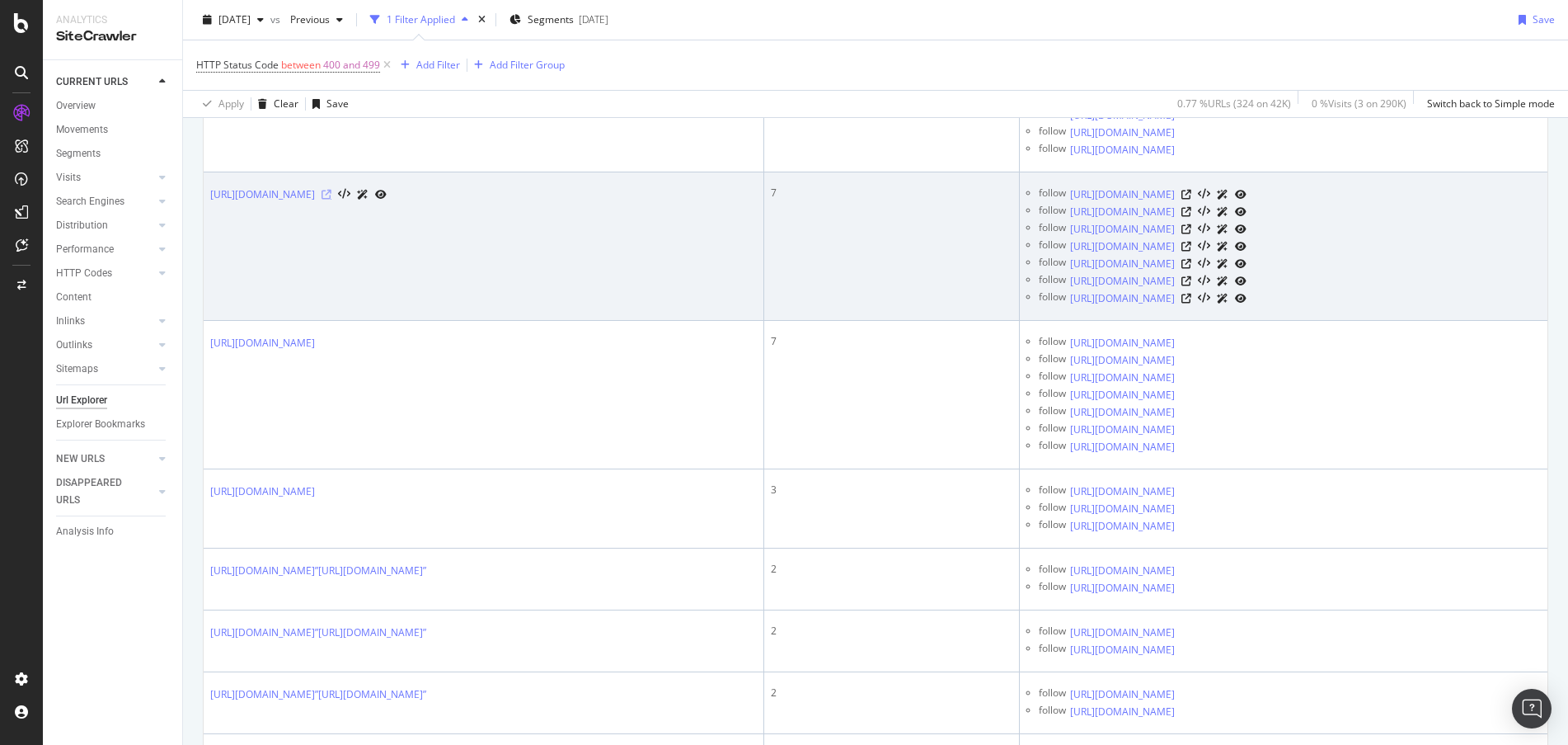
click at [332, 190] on icon at bounding box center [326, 194] width 10 height 10
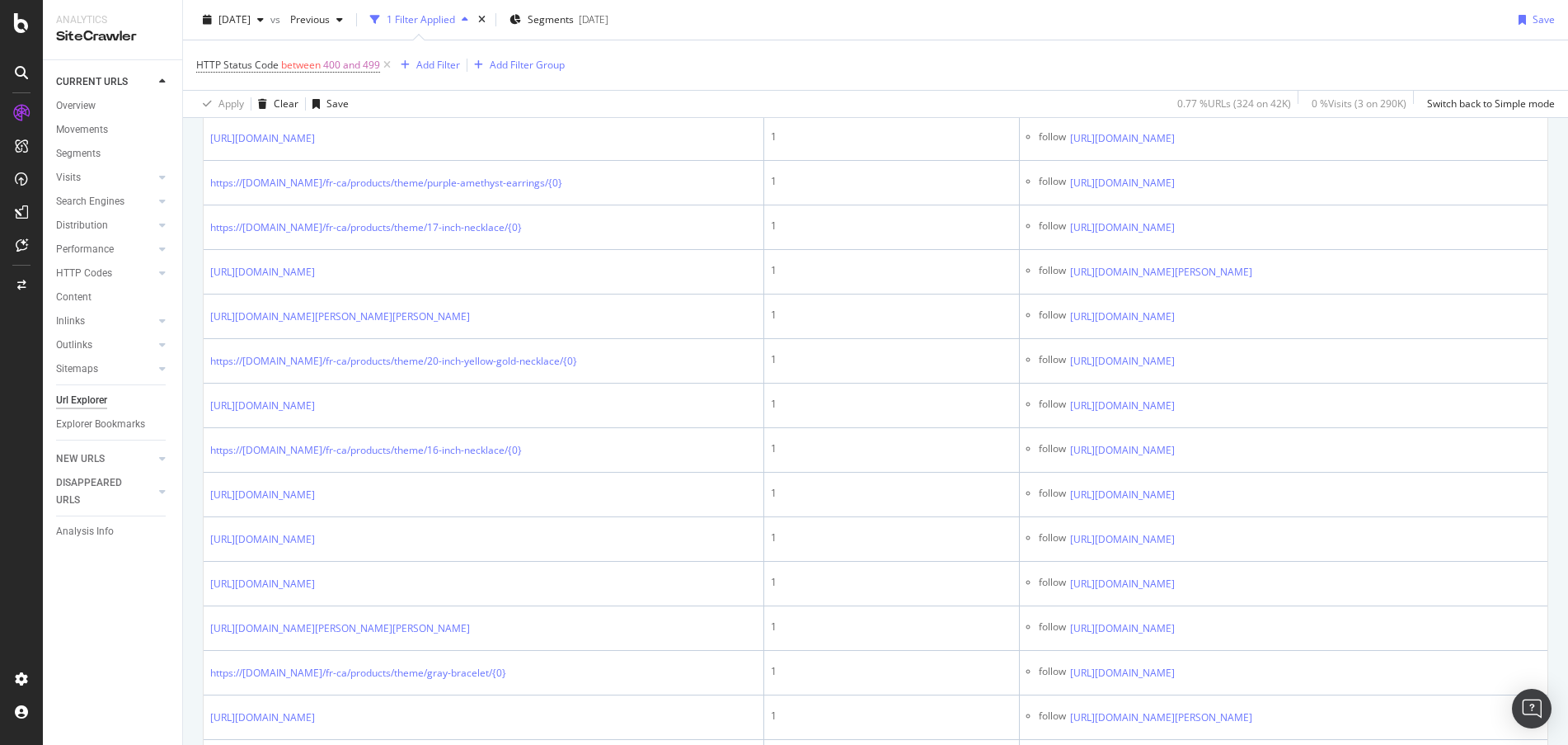
scroll to position [2288, 0]
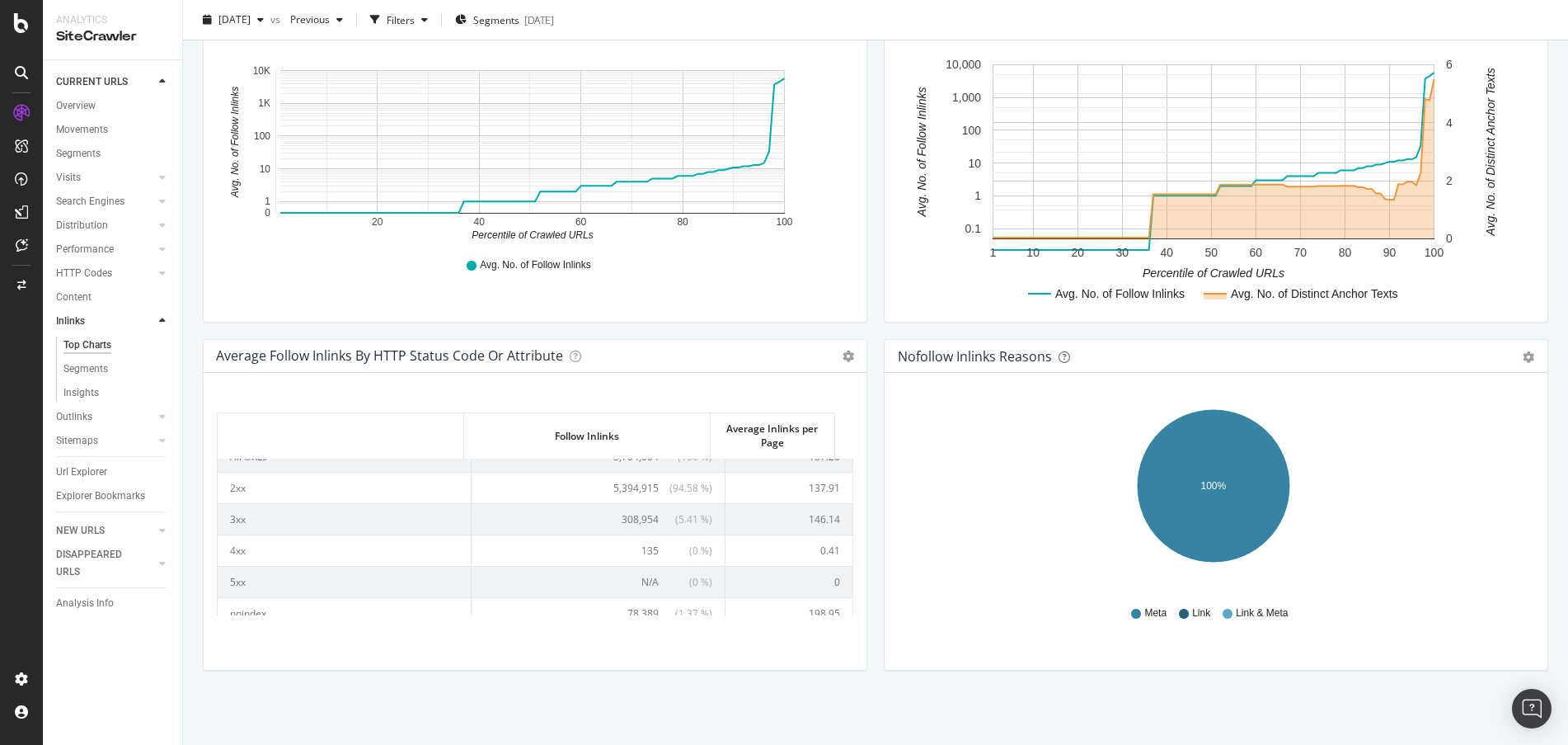
scroll to position [63, 0]
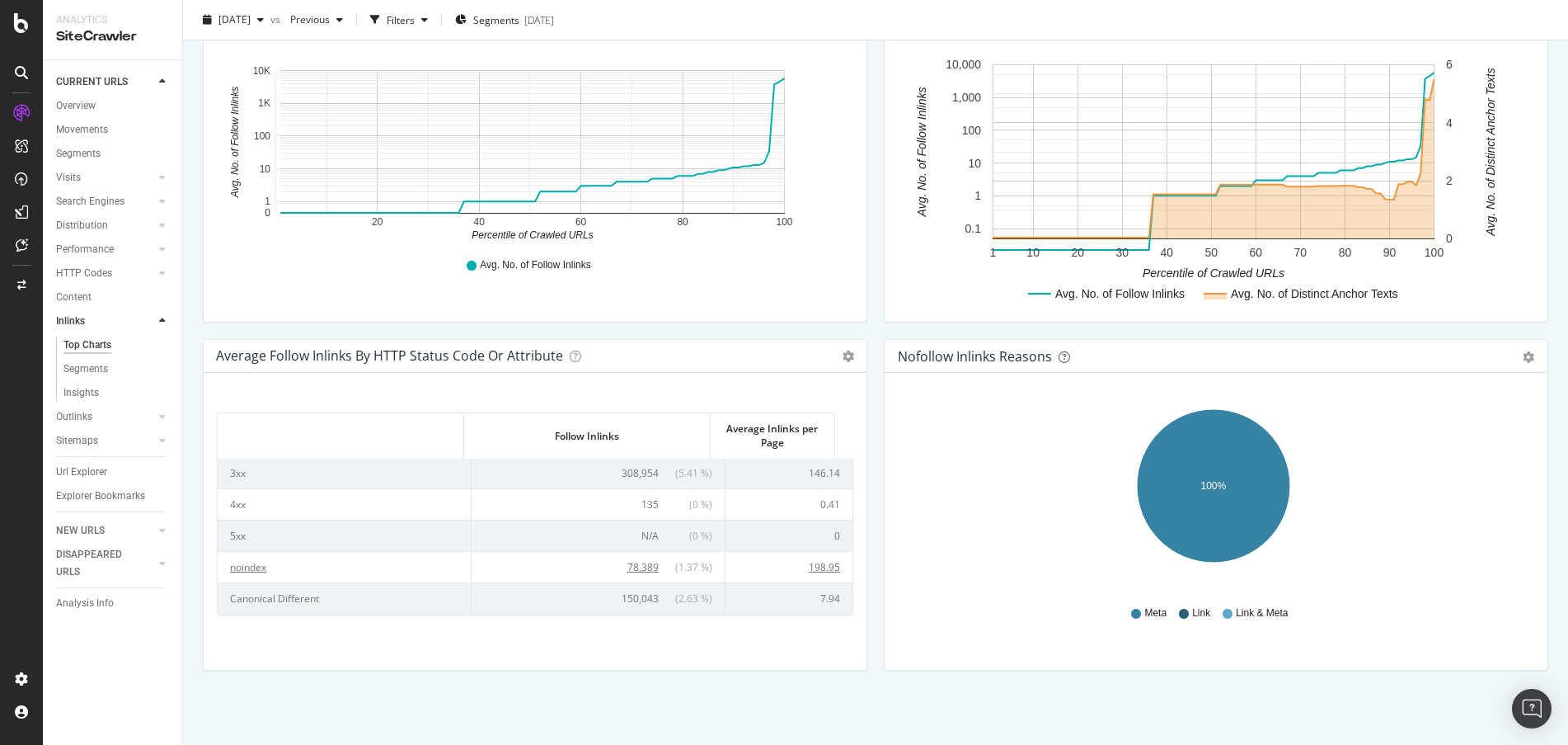
click at [249, 568] on td "noindex" at bounding box center [344, 567] width 254 height 32
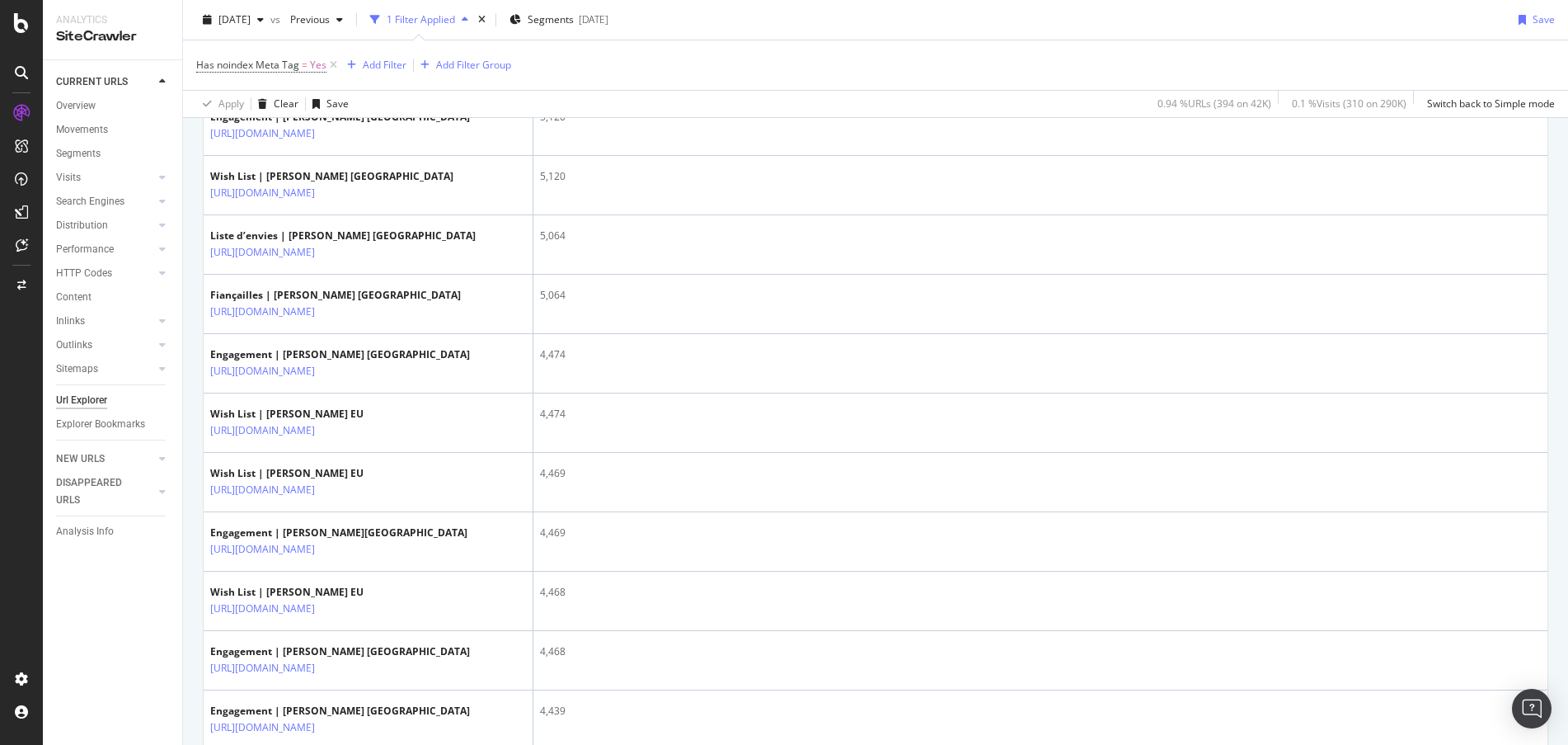
scroll to position [913, 0]
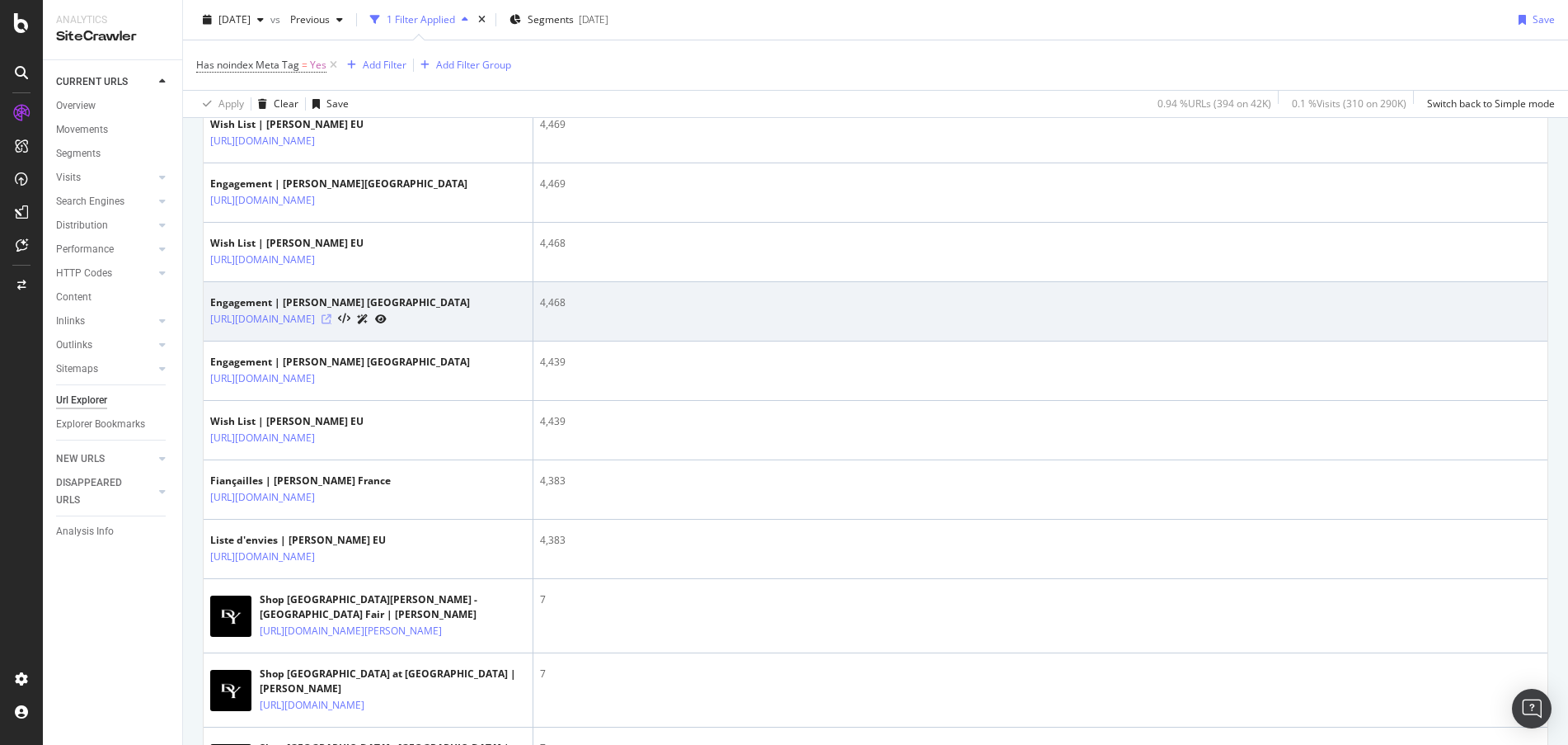
click at [332, 324] on icon at bounding box center [326, 319] width 10 height 10
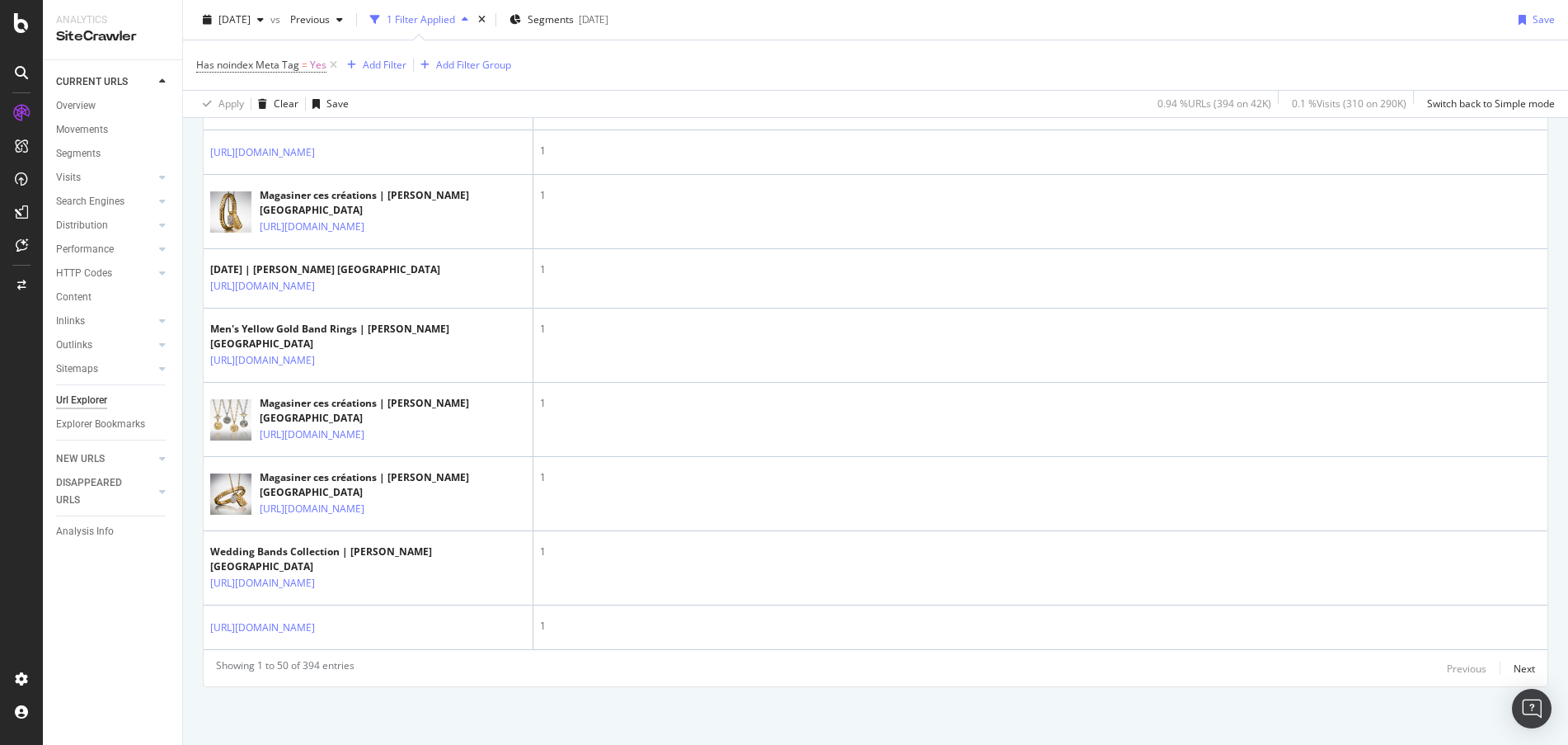
scroll to position [3644, 0]
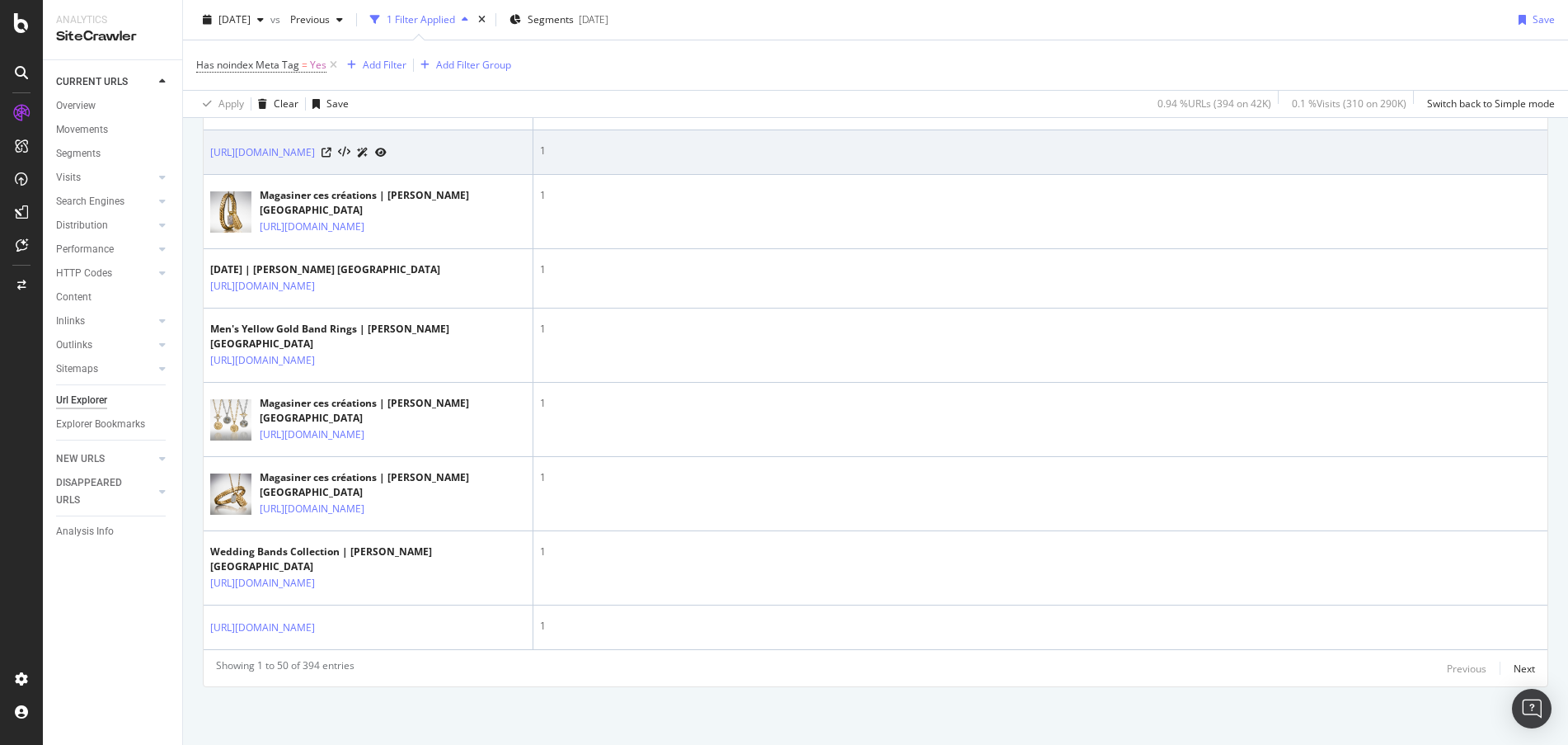
click at [386, 161] on div "https://www.davidyurman.com/en-ca//world-of-yurman/stories/guides/how-to-find-y…" at bounding box center [298, 151] width 176 height 18
click at [332, 158] on icon at bounding box center [326, 152] width 10 height 10
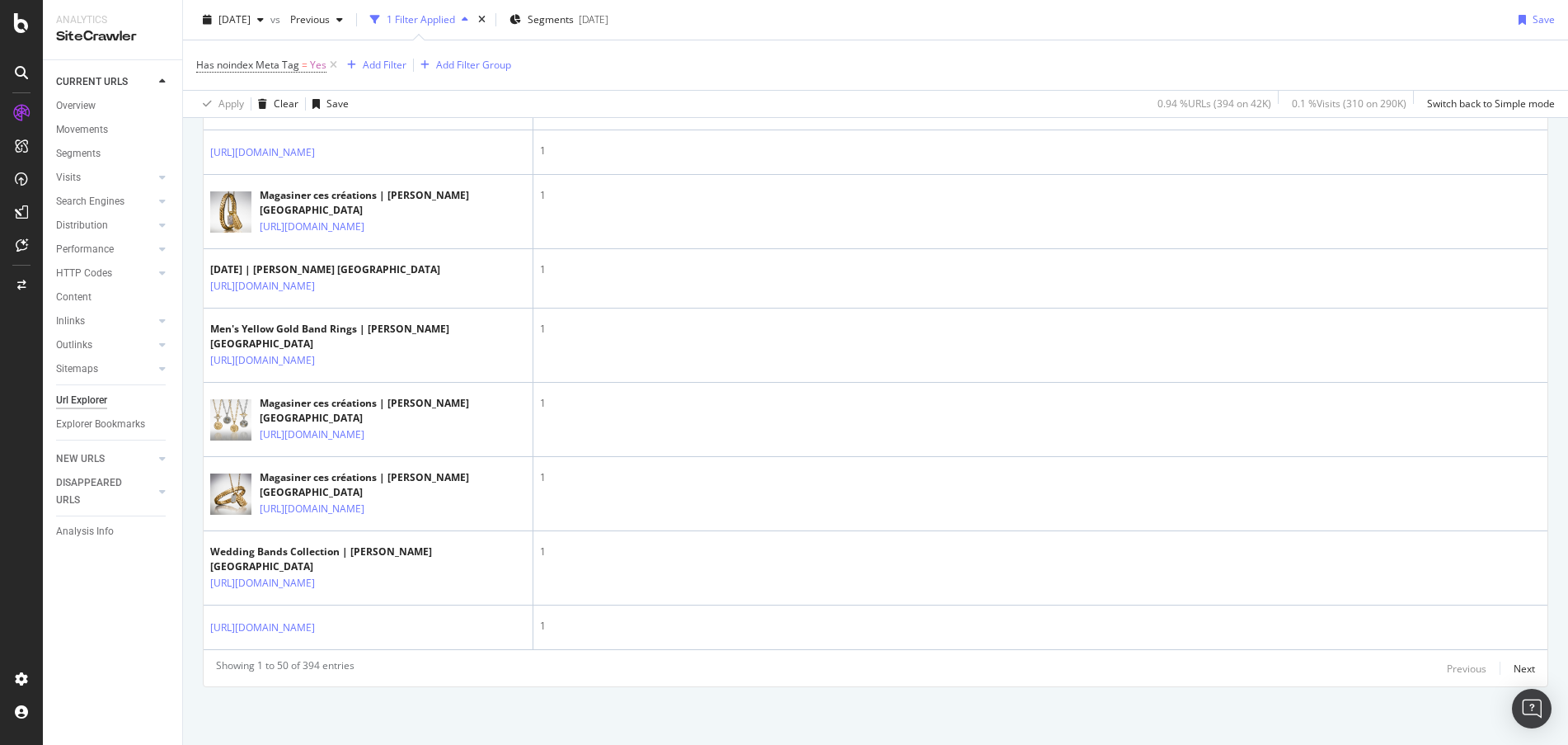
scroll to position [4048, 0]
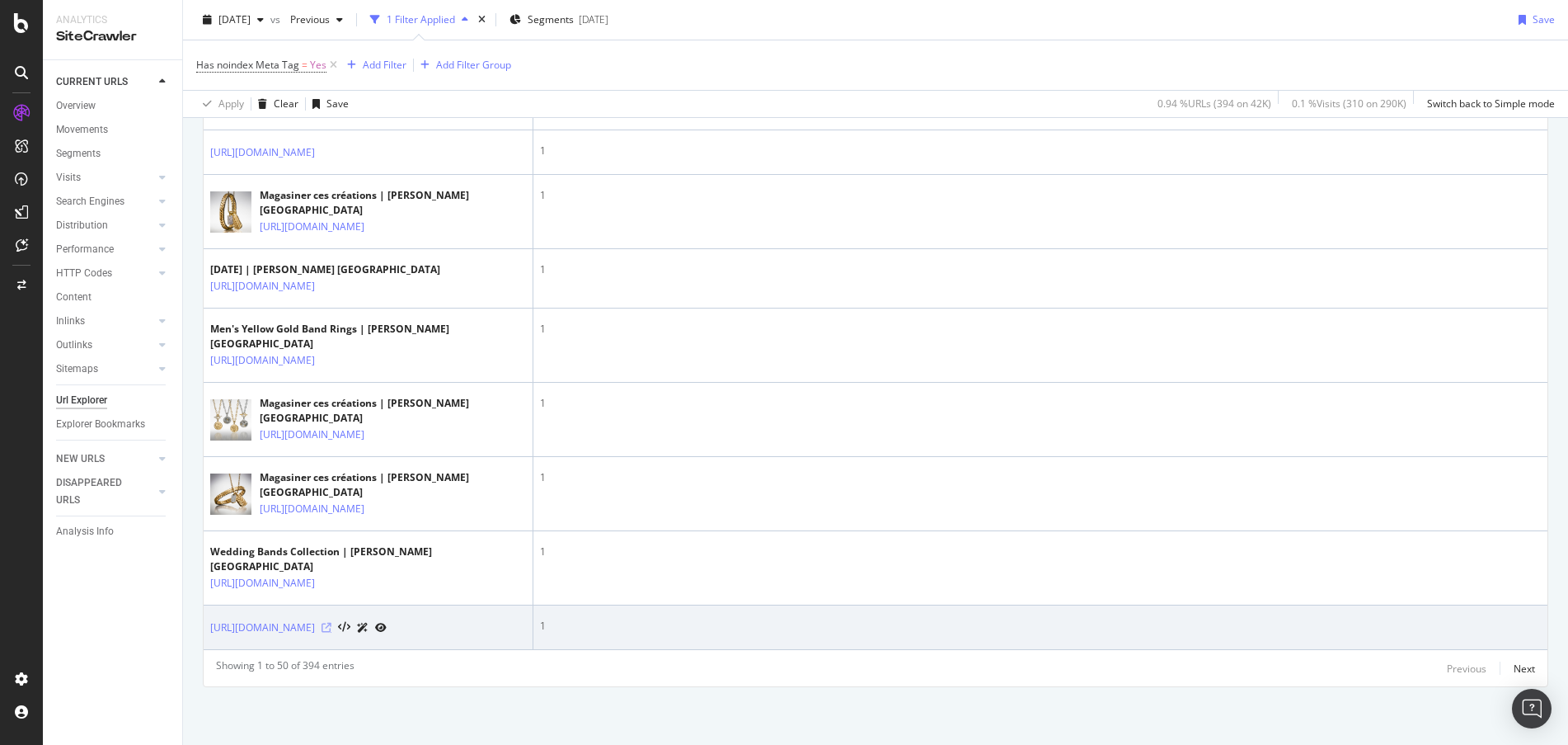
click at [332, 622] on icon at bounding box center [326, 627] width 10 height 10
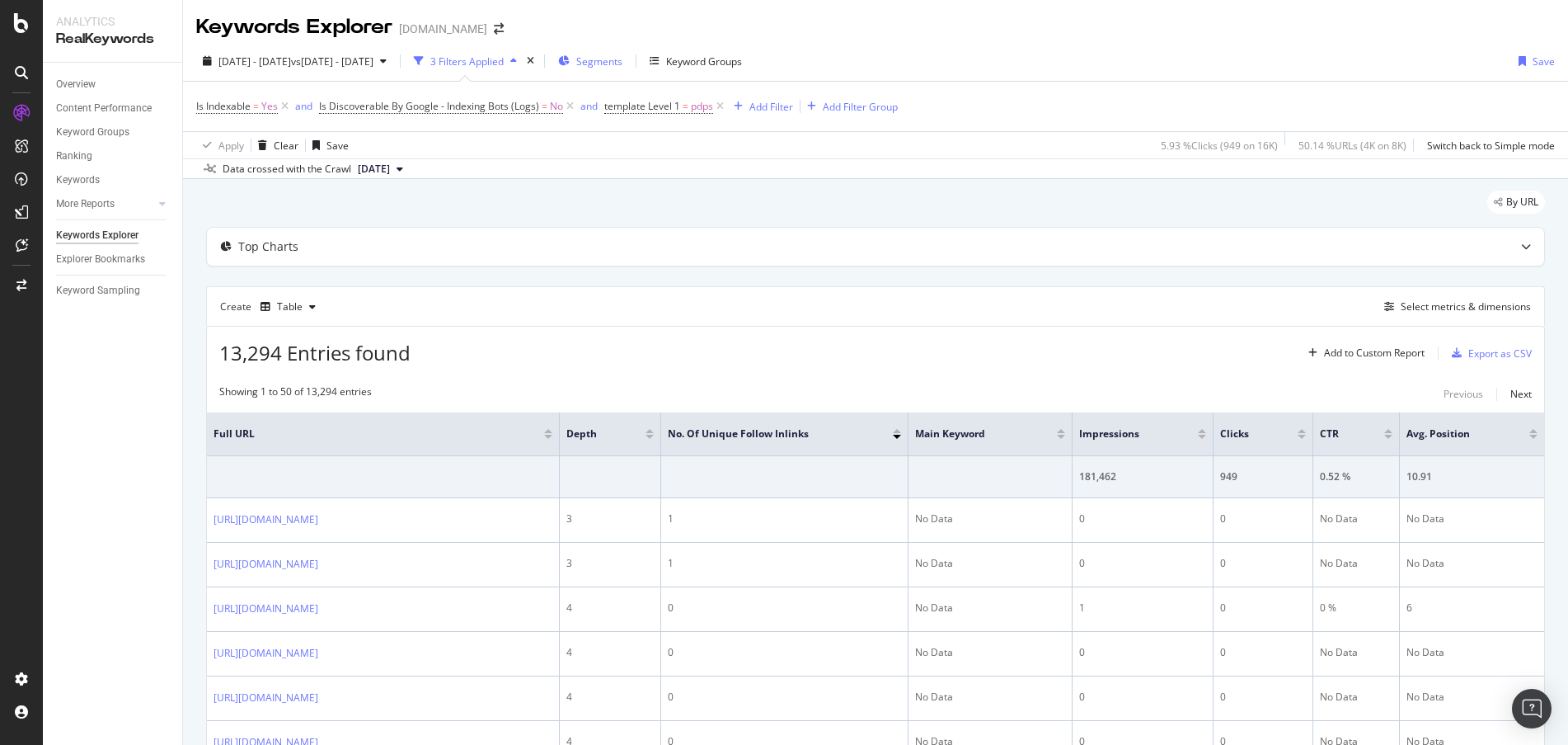
click at [622, 55] on div "Segments" at bounding box center [590, 60] width 64 height 25
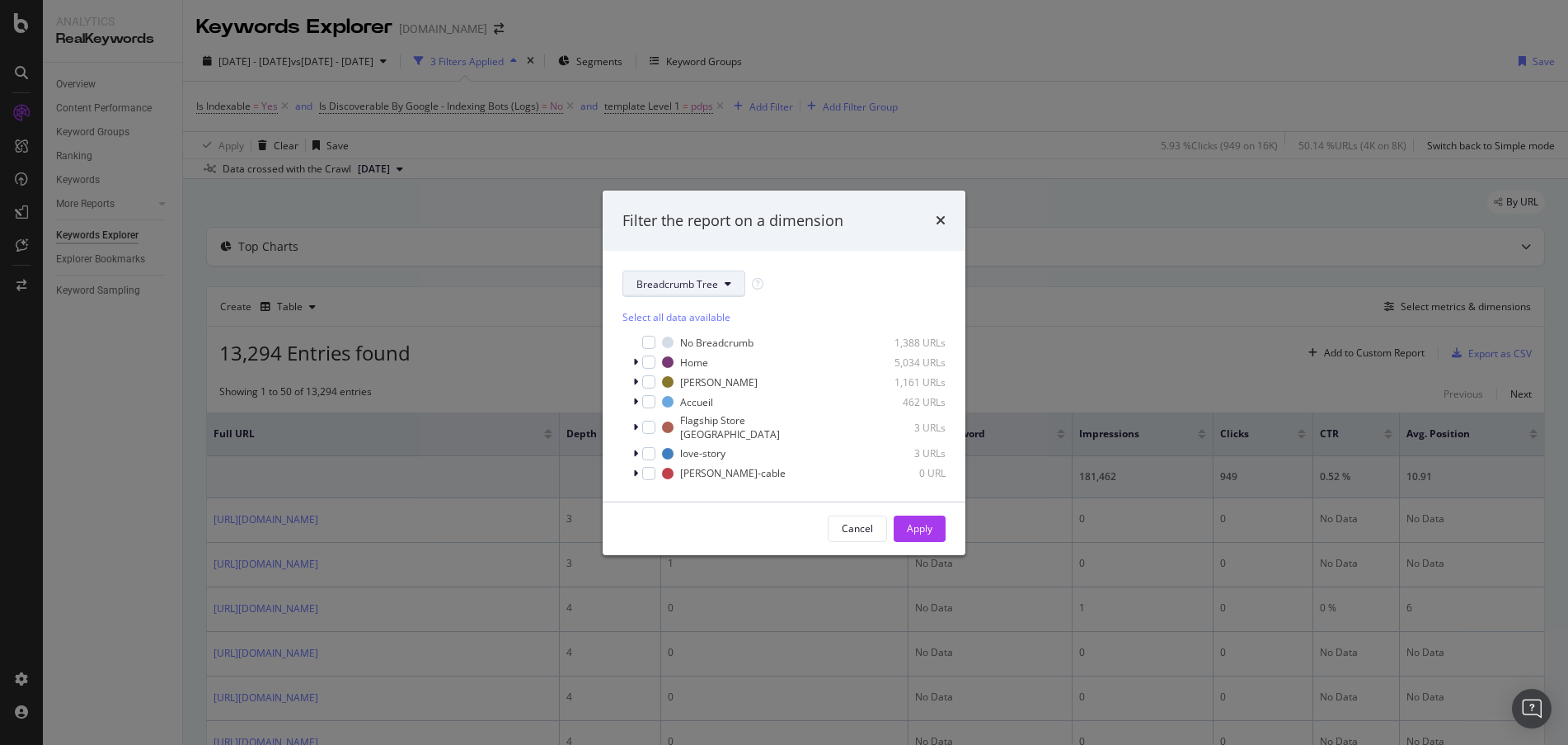
click at [696, 291] on span "Breadcrumb Tree" at bounding box center [677, 283] width 82 height 14
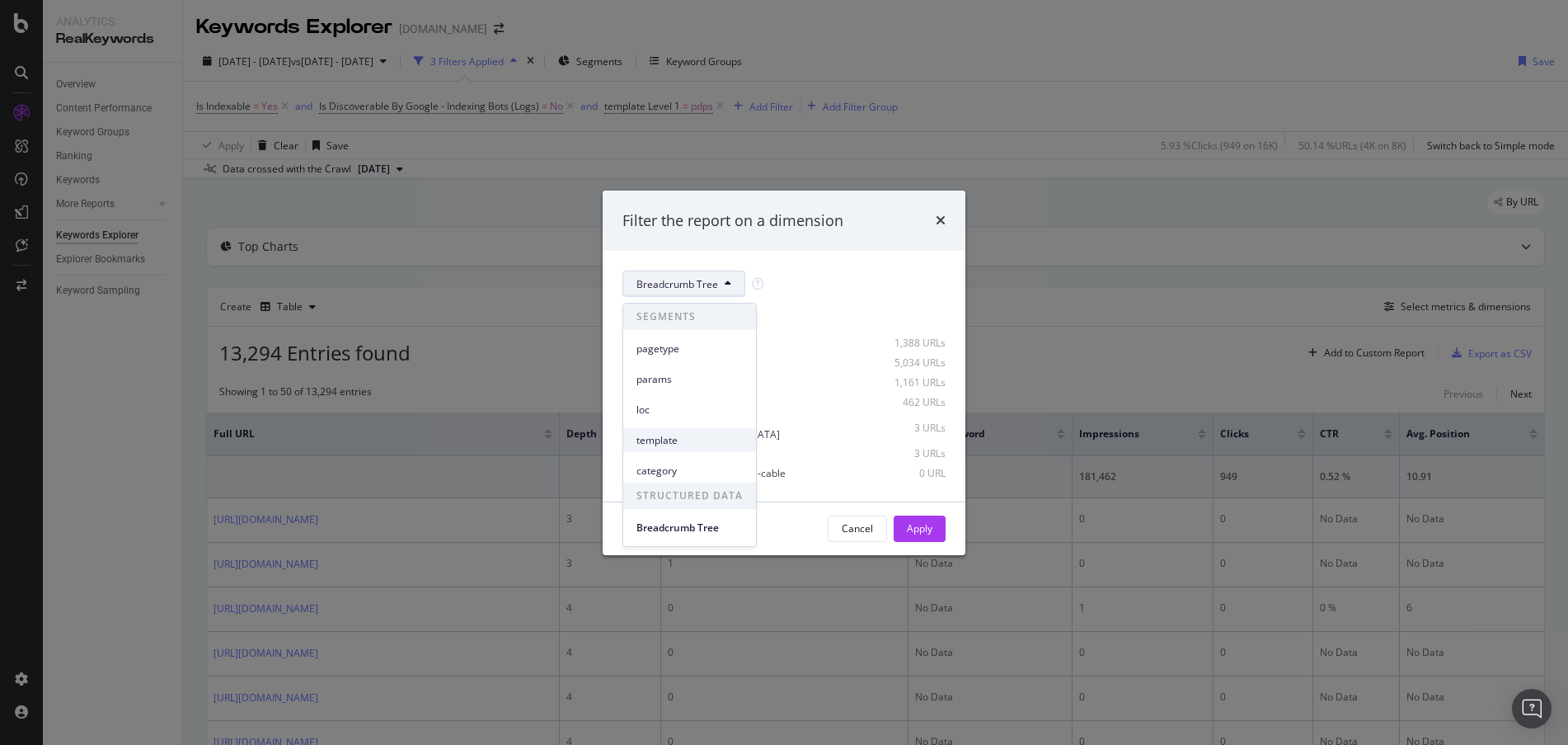
click at [706, 439] on span "template" at bounding box center [689, 440] width 107 height 15
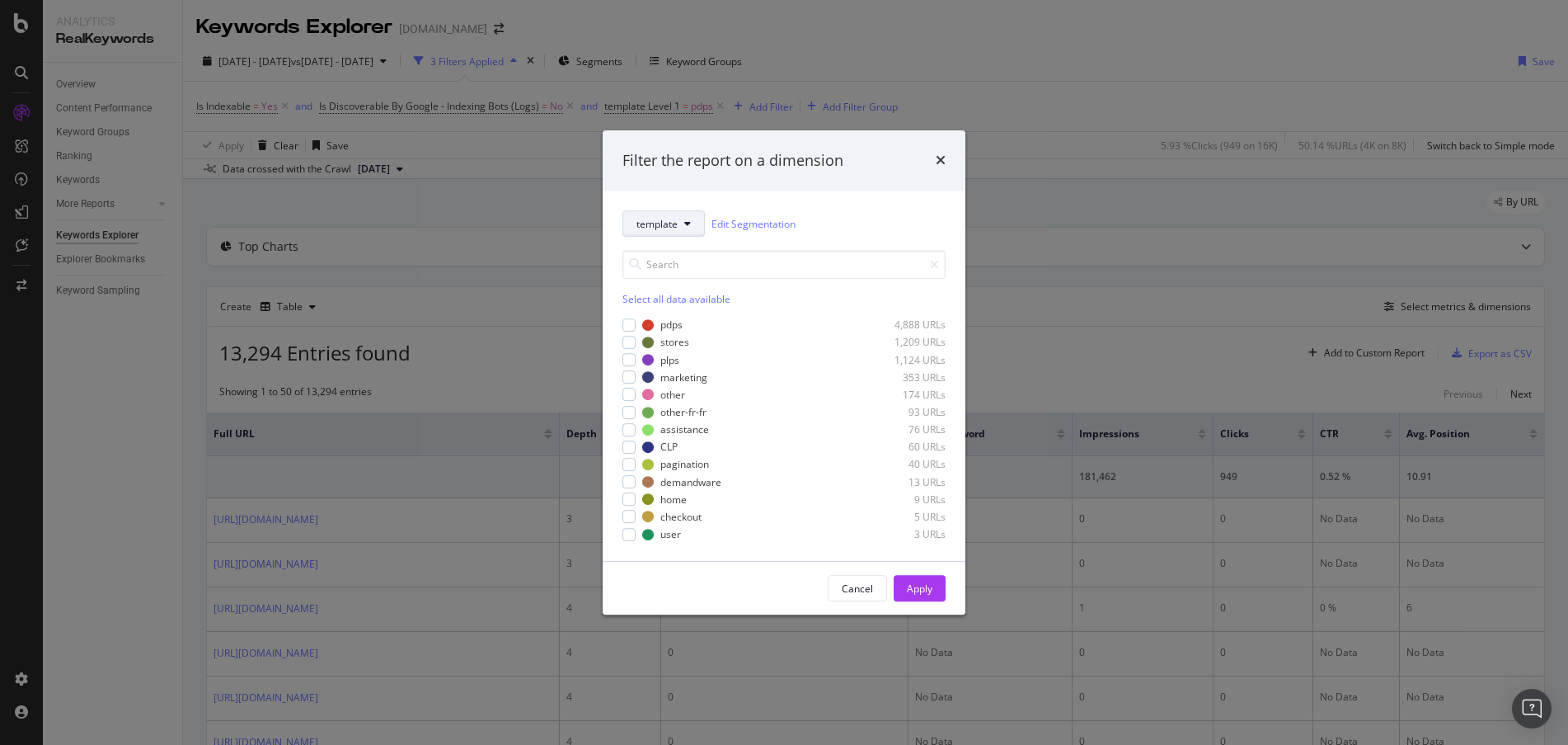
click at [690, 222] on icon "modal" at bounding box center [687, 223] width 7 height 10
click at [686, 337] on span "loc" at bounding box center [689, 344] width 107 height 15
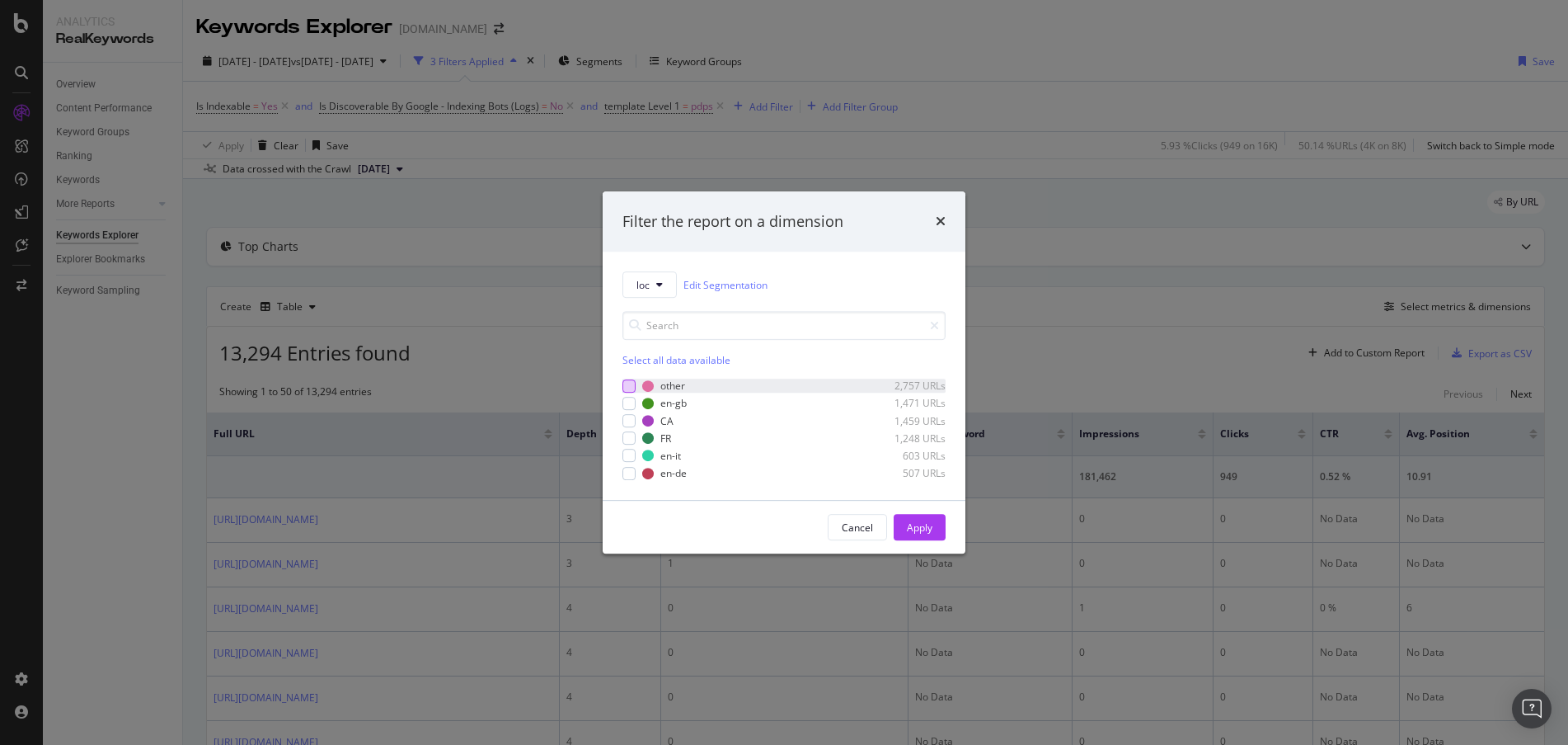
click at [632, 380] on div "modal" at bounding box center [629, 386] width 13 height 13
click at [937, 532] on button "Apply" at bounding box center [920, 527] width 52 height 26
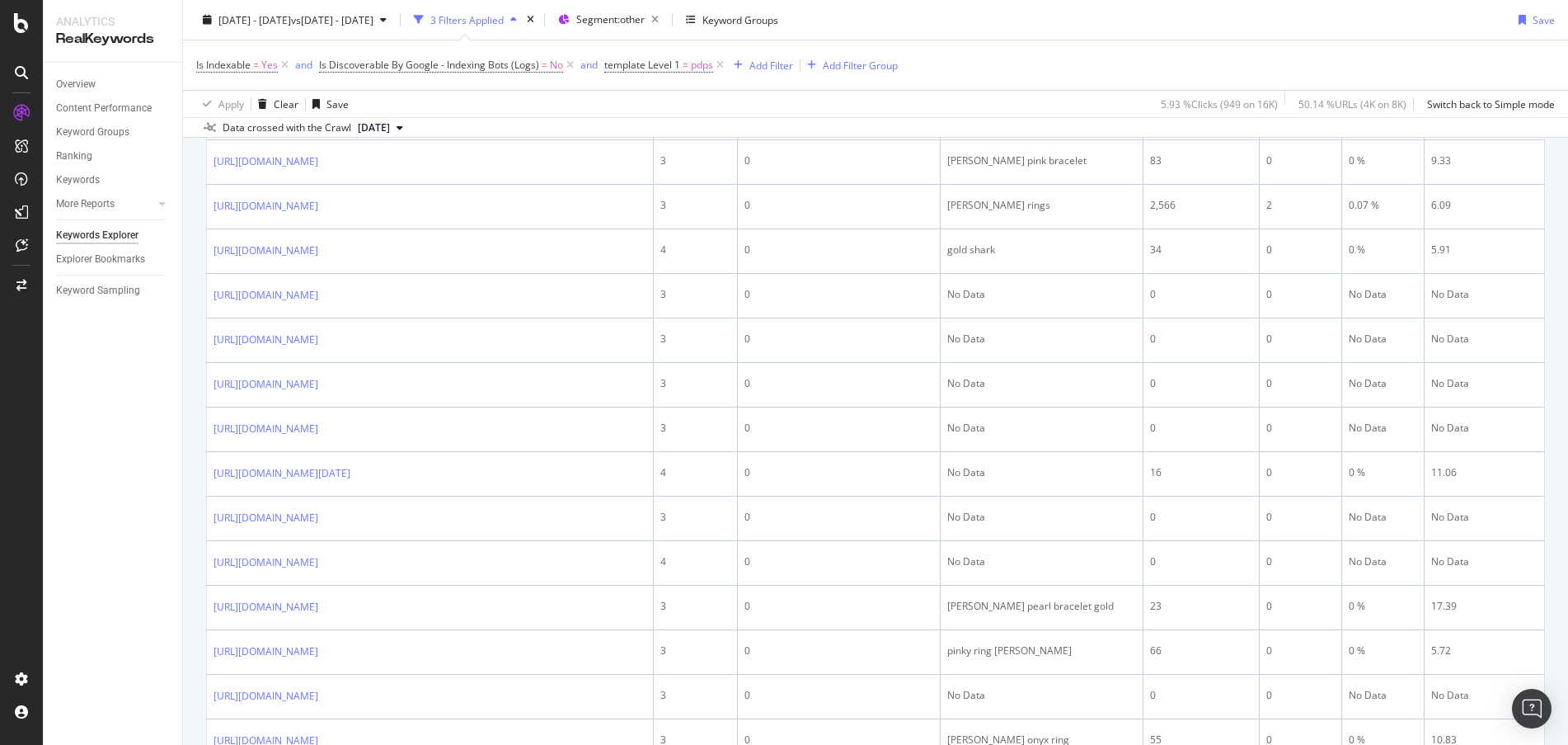
scroll to position [271, 0]
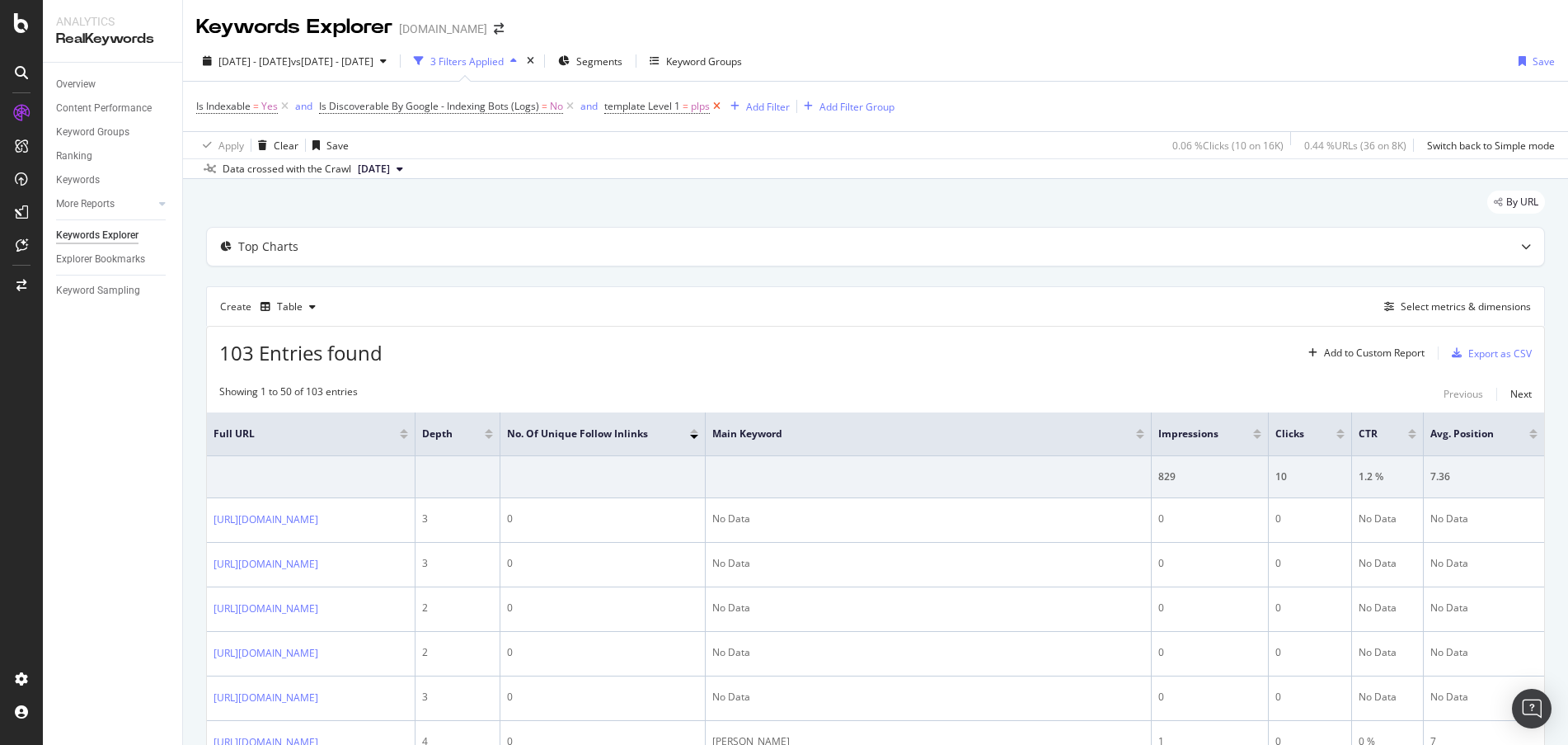
click at [719, 106] on icon at bounding box center [716, 107] width 14 height 17
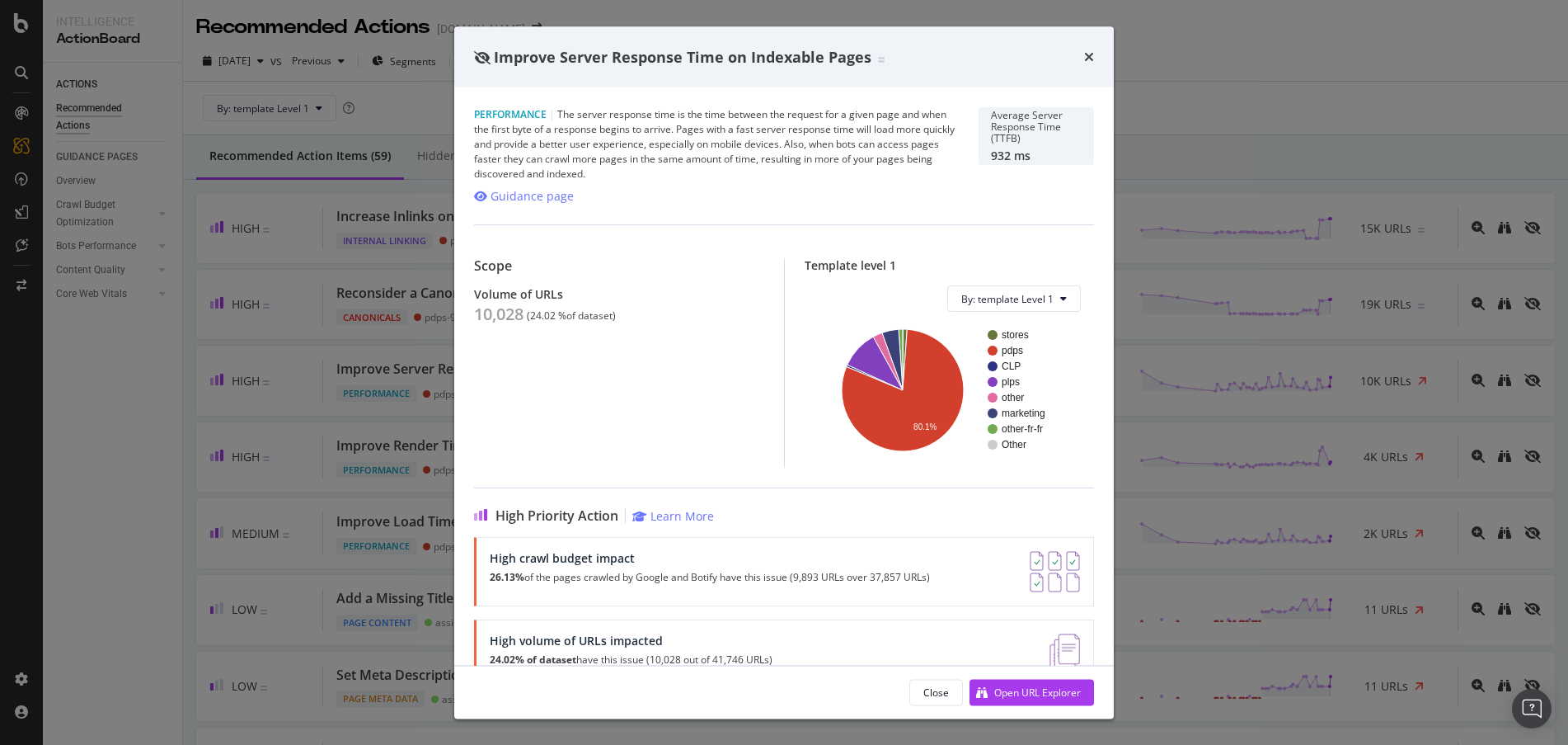
scroll to position [153, 0]
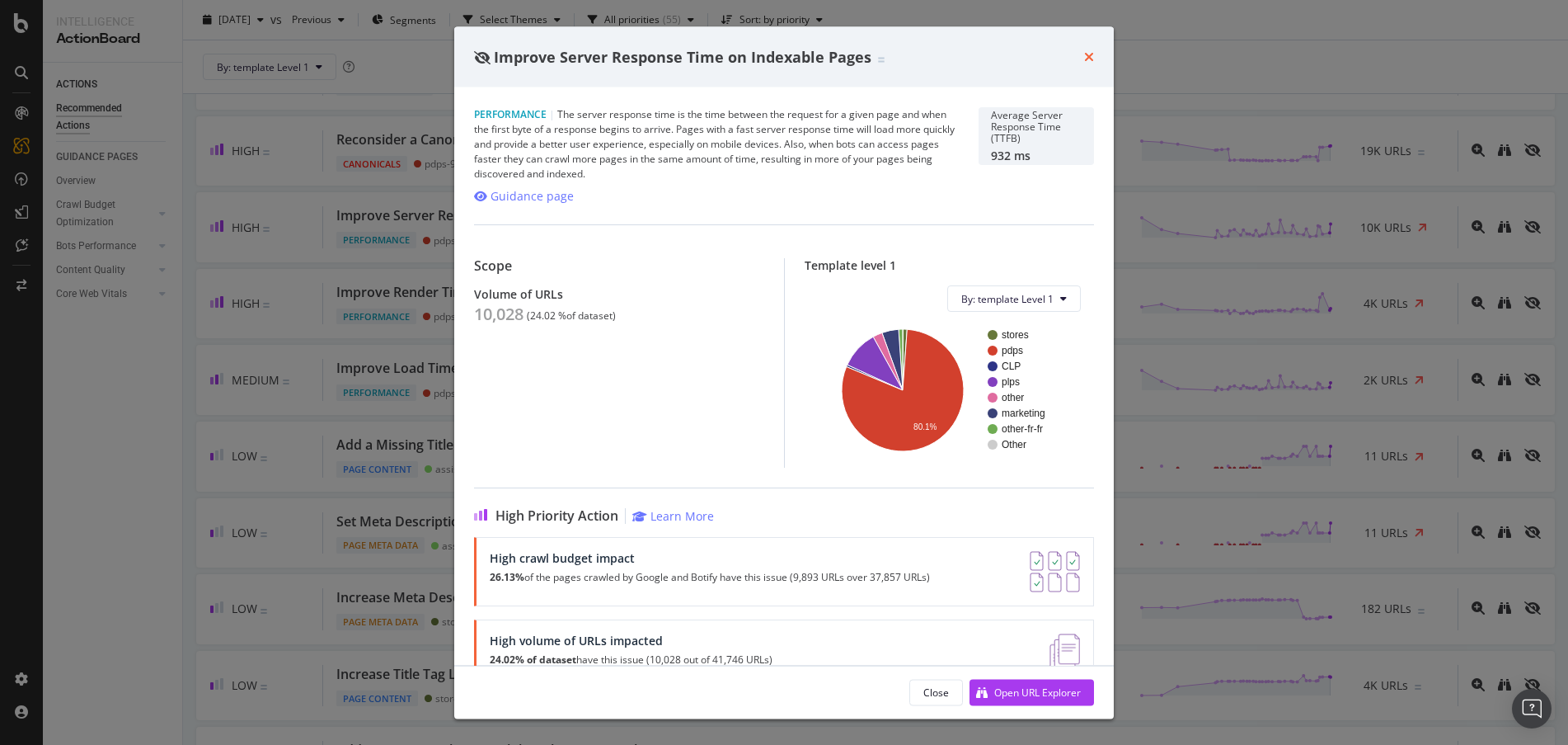
click at [1089, 51] on icon "times" at bounding box center [1089, 57] width 10 height 13
